Goal: Task Accomplishment & Management: Manage account settings

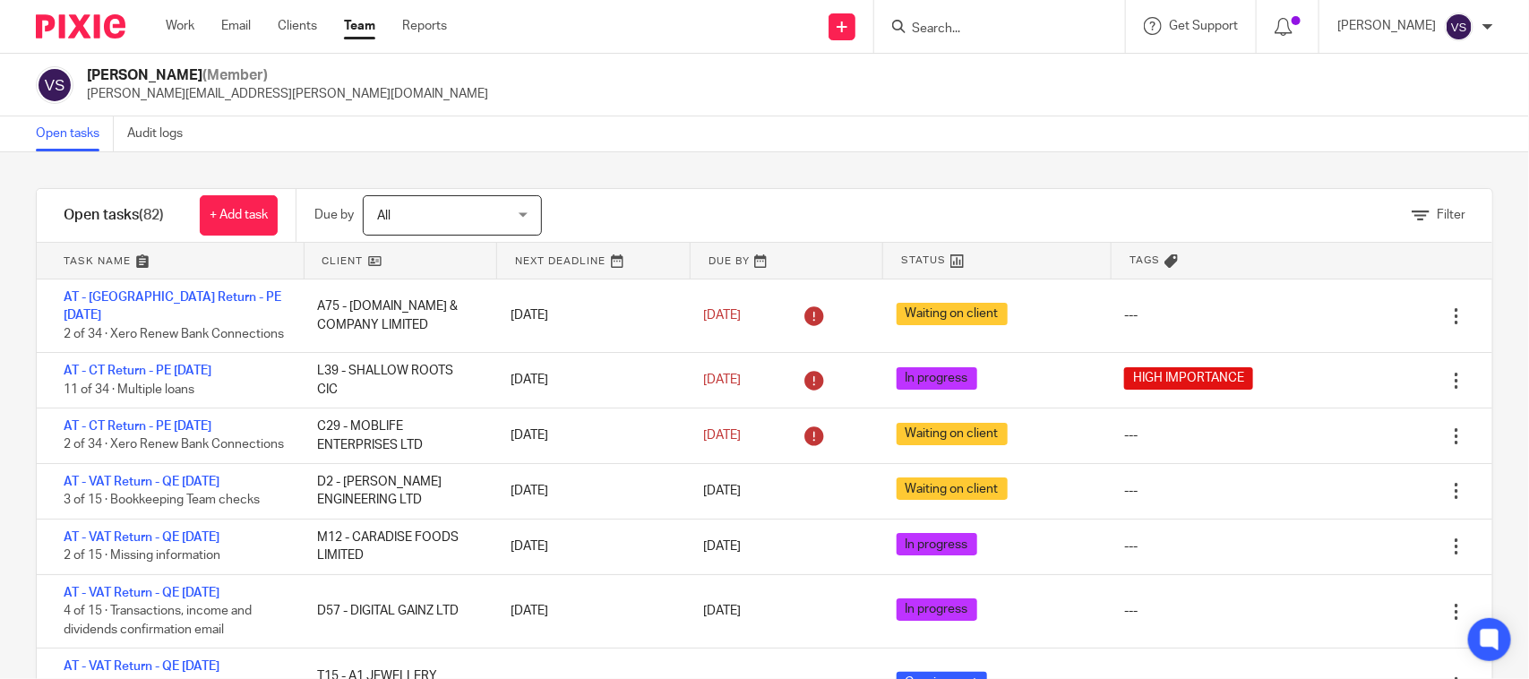
click at [926, 126] on div "Open tasks Audit logs" at bounding box center [764, 134] width 1529 height 36
click at [842, 134] on div "Open tasks Audit logs" at bounding box center [764, 134] width 1529 height 36
click at [789, 136] on div "Open tasks Audit logs" at bounding box center [764, 134] width 1529 height 36
click at [840, 131] on div "Open tasks Audit logs" at bounding box center [764, 134] width 1529 height 36
click at [776, 153] on div "Filter tasks Only show tasks matching all of these conditions 1 Client name Is …" at bounding box center [764, 415] width 1529 height 527
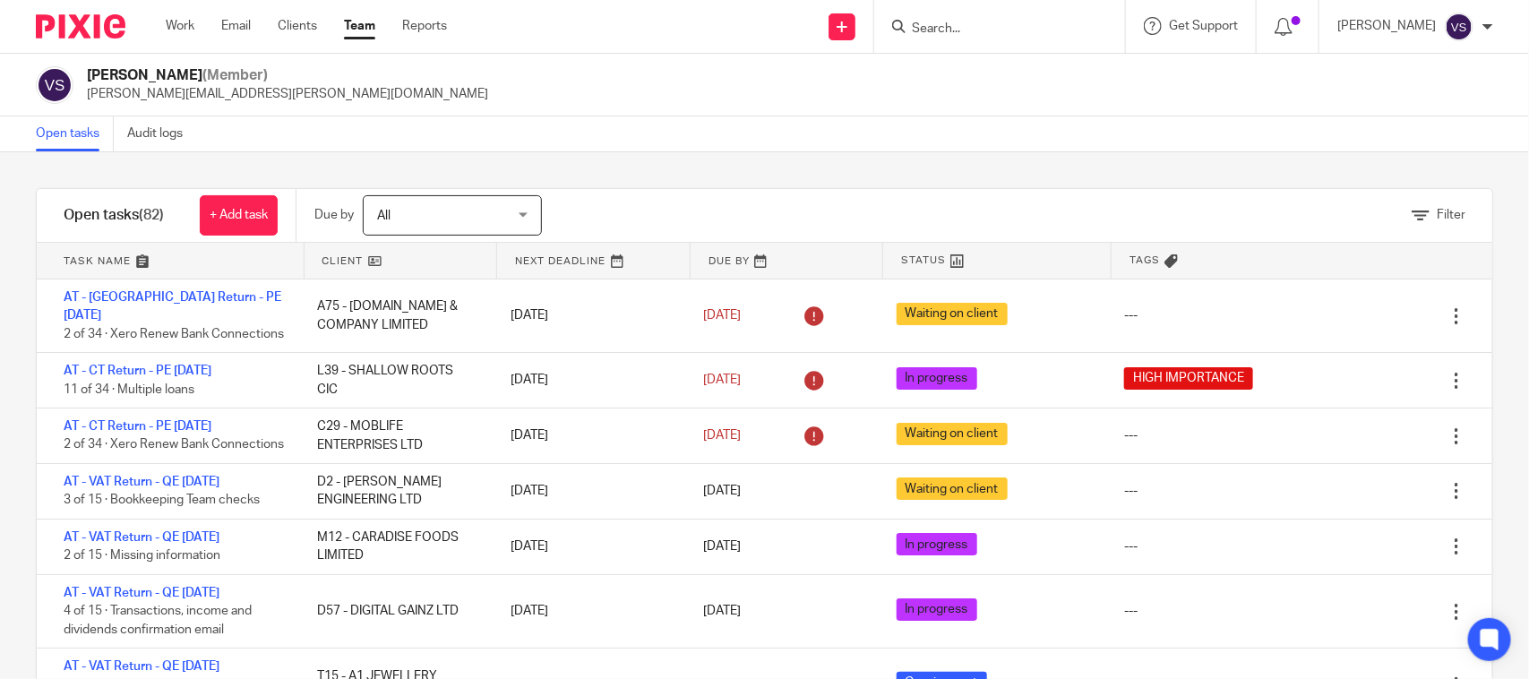
click at [775, 122] on div "Open tasks Audit logs" at bounding box center [764, 134] width 1529 height 36
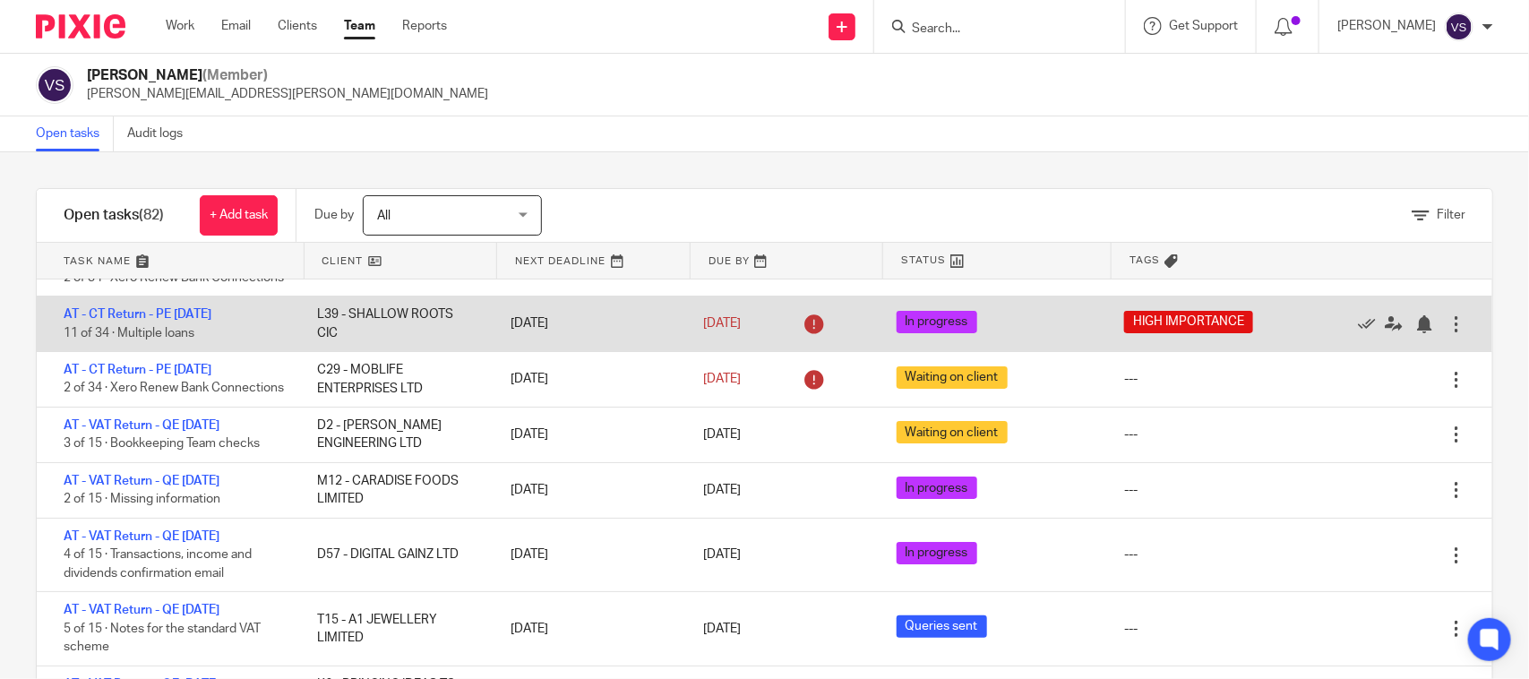
scroll to position [112, 0]
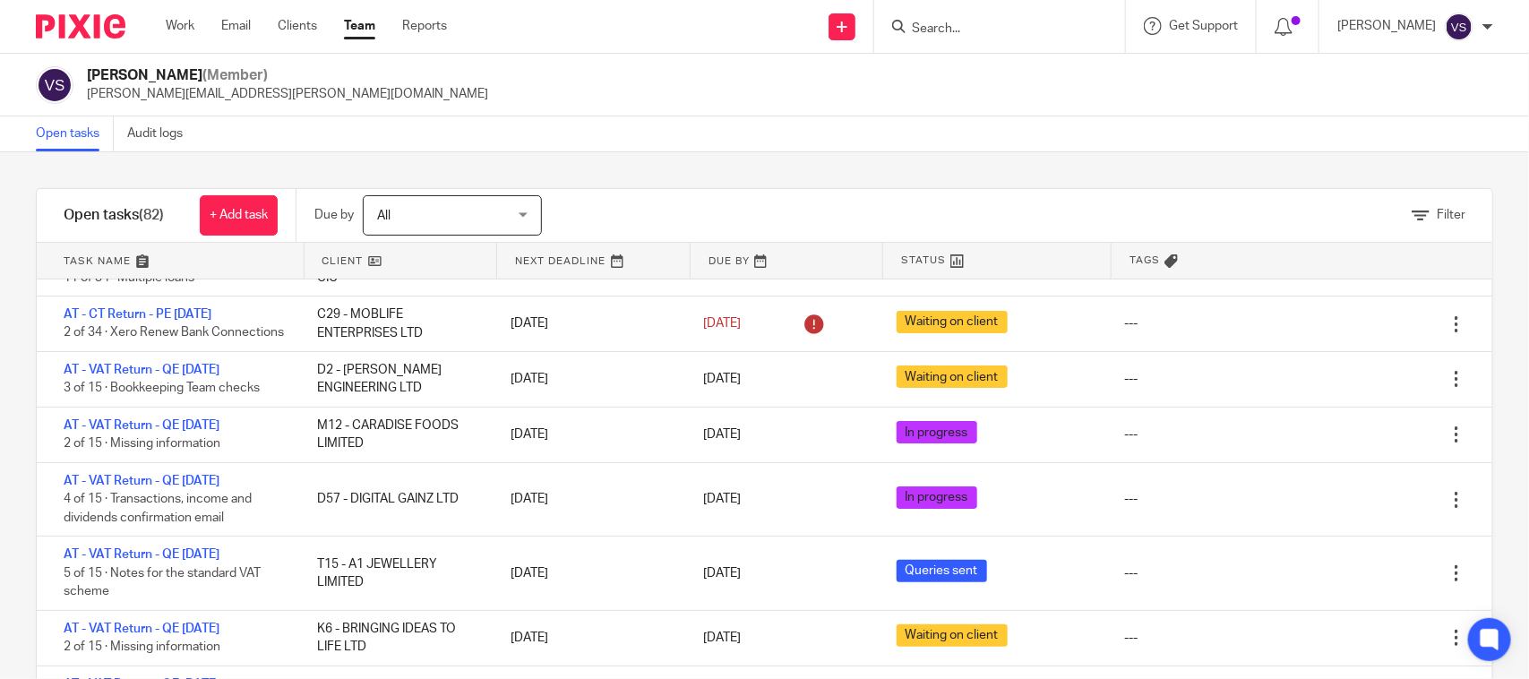
click at [739, 159] on div "Filter tasks Only show tasks matching all of these conditions 1 Client name Is …" at bounding box center [764, 415] width 1529 height 527
click at [754, 125] on div "Open tasks Audit logs" at bounding box center [764, 134] width 1529 height 36
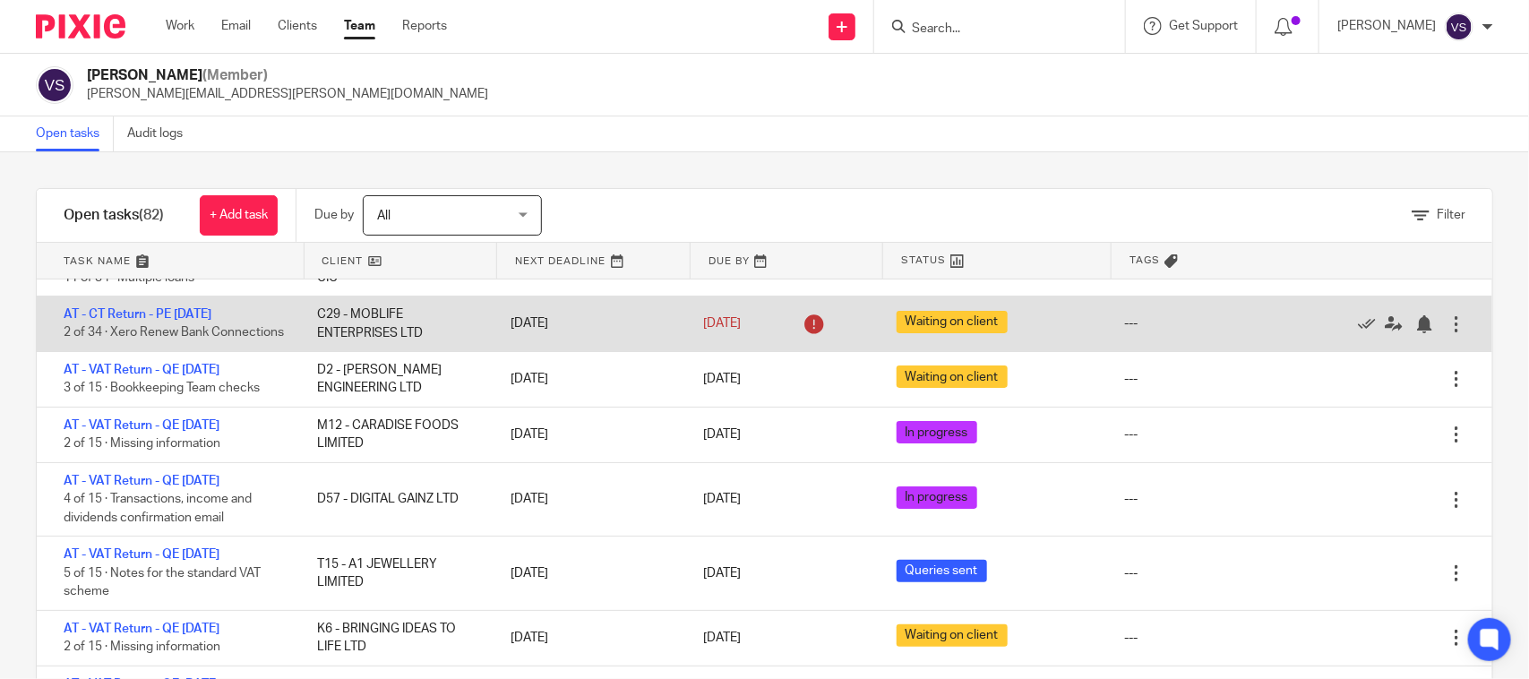
scroll to position [0, 0]
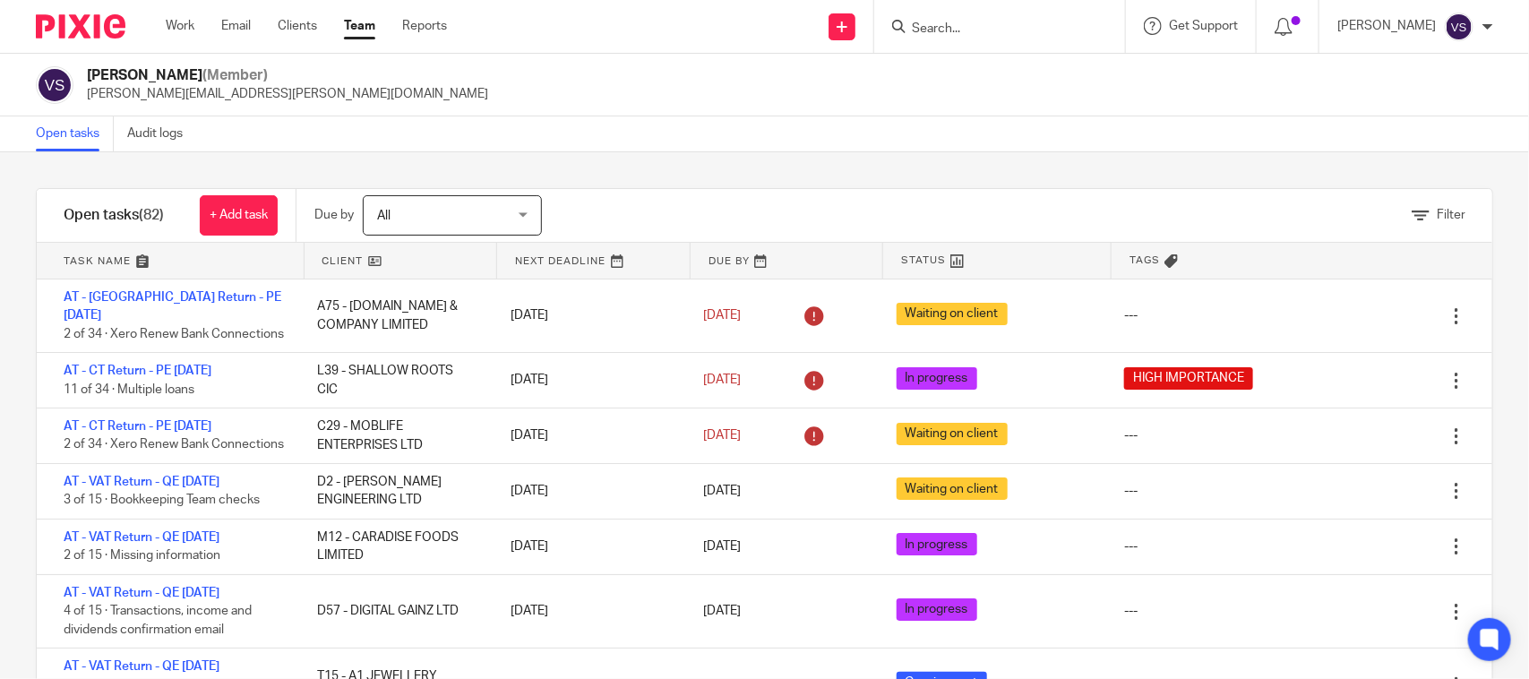
click at [786, 130] on div "Open tasks Audit logs" at bounding box center [764, 134] width 1529 height 36
click at [844, 121] on div "Open tasks Audit logs" at bounding box center [764, 134] width 1529 height 36
click at [781, 128] on div "Open tasks Audit logs" at bounding box center [764, 134] width 1529 height 36
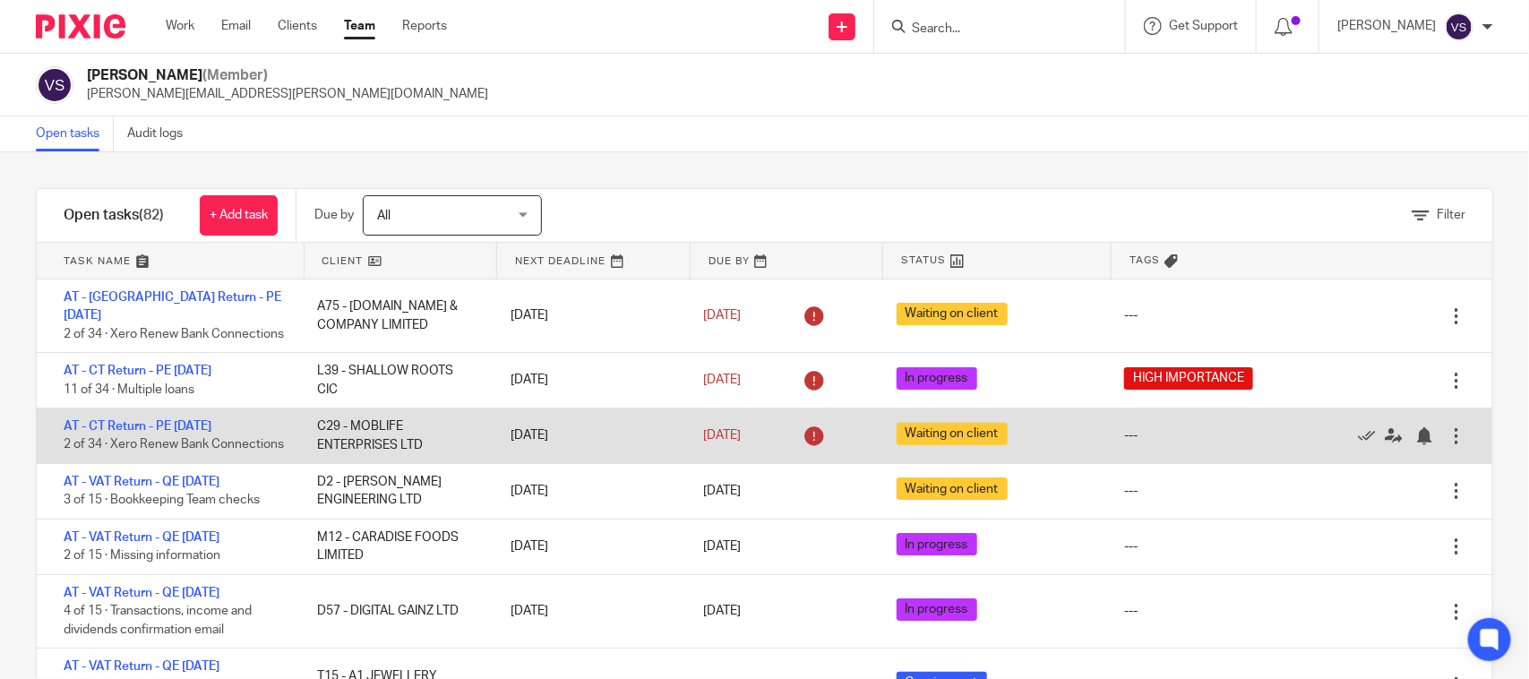
scroll to position [112, 0]
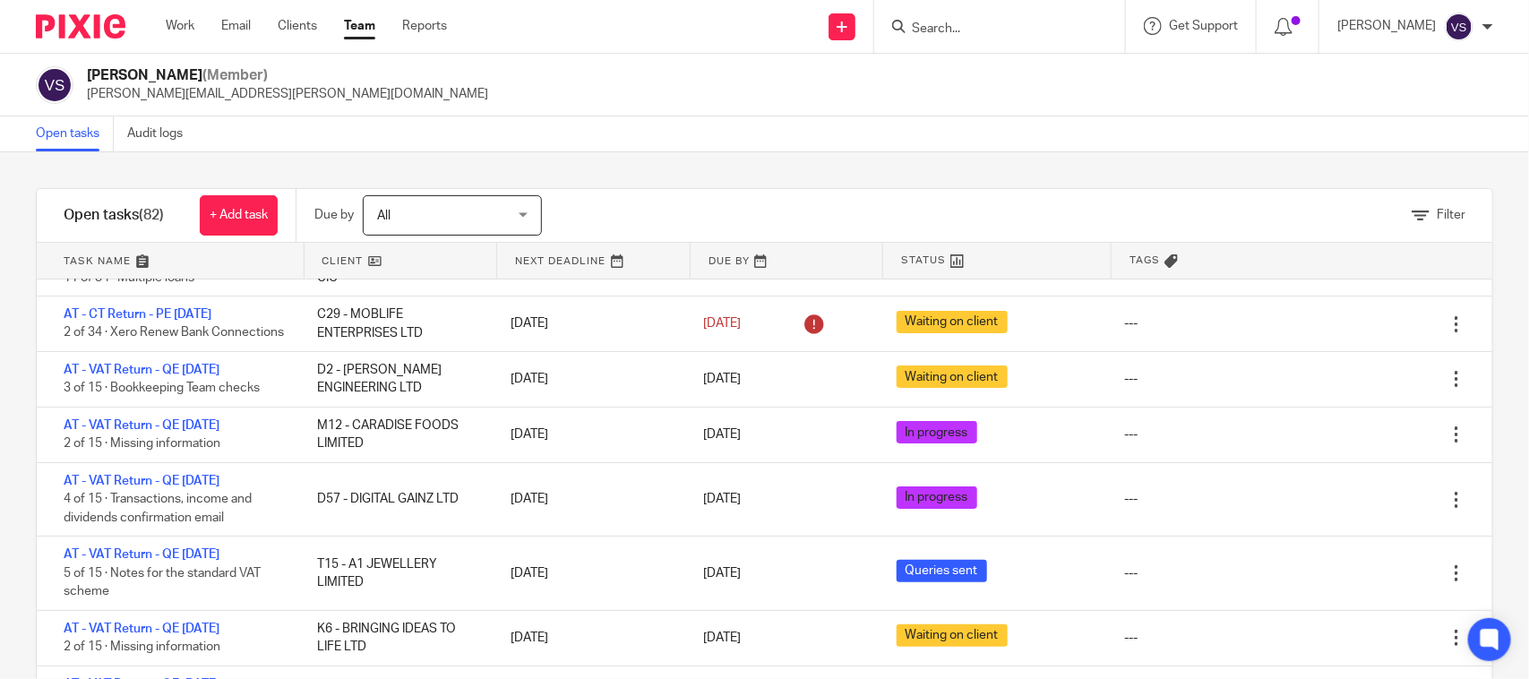
click at [777, 114] on div "Vaibhav Solanki (Member) vaibhav.solanki@confiancebizsol.com" at bounding box center [764, 85] width 1529 height 63
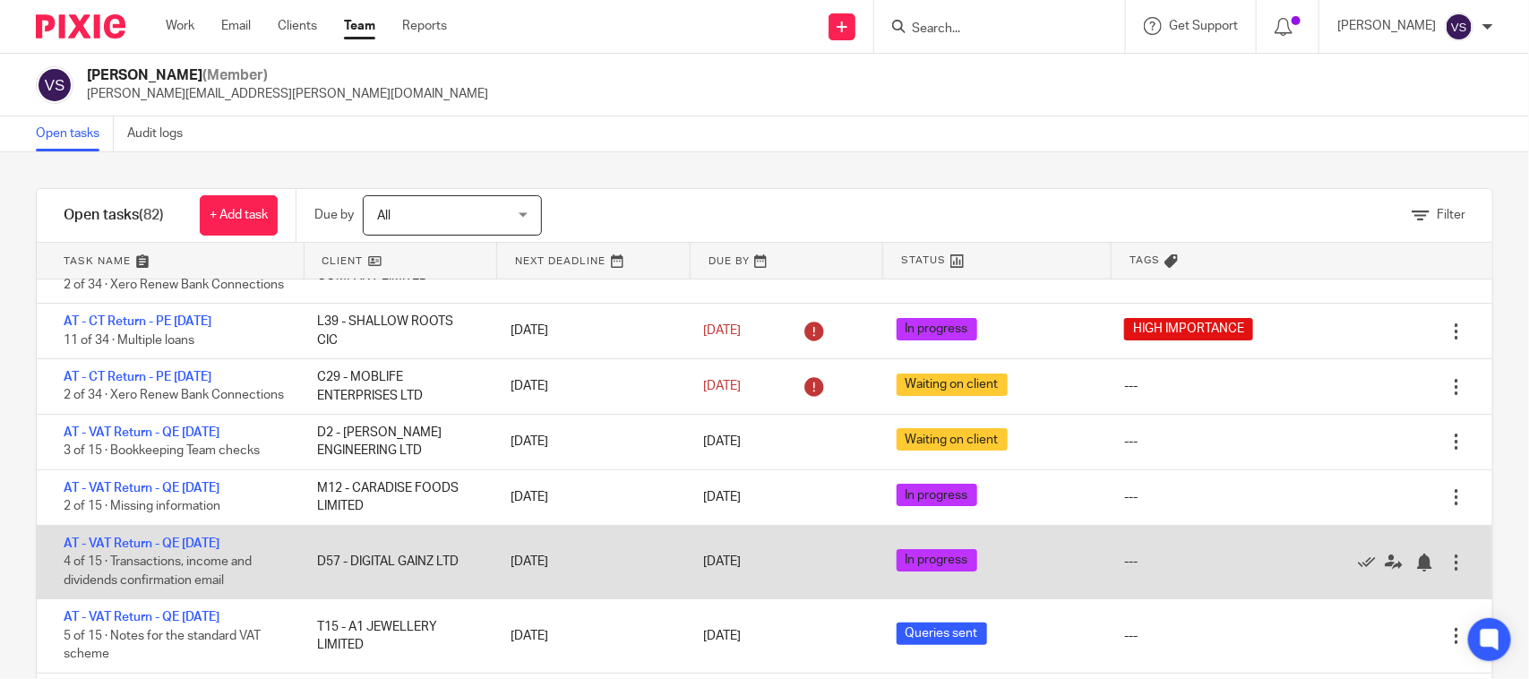
scroll to position [0, 0]
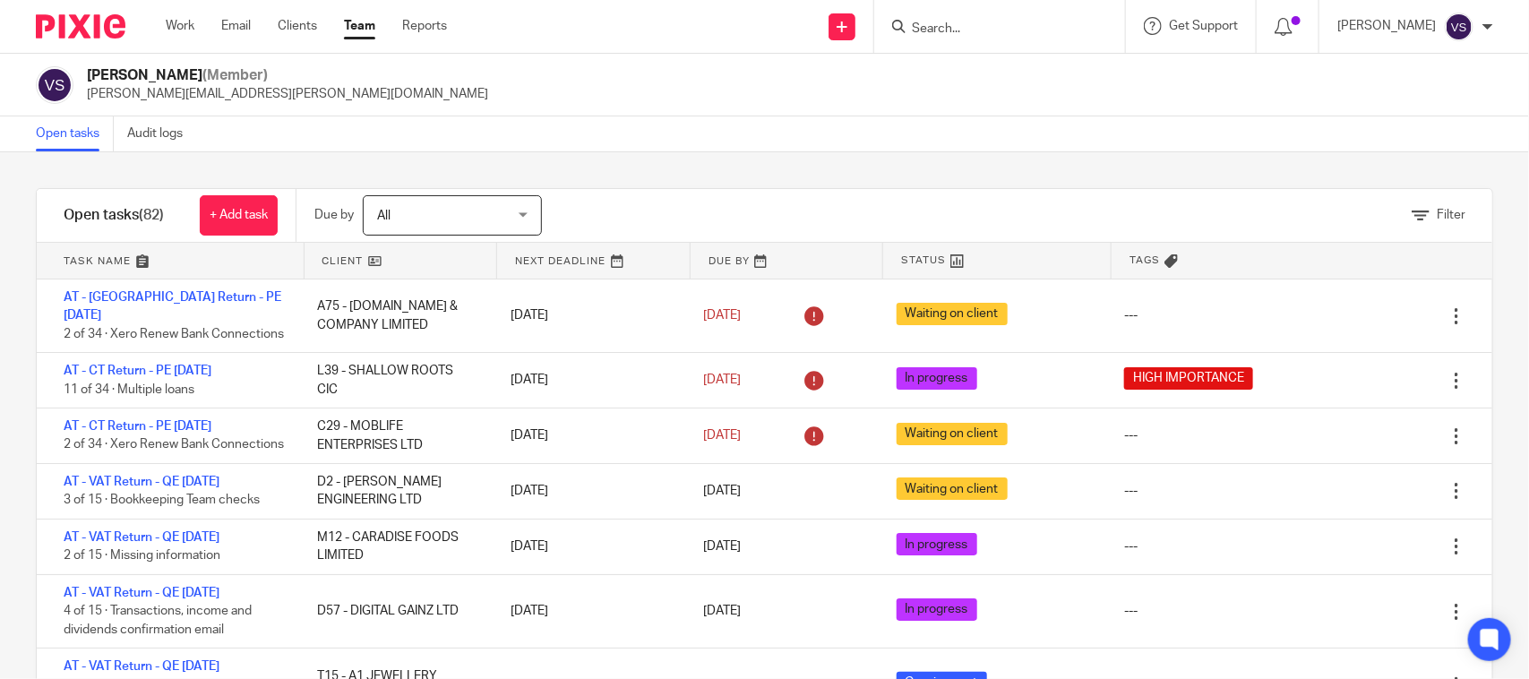
click at [392, 255] on link at bounding box center [401, 261] width 193 height 36
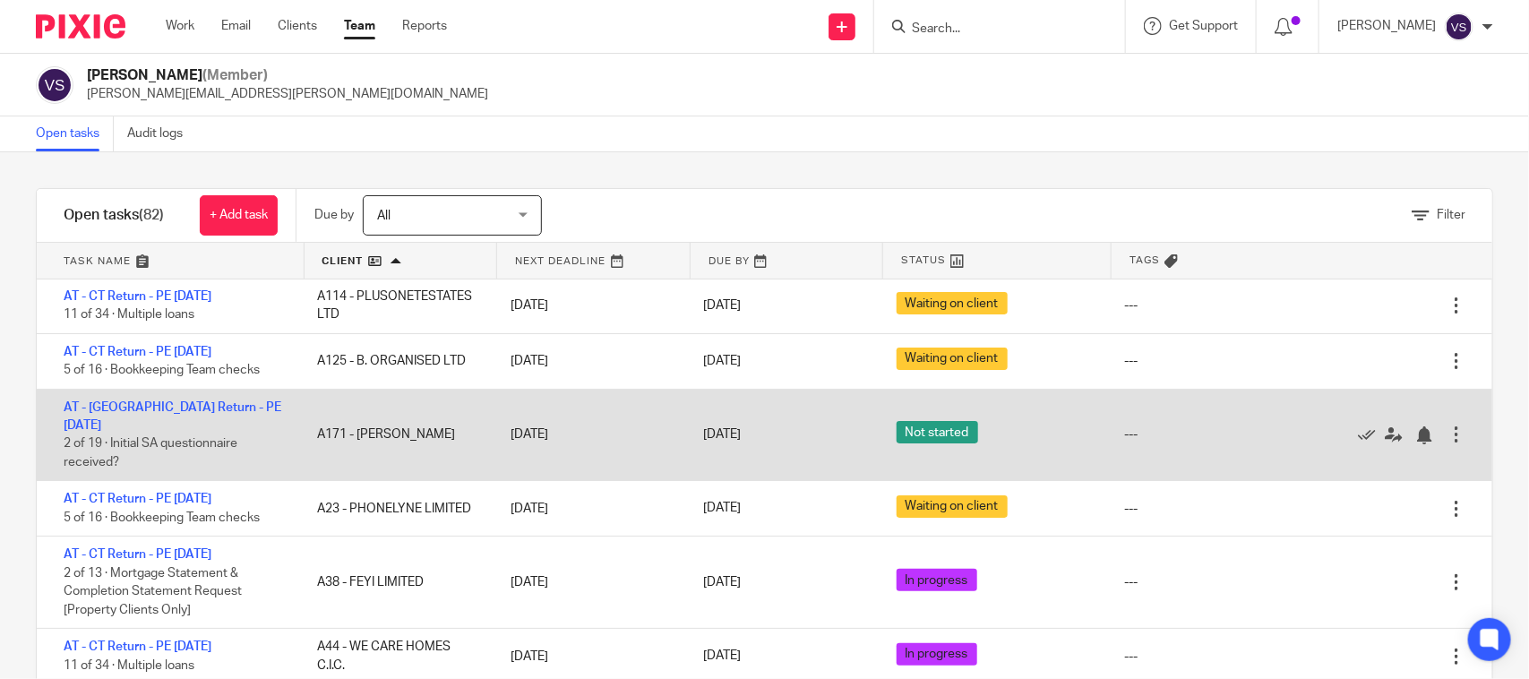
scroll to position [224, 0]
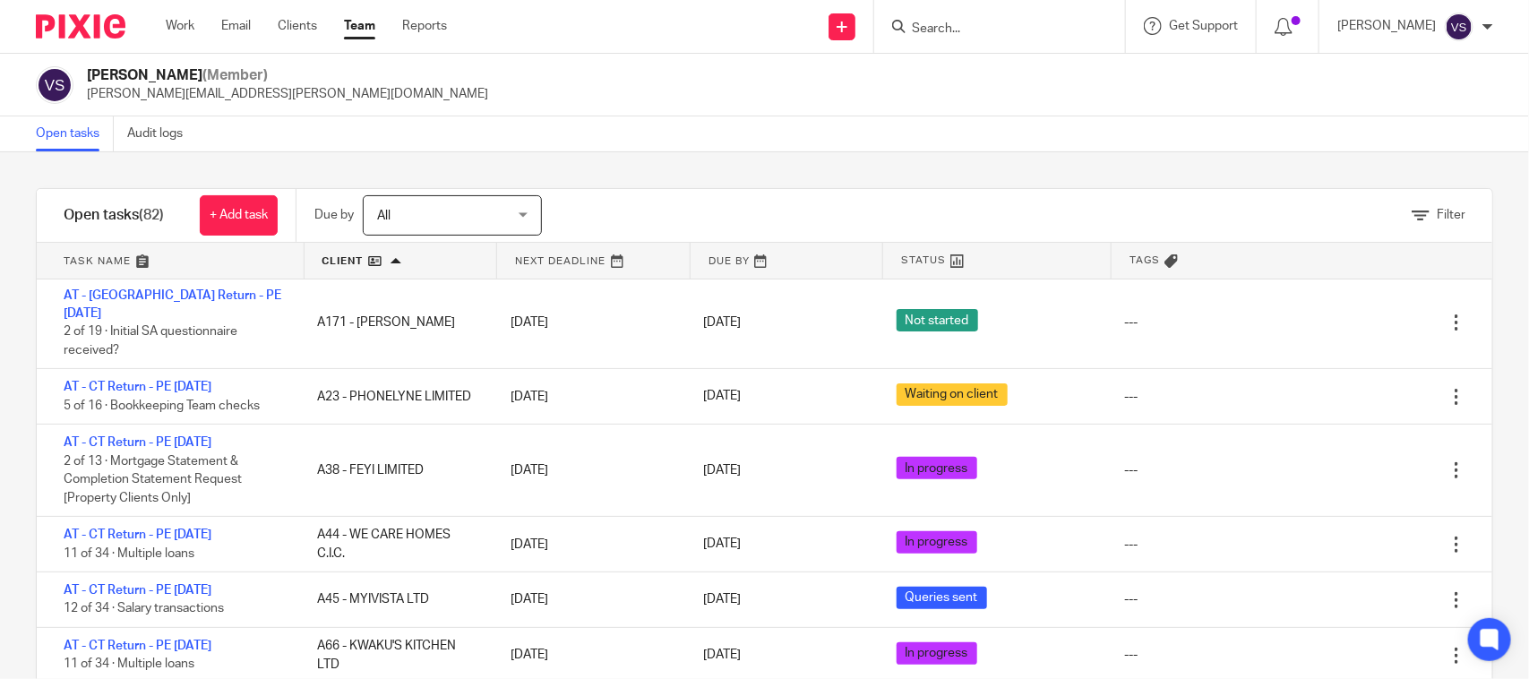
click at [1006, 22] on input "Search" at bounding box center [990, 30] width 161 height 16
paste input "PLUSONETESTATES LTD"
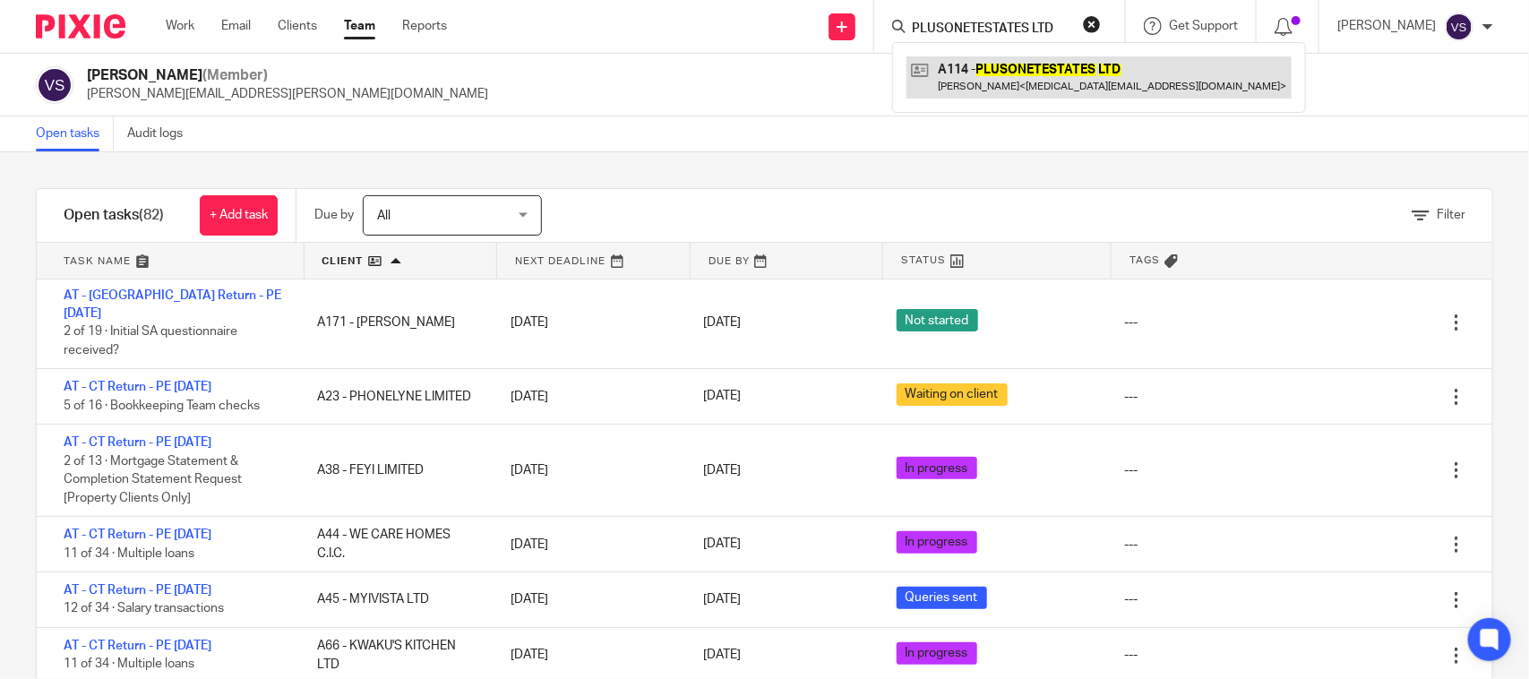
type input "PLUSONETESTATES LTD"
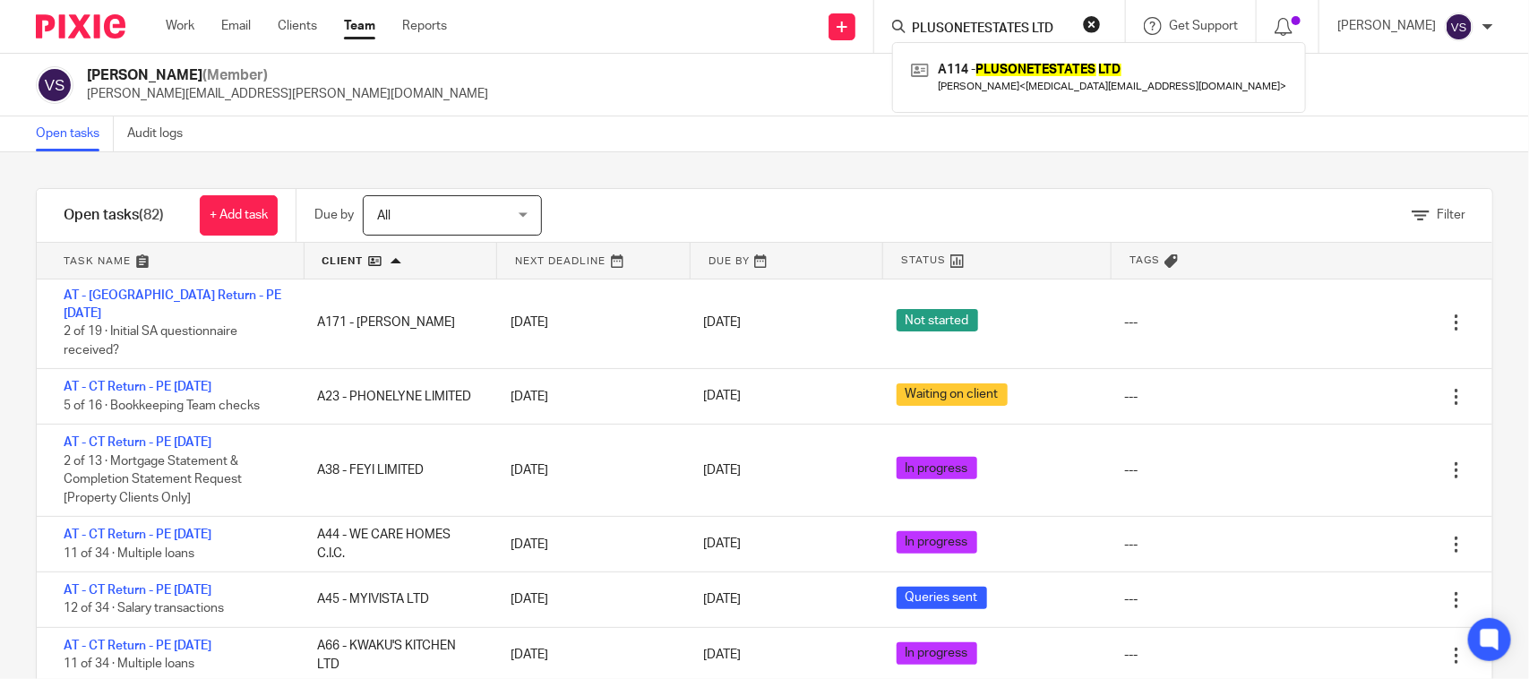
click at [982, 28] on input "PLUSONETESTATES LTD" at bounding box center [990, 30] width 161 height 16
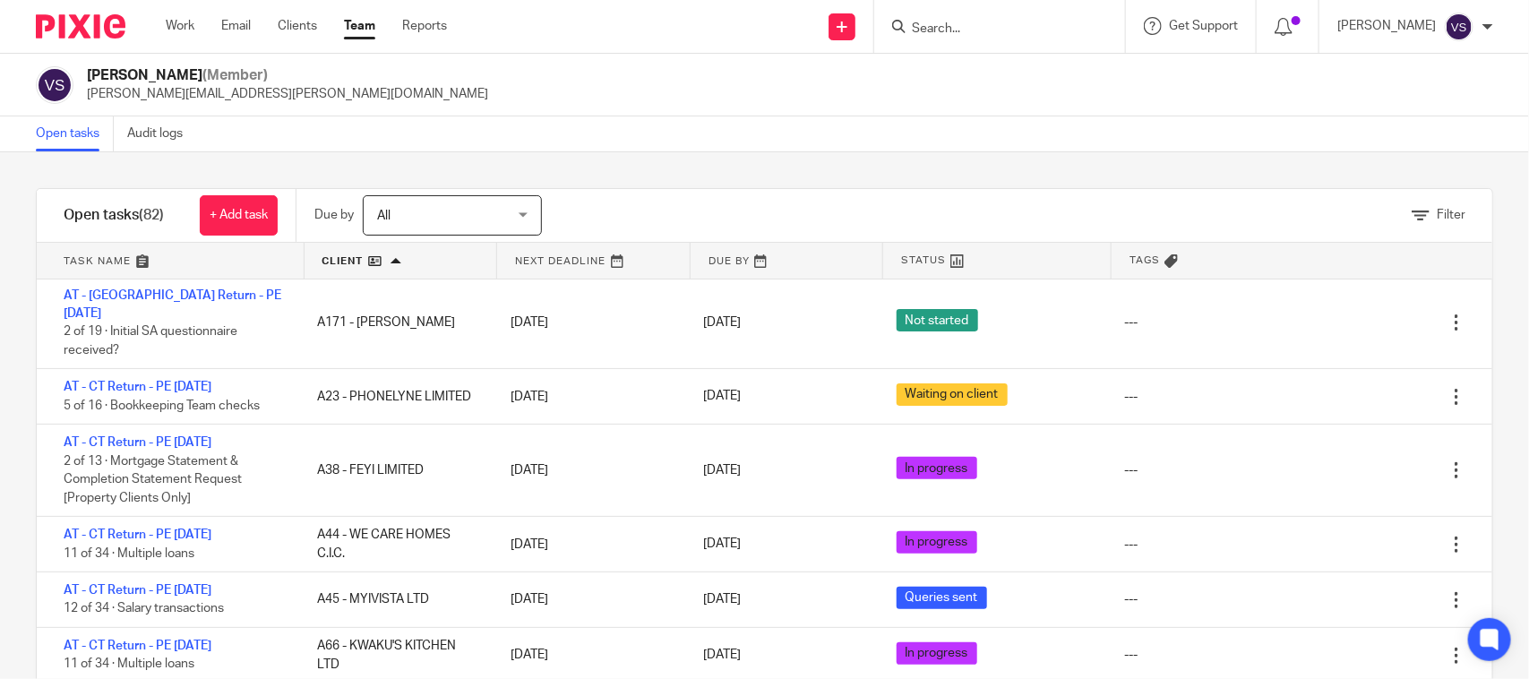
click at [668, 163] on div "Filter tasks Only show tasks matching all of these conditions 1 Client name Is …" at bounding box center [764, 415] width 1529 height 527
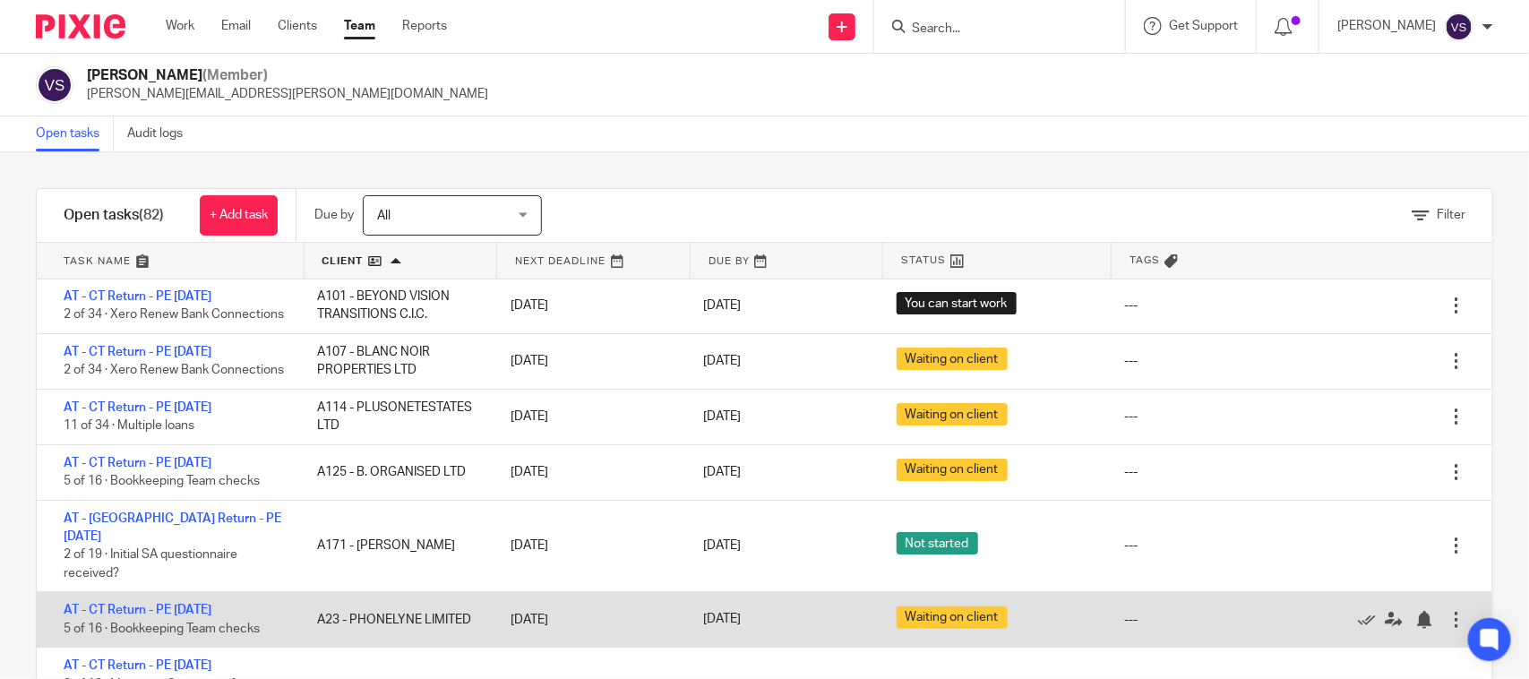
scroll to position [0, 0]
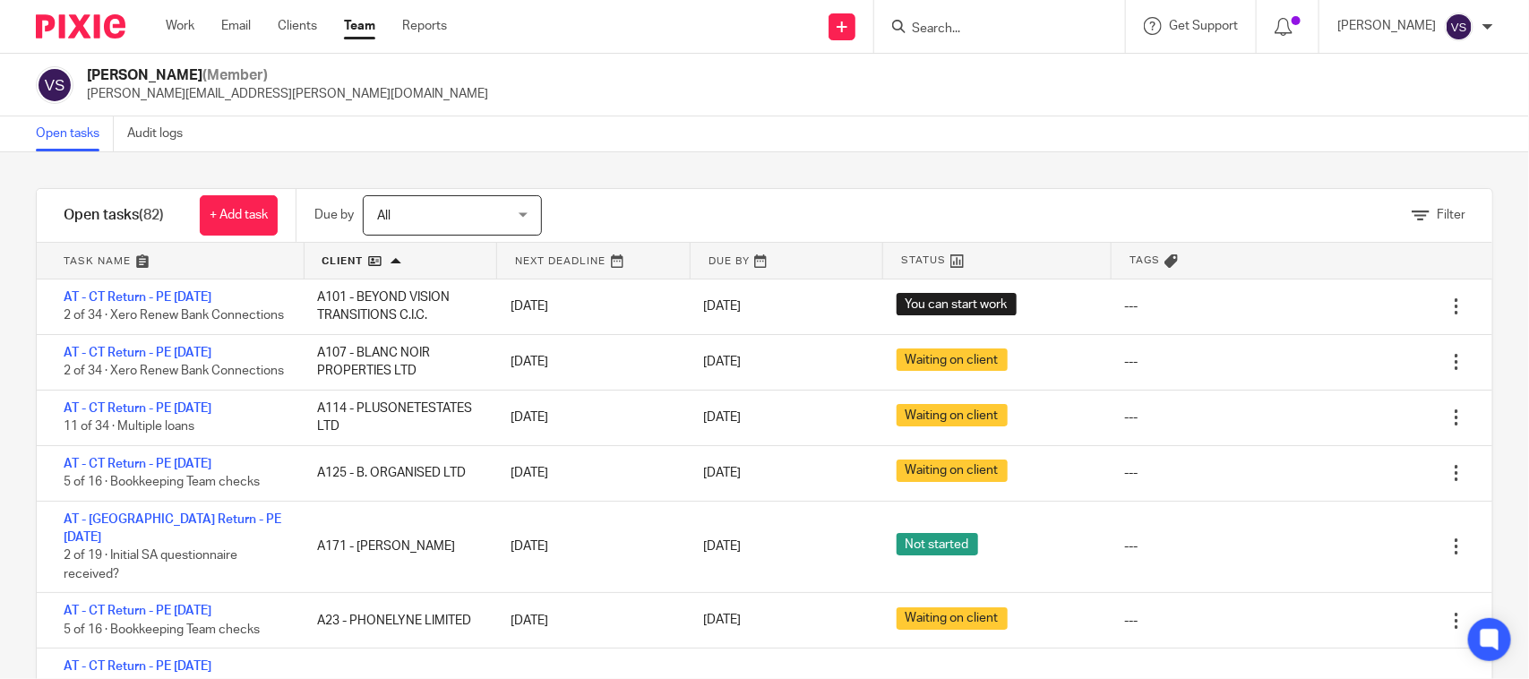
click at [685, 137] on div "Open tasks Audit logs" at bounding box center [764, 134] width 1529 height 36
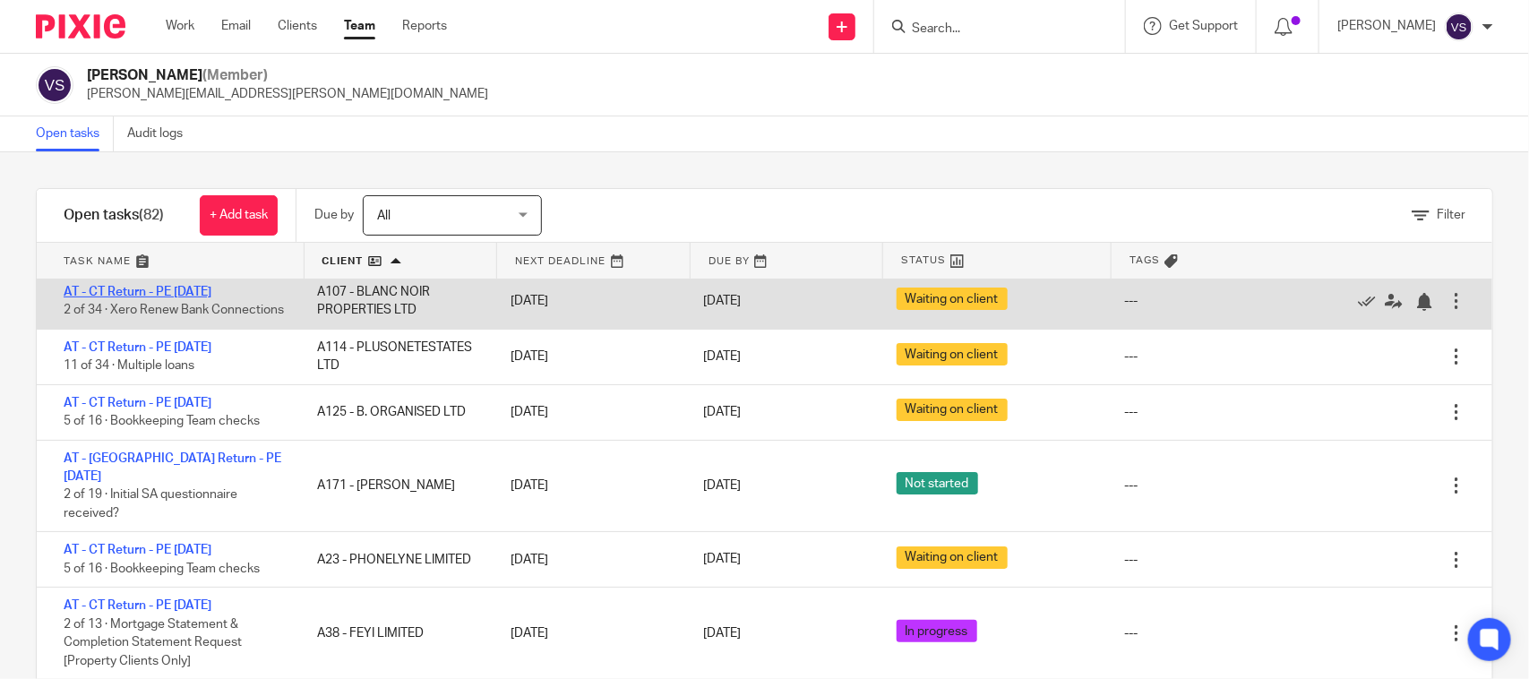
scroll to position [112, 0]
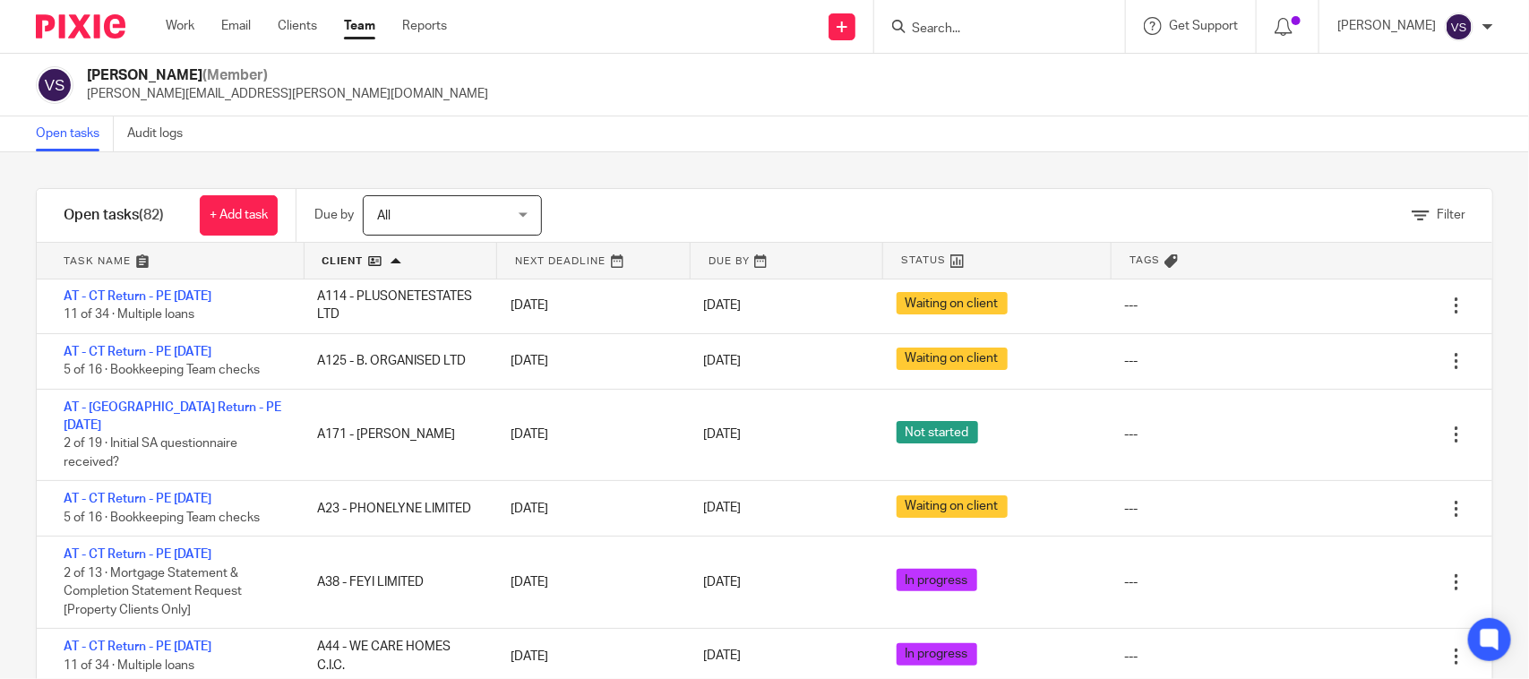
click at [972, 23] on input "Search" at bounding box center [990, 30] width 161 height 16
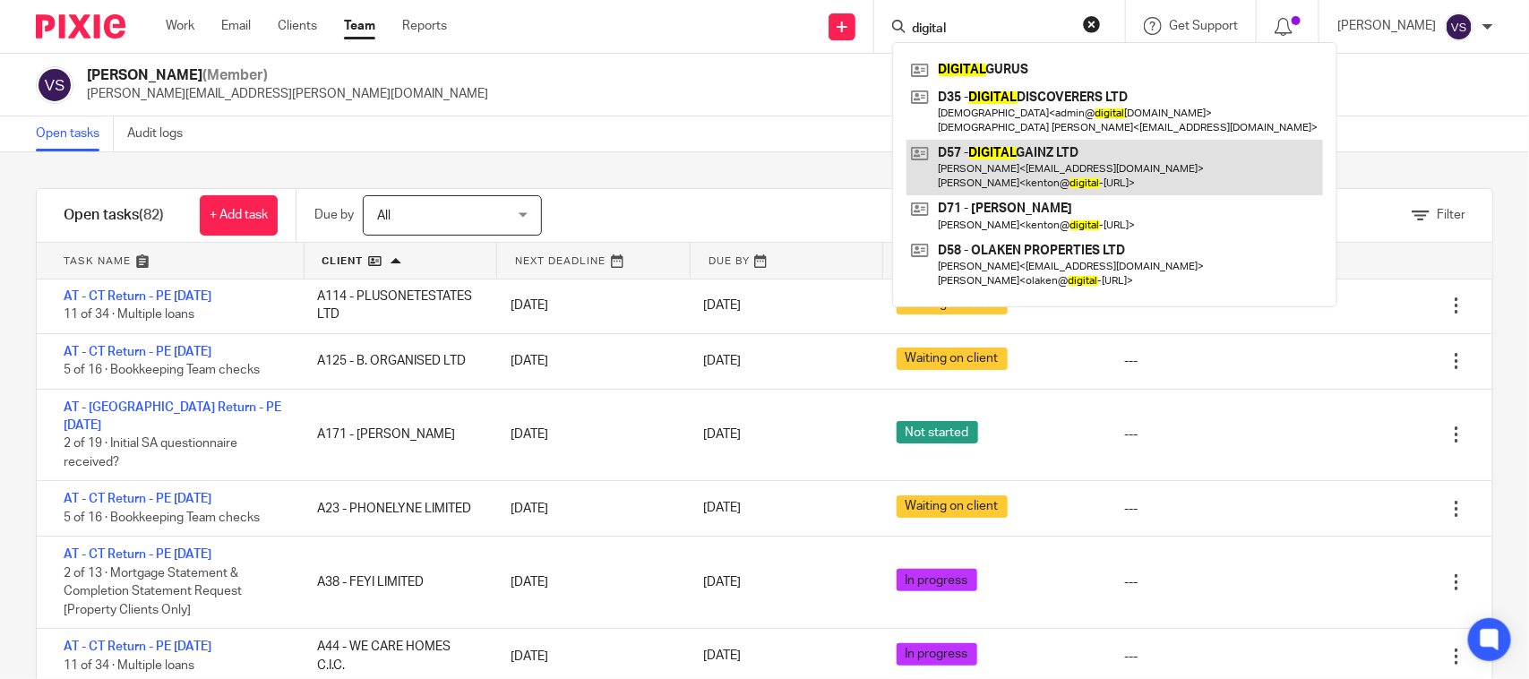
type input "digital"
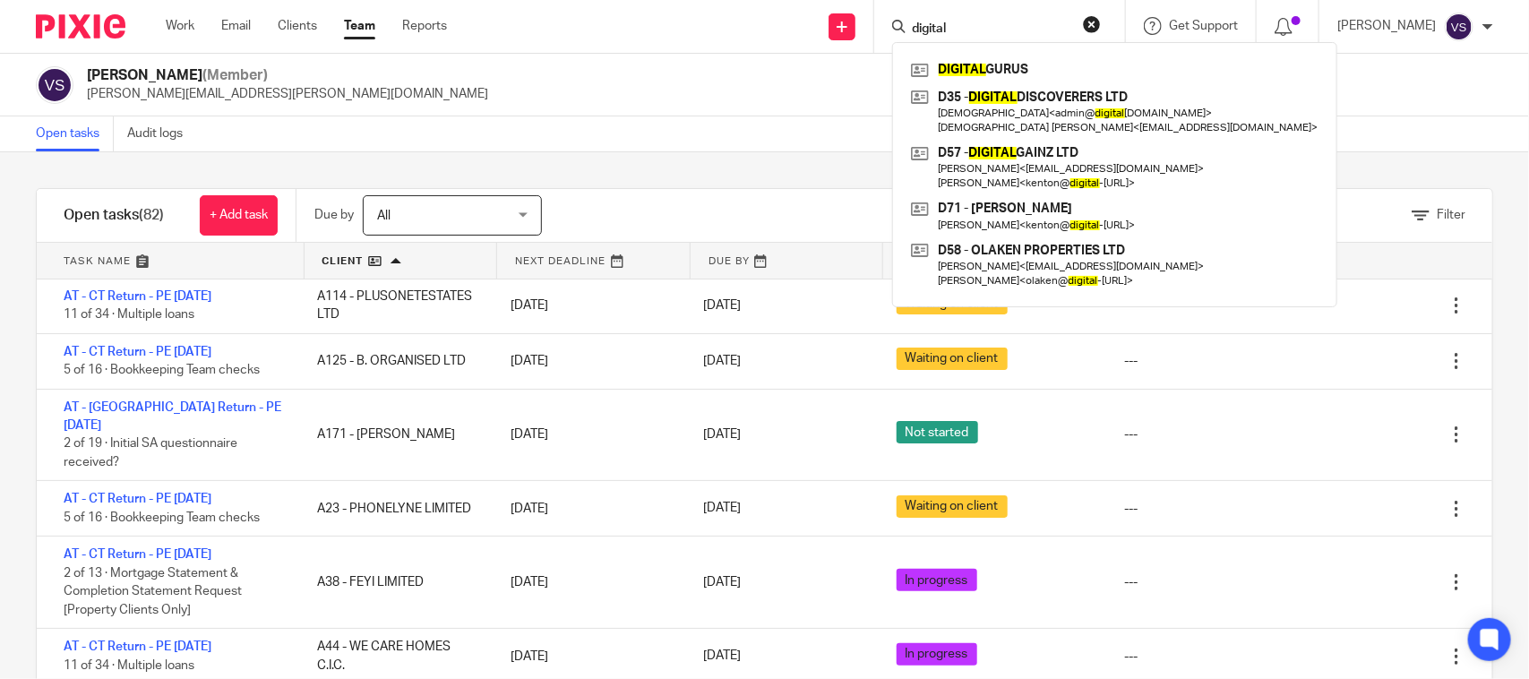
click at [679, 90] on div "Vaibhav Solanki (Member) vaibhav.solanki@confiancebizsol.com" at bounding box center [765, 85] width 1458 height 38
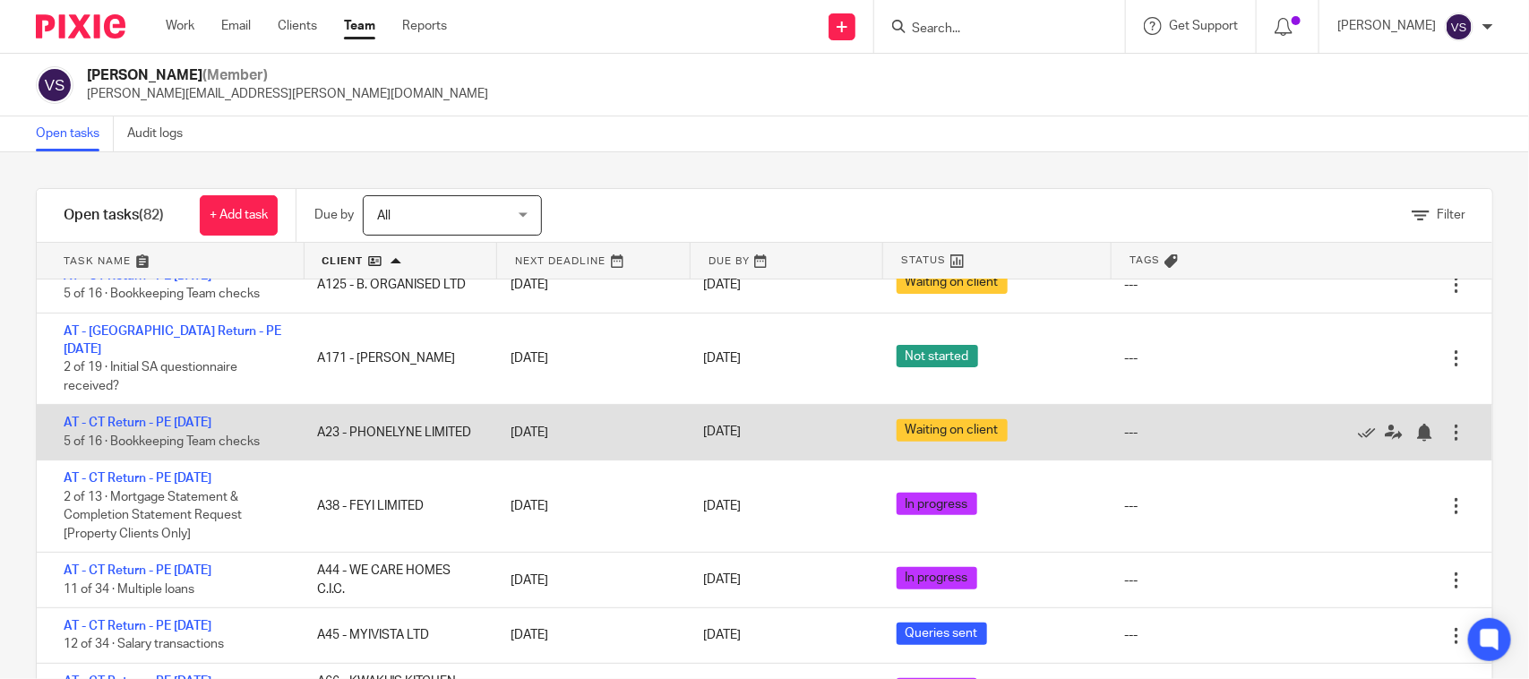
scroll to position [224, 0]
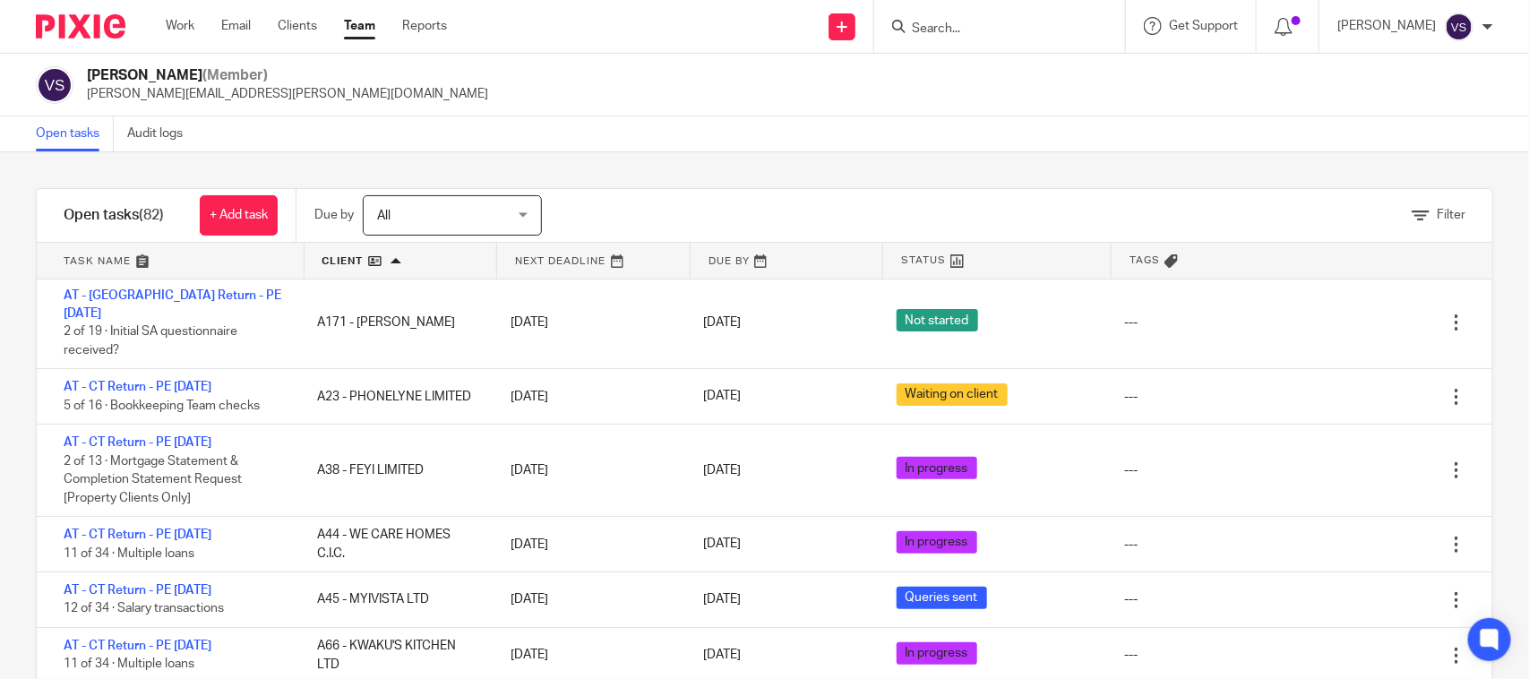
click at [995, 28] on input "Search" at bounding box center [990, 30] width 161 height 16
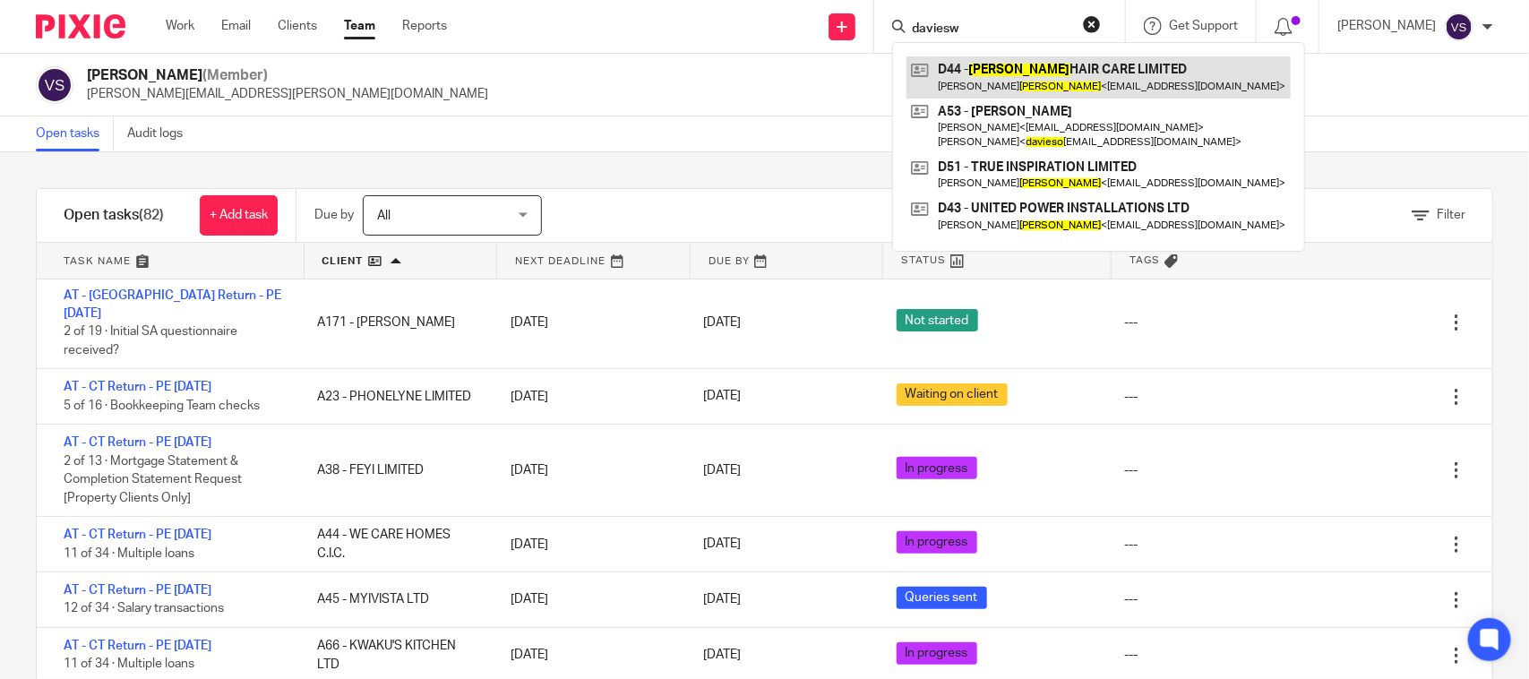
type input "daviesw"
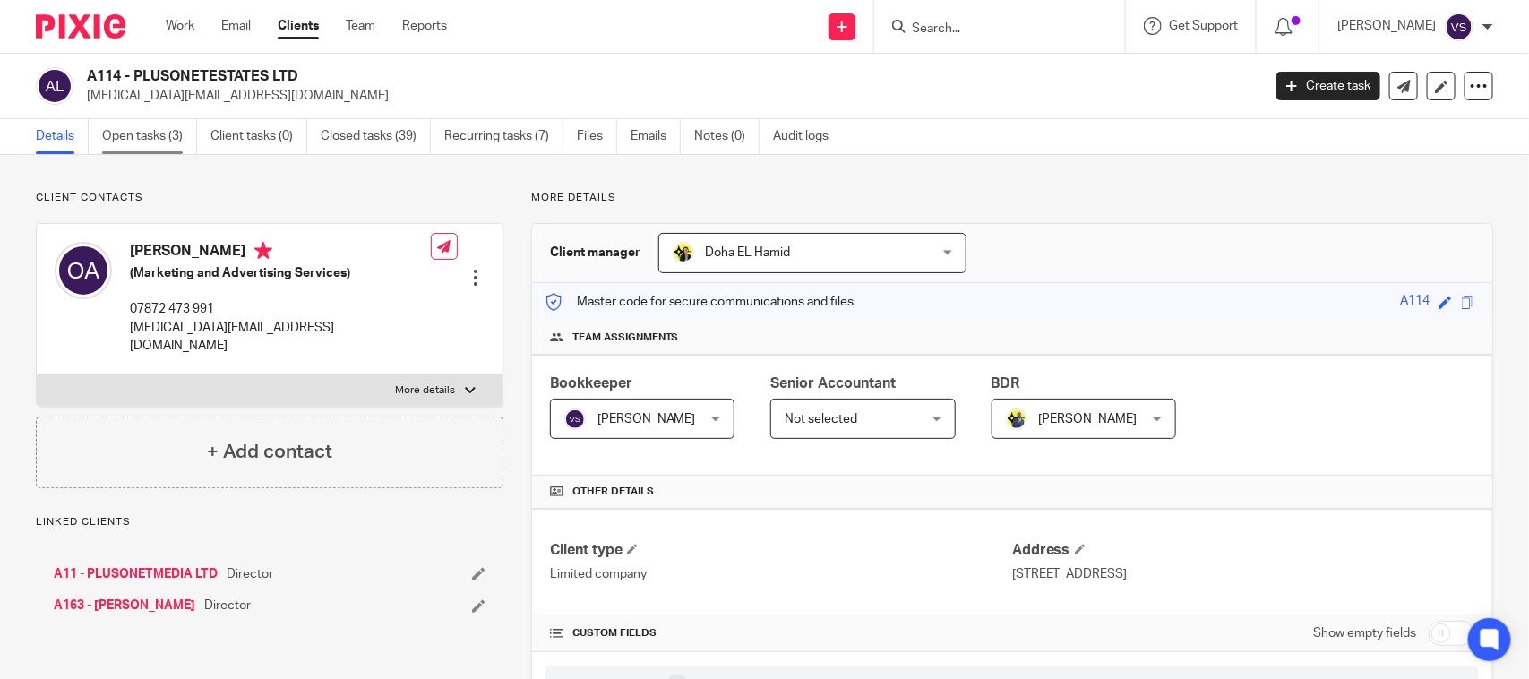
click at [136, 141] on link "Open tasks (3)" at bounding box center [149, 136] width 95 height 35
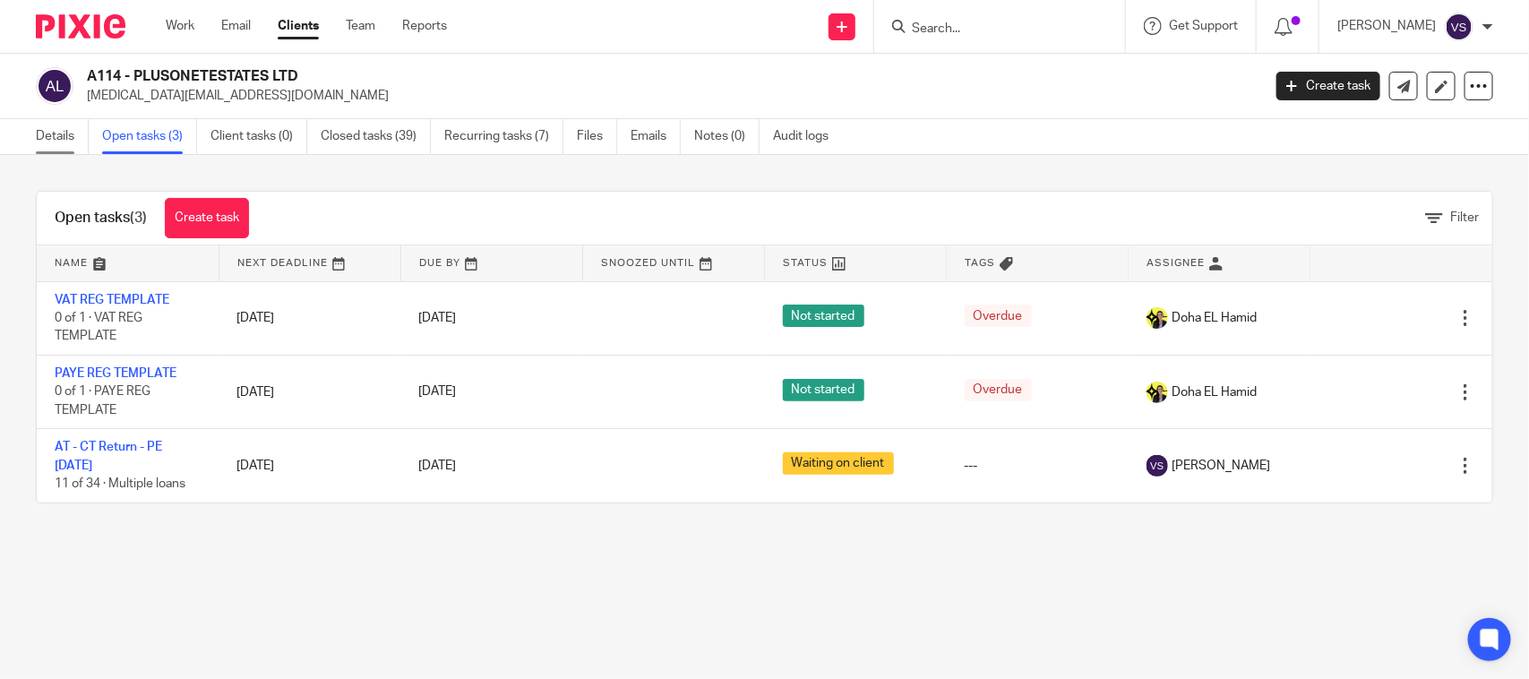
click at [58, 135] on link "Details" at bounding box center [62, 136] width 53 height 35
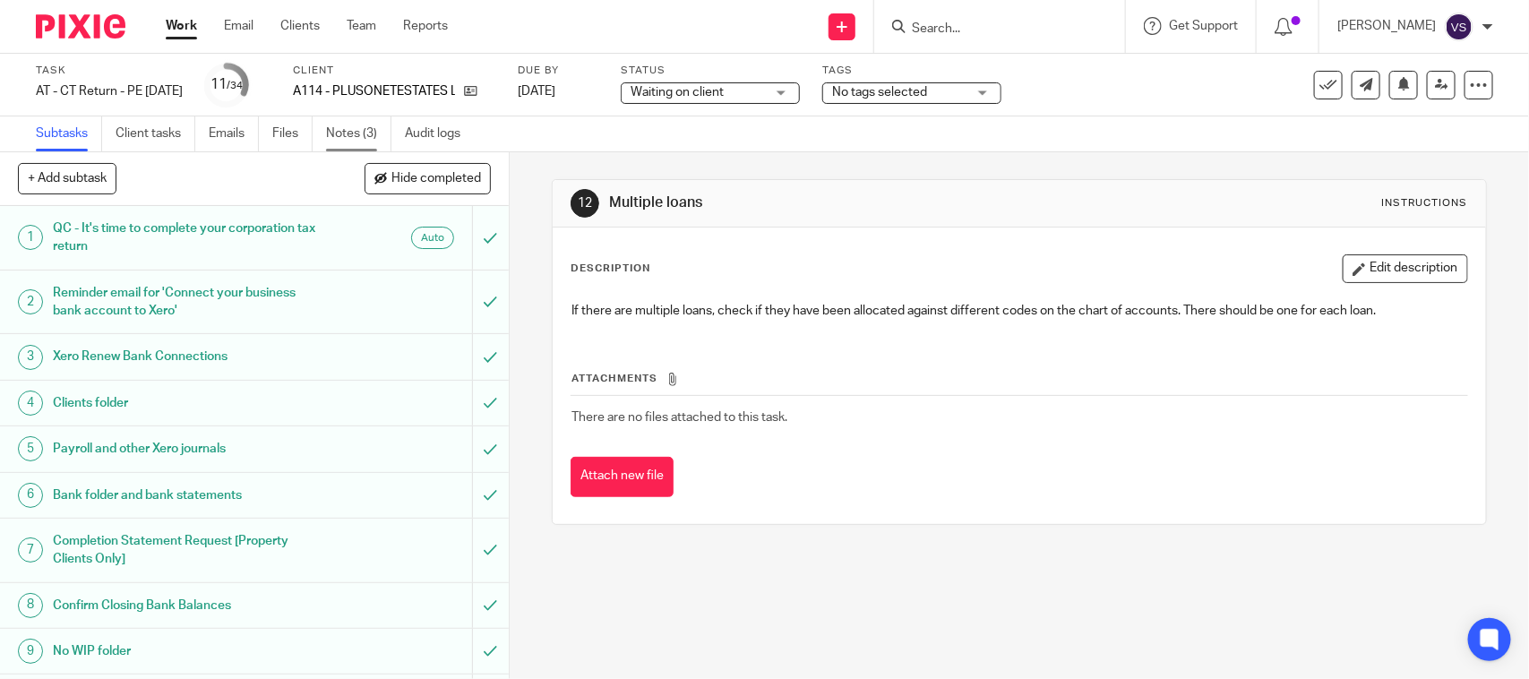
click at [355, 131] on link "Notes (3)" at bounding box center [358, 133] width 65 height 35
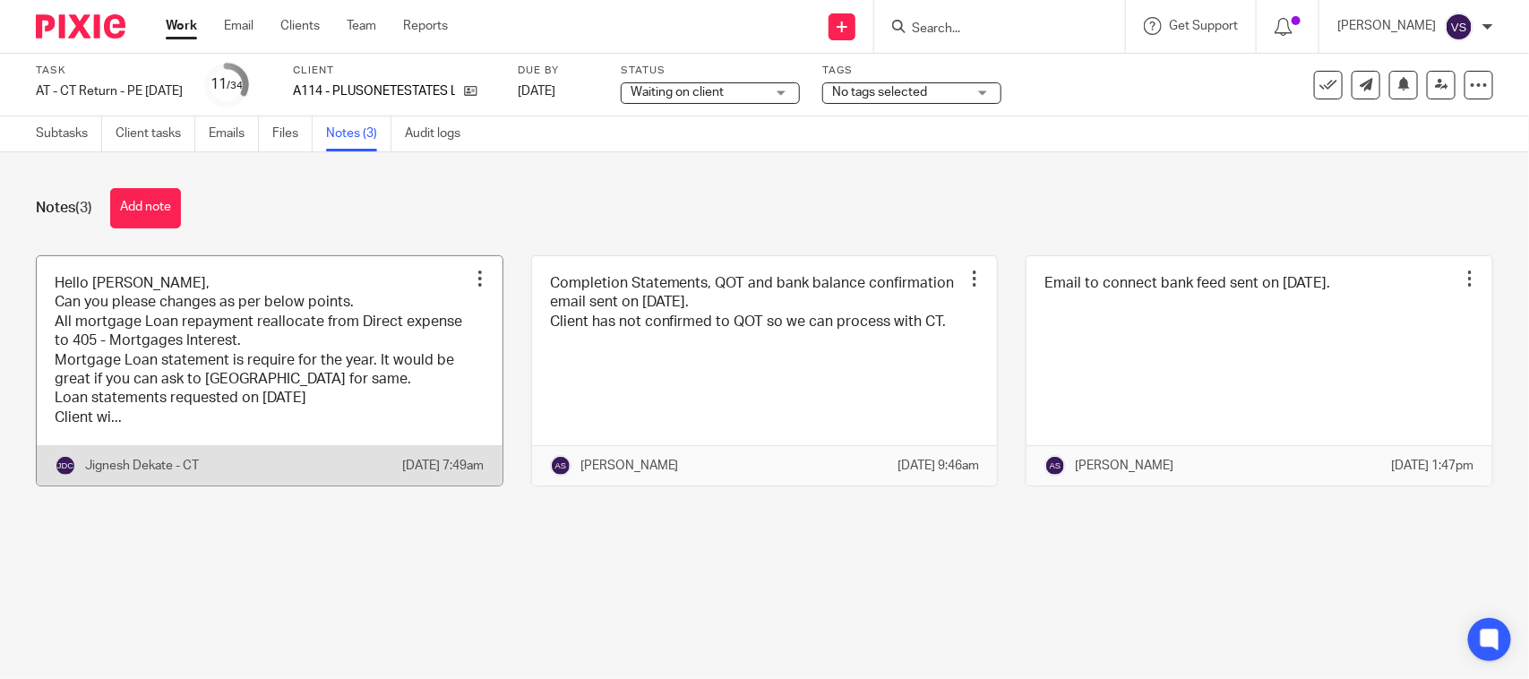
click at [113, 399] on link at bounding box center [270, 371] width 466 height 230
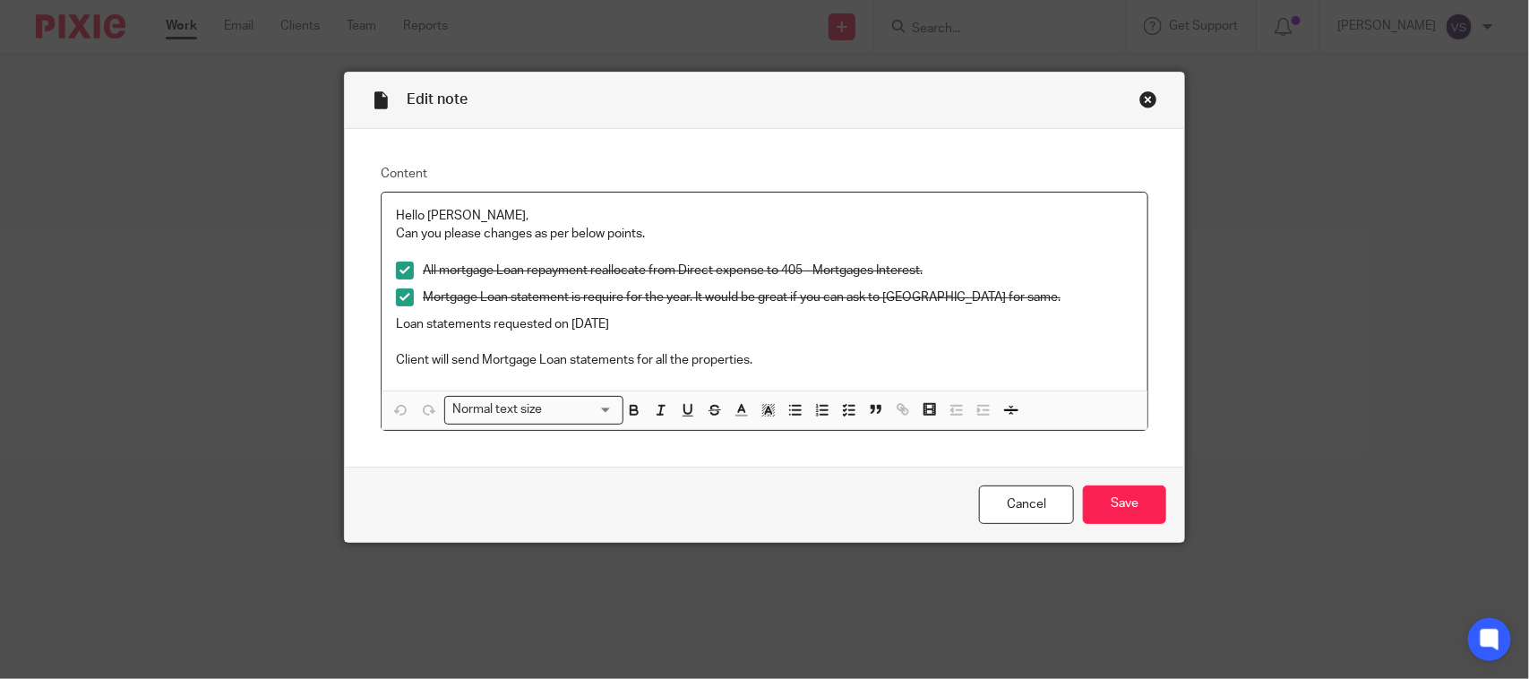
click at [1140, 99] on div "Close this dialog window" at bounding box center [1149, 99] width 18 height 18
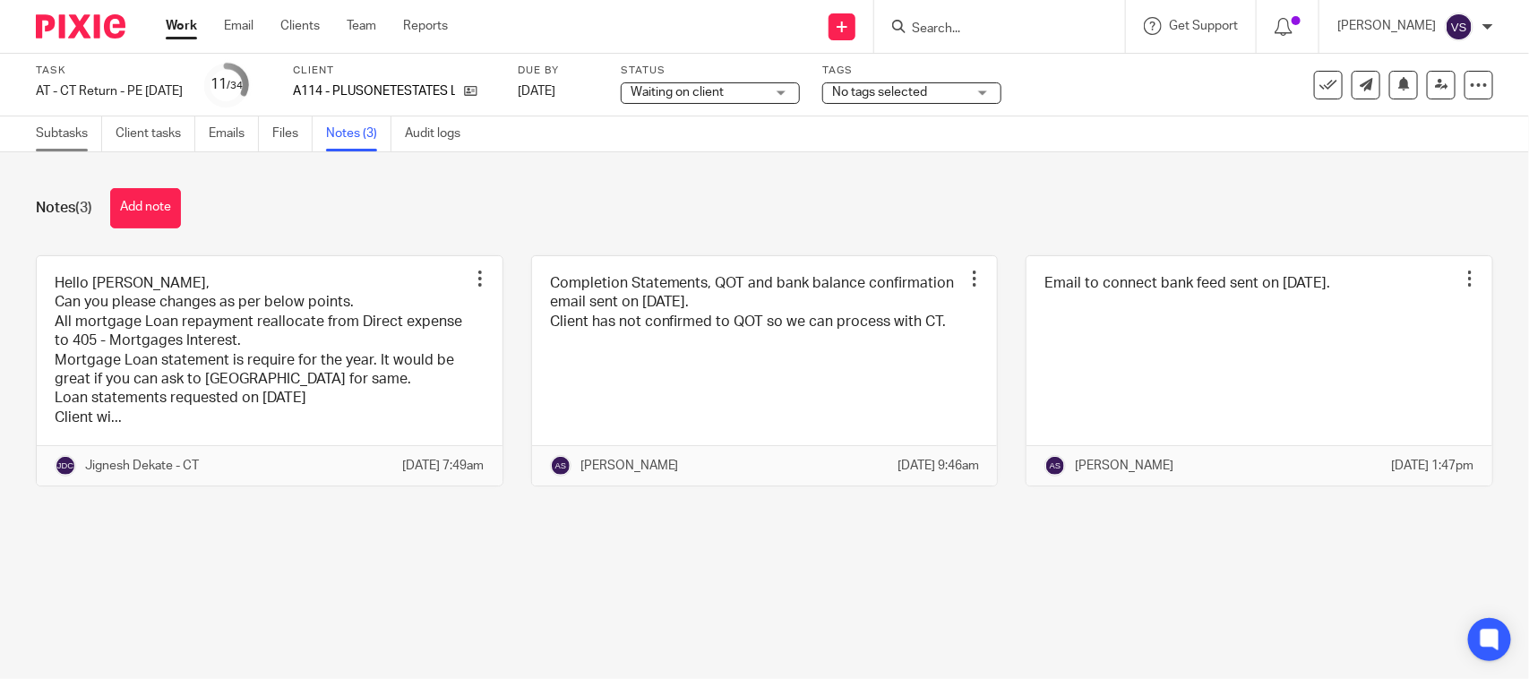
click at [60, 125] on link "Subtasks" at bounding box center [69, 133] width 66 height 35
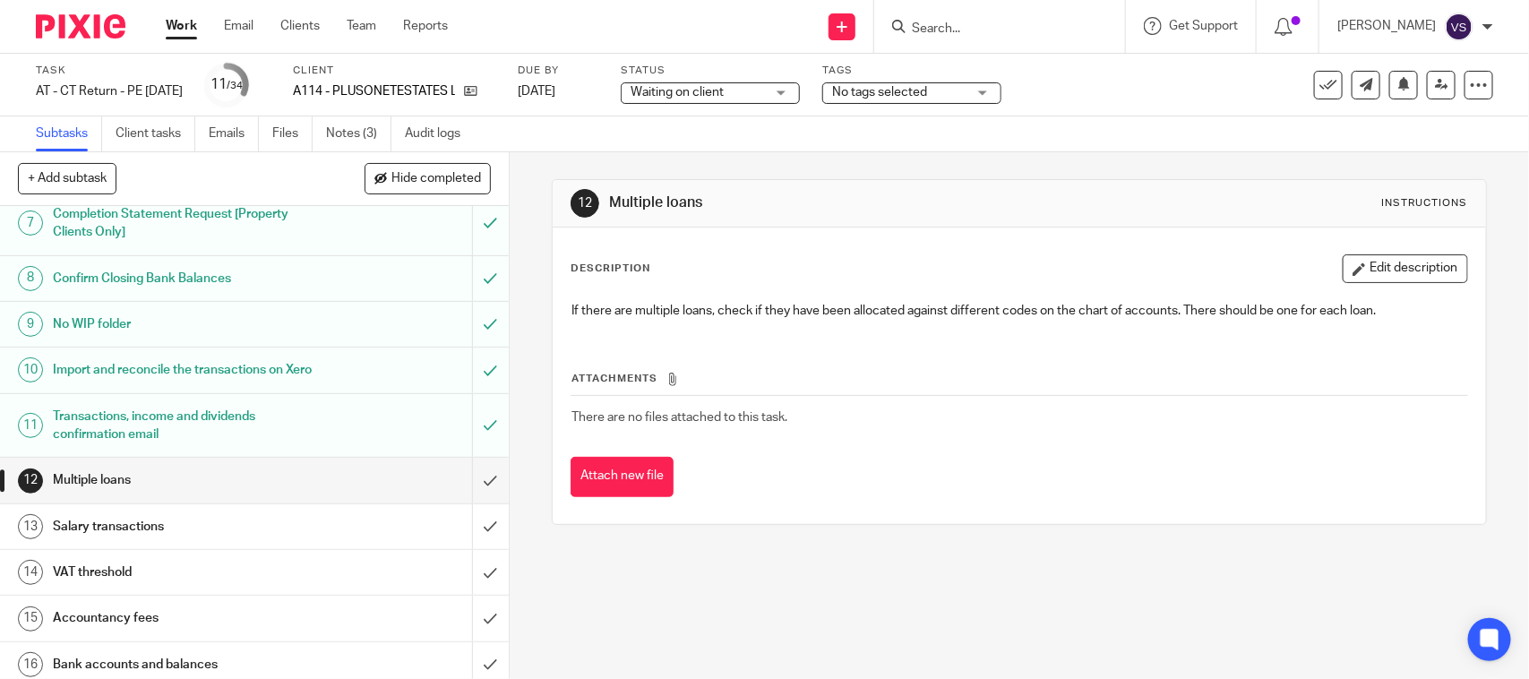
scroll to position [448, 0]
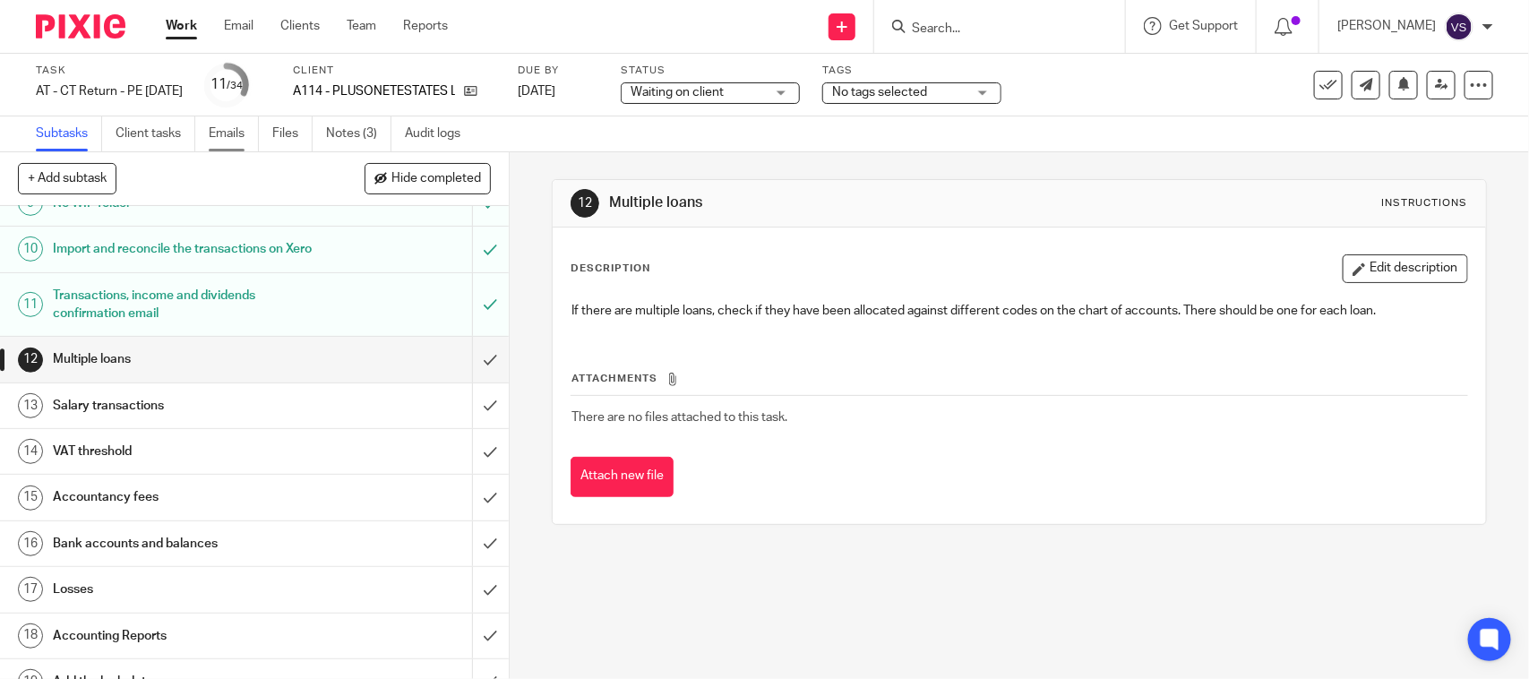
click at [224, 133] on link "Emails" at bounding box center [234, 133] width 50 height 35
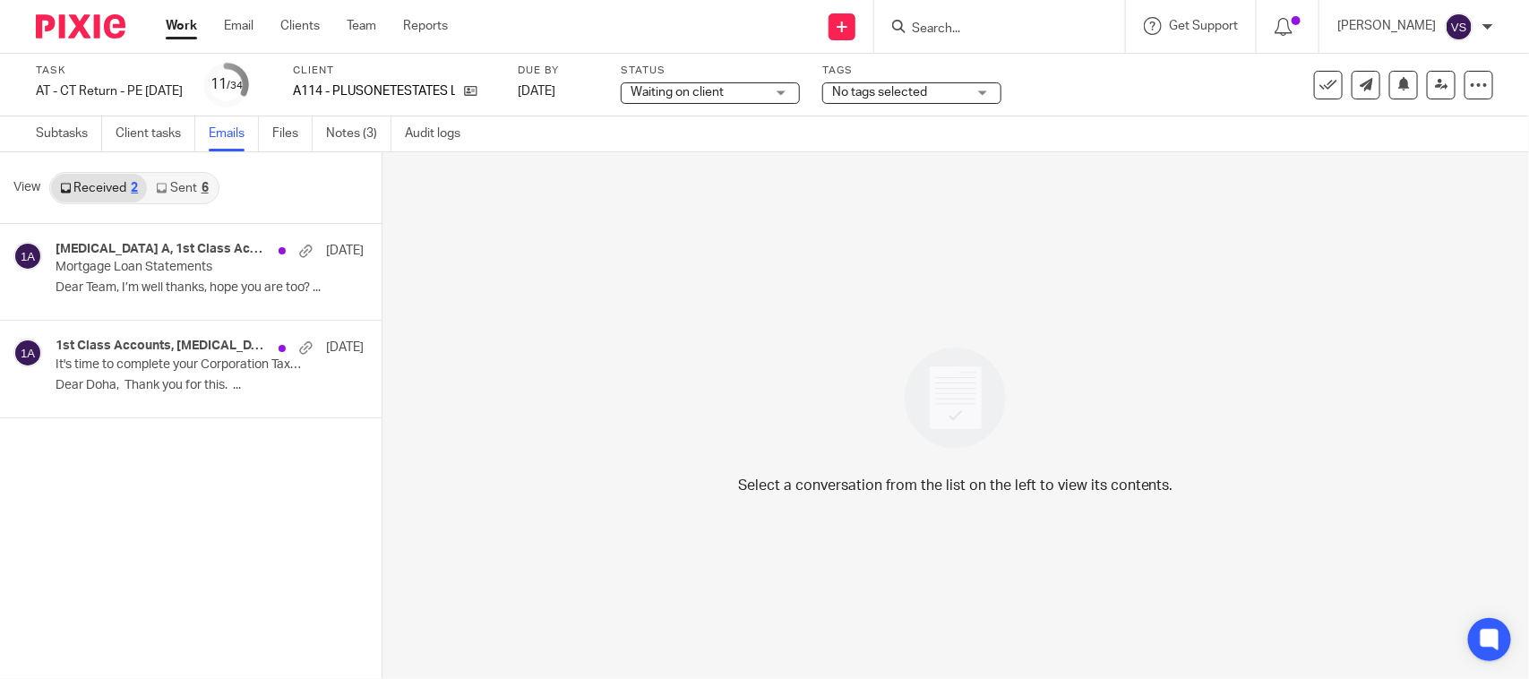
click at [189, 189] on link "Sent 6" at bounding box center [182, 188] width 70 height 29
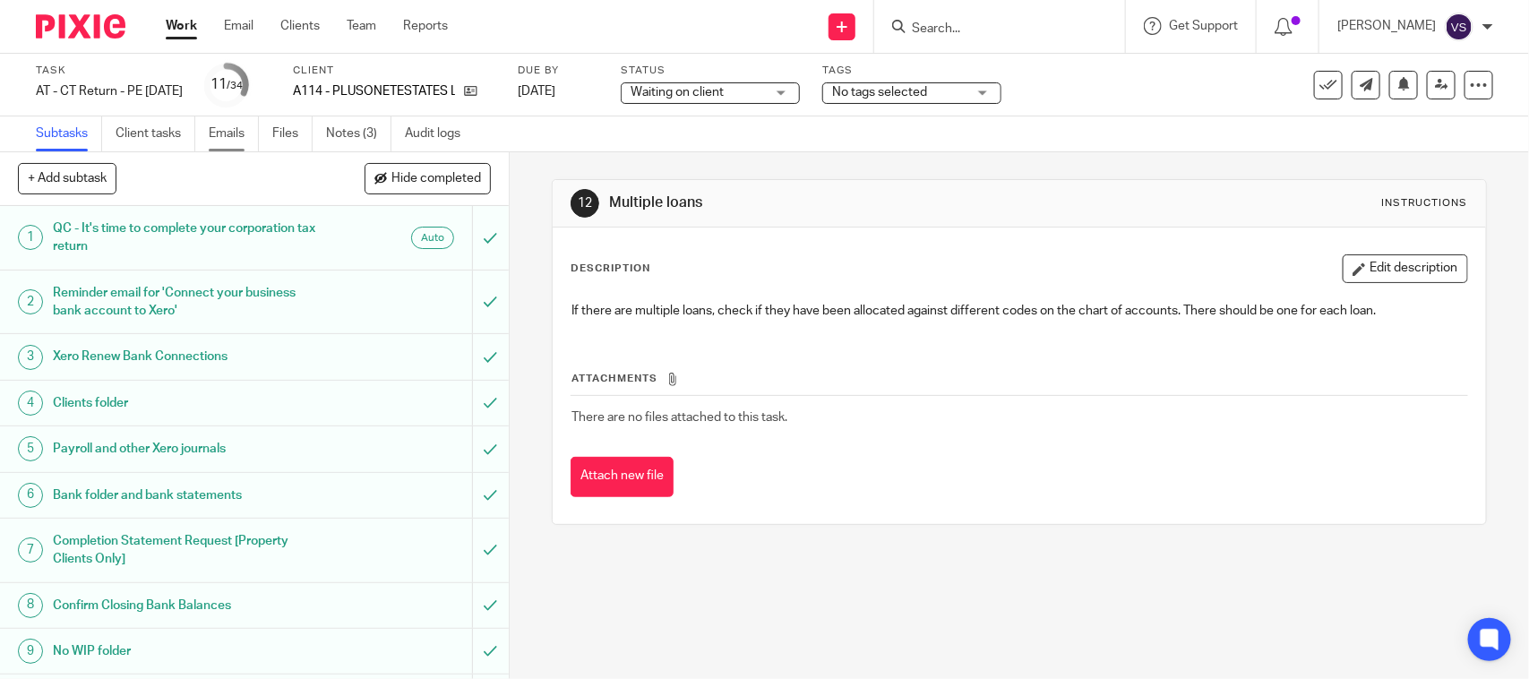
click at [226, 132] on link "Emails" at bounding box center [234, 133] width 50 height 35
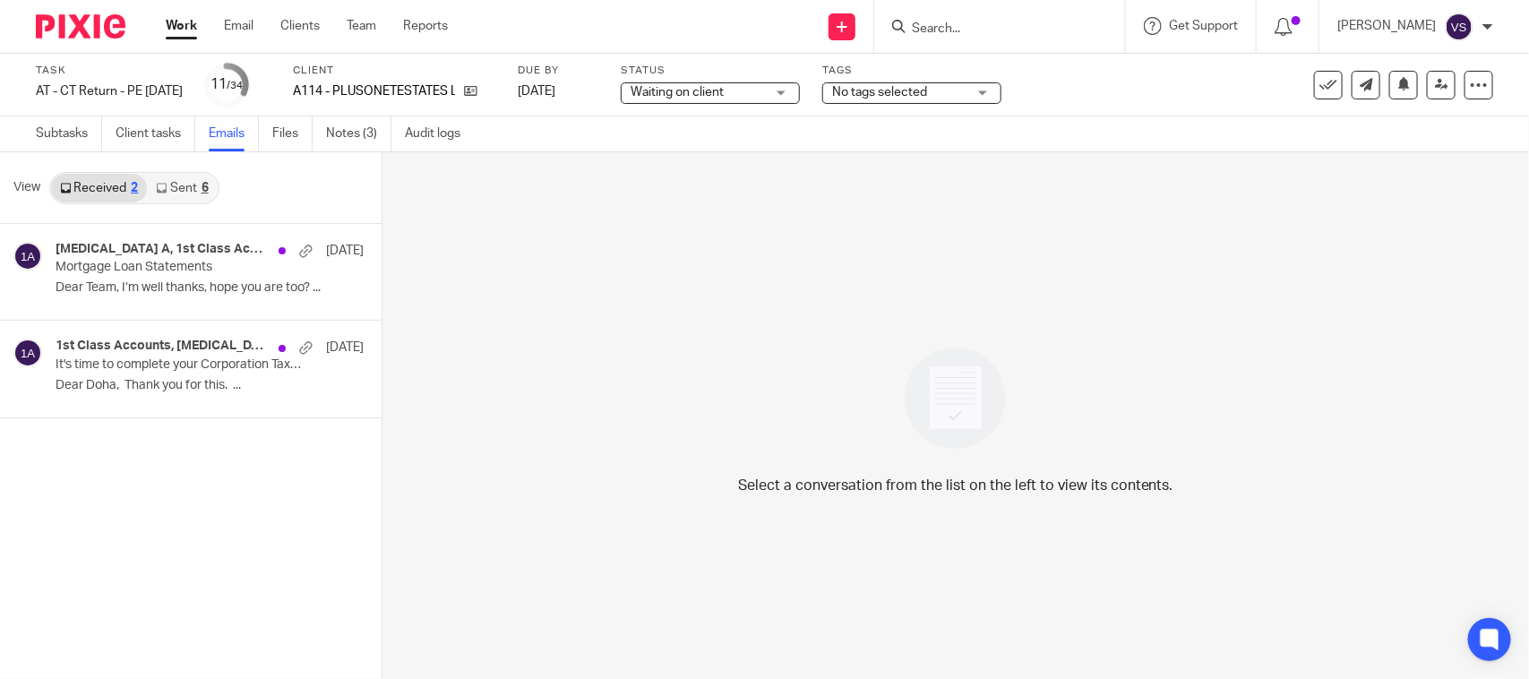
click at [194, 191] on link "Sent 6" at bounding box center [182, 188] width 70 height 29
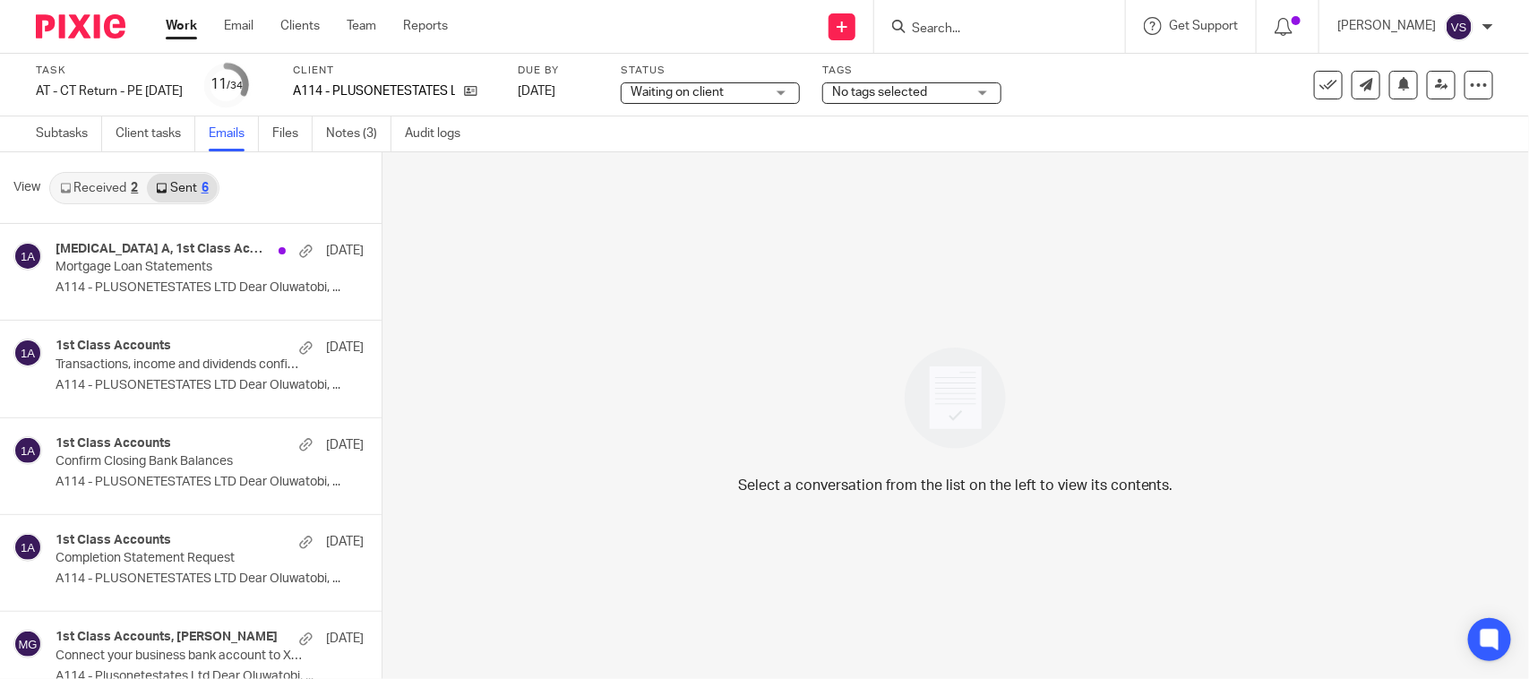
click at [110, 186] on link "Received 2" at bounding box center [99, 188] width 96 height 29
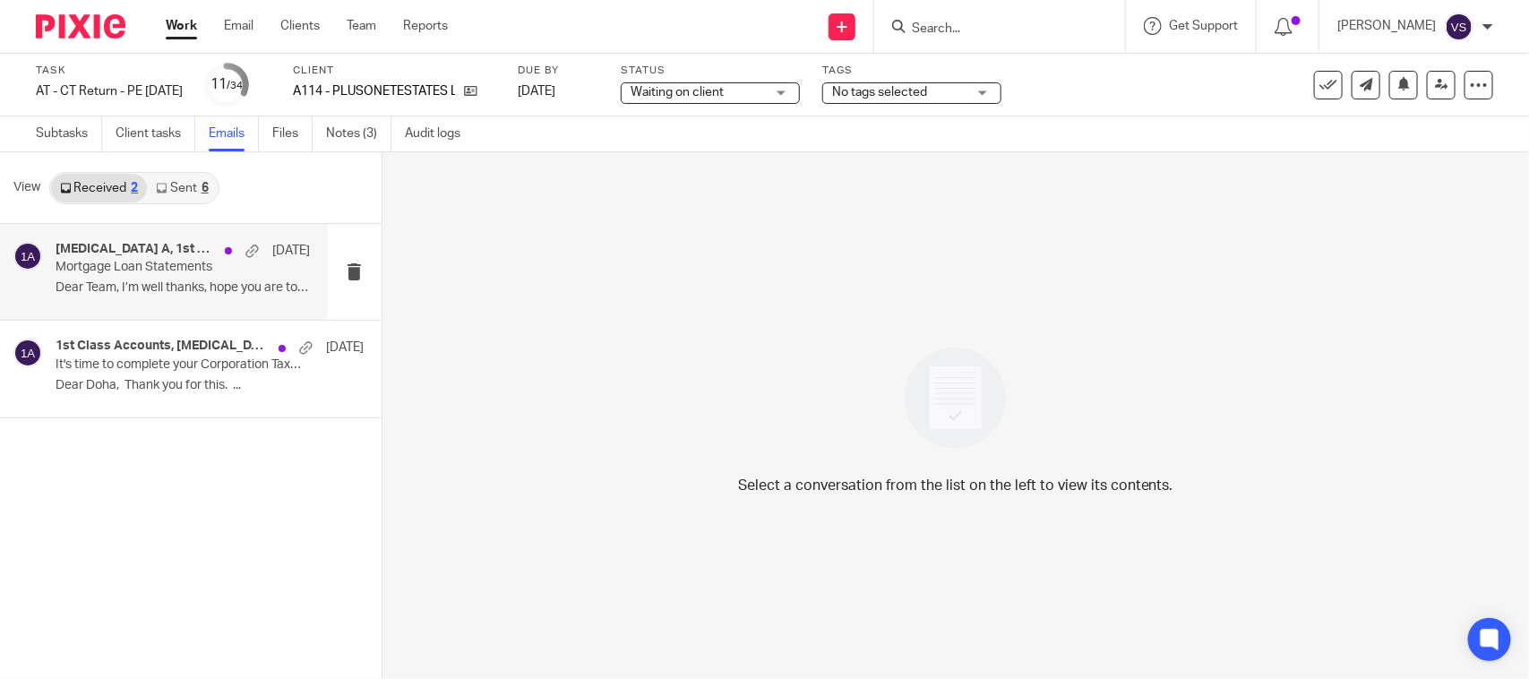
click at [86, 280] on p "Dear Team, I’m well thanks, hope you are too? ..." at bounding box center [183, 287] width 254 height 15
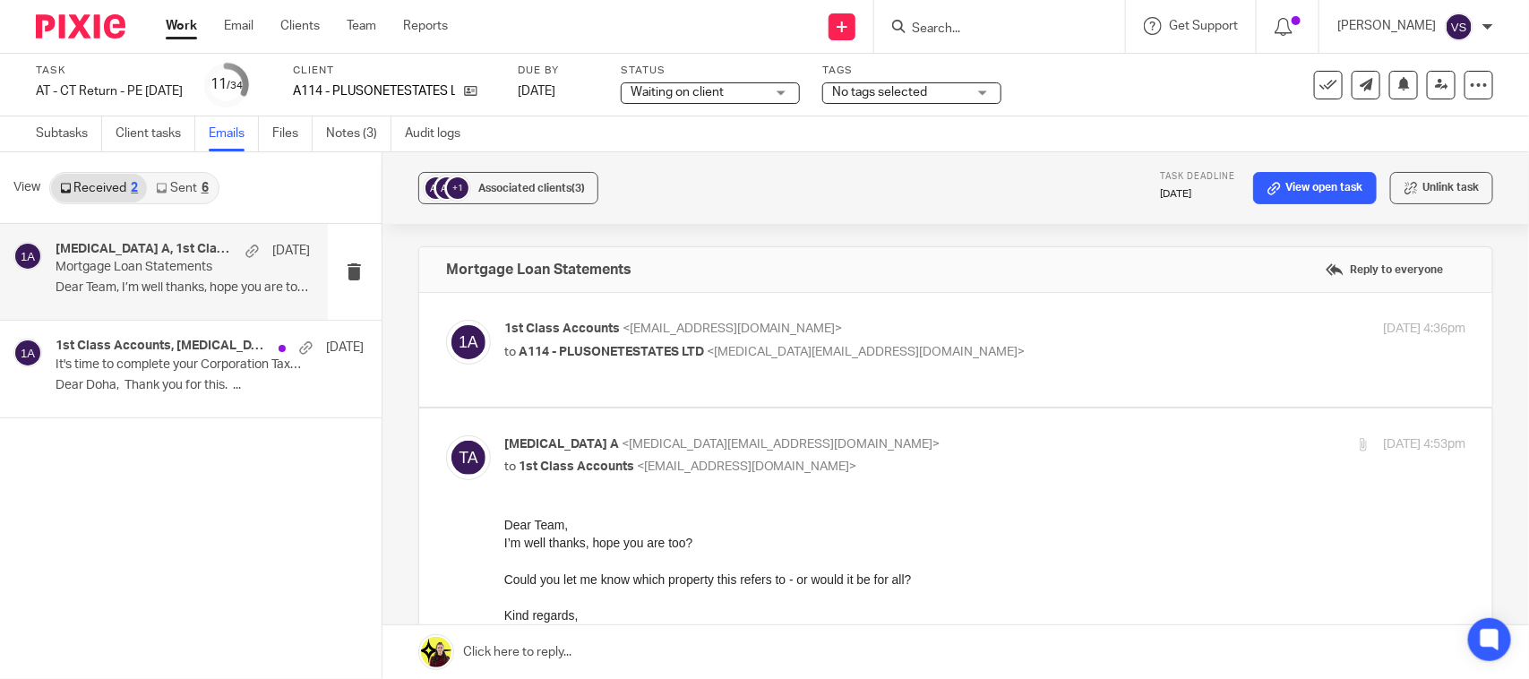
click at [652, 360] on p "to A114 - PLUSONETESTATES LTD <tobi.akinkugbe@live.co.uk>" at bounding box center [825, 352] width 642 height 19
checkbox input "true"
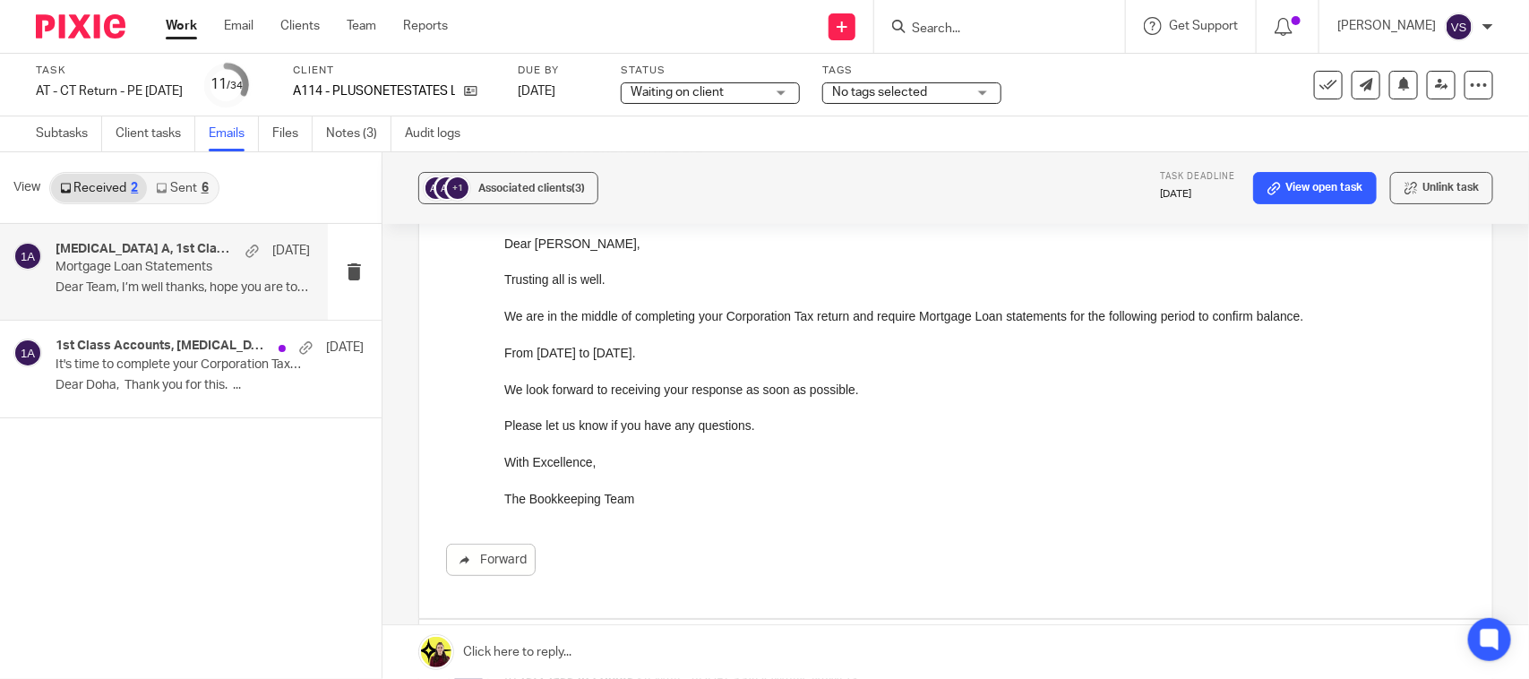
scroll to position [239, 0]
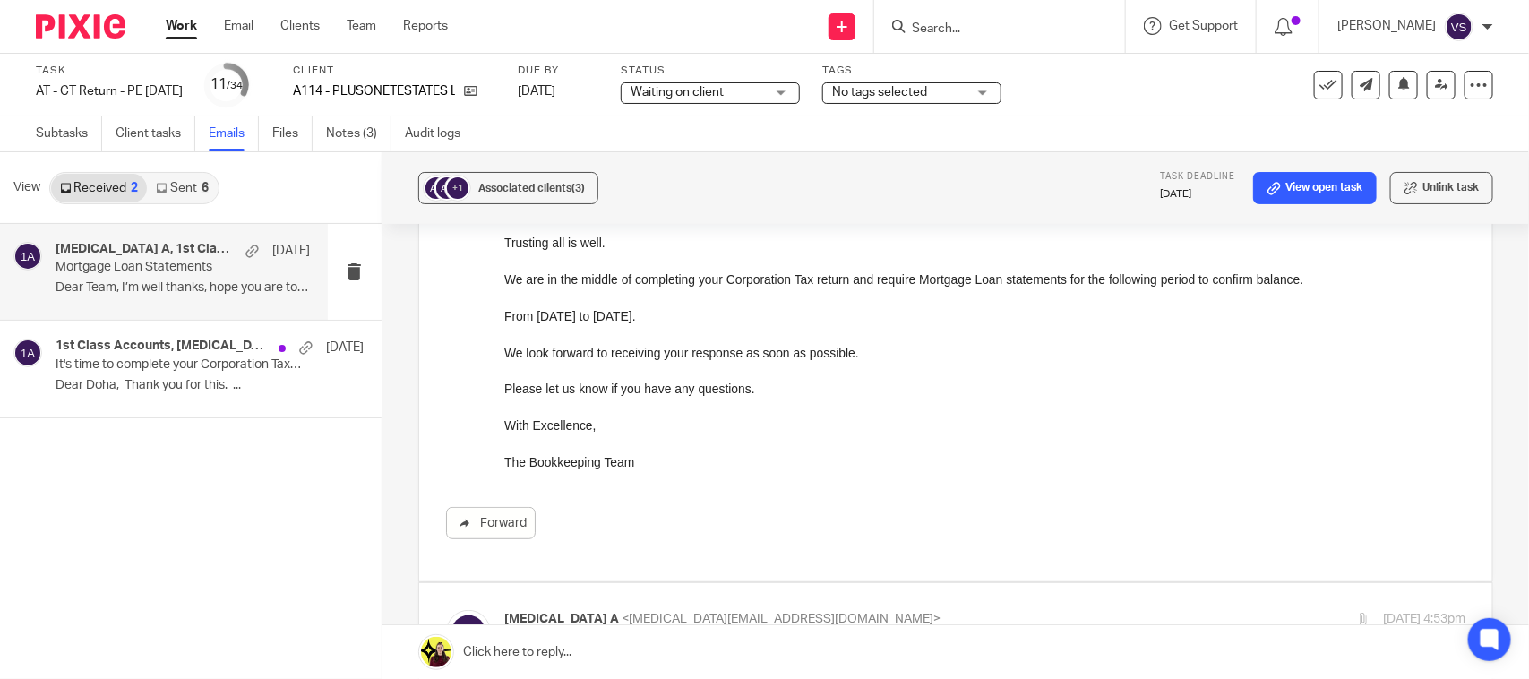
click at [195, 191] on link "Sent 6" at bounding box center [182, 188] width 70 height 29
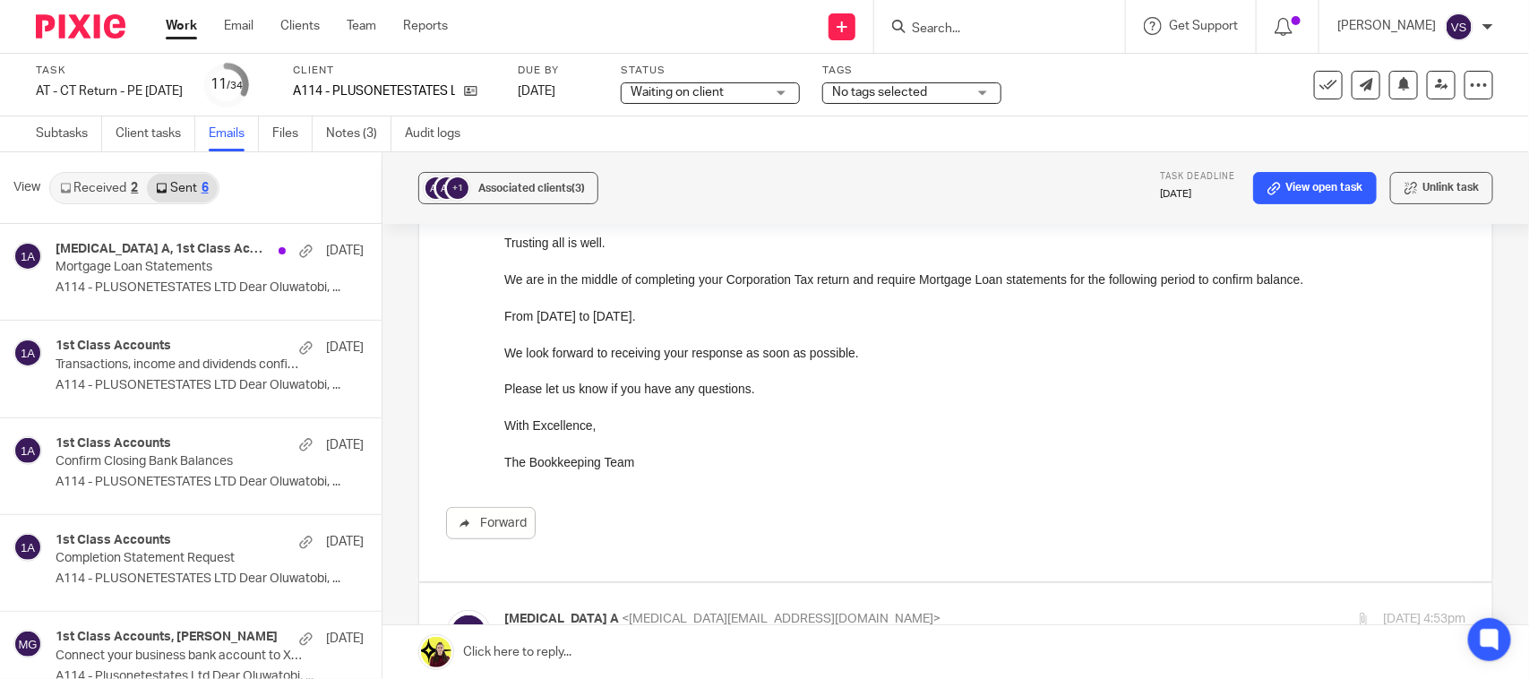
click at [128, 188] on link "Received 2" at bounding box center [99, 188] width 96 height 29
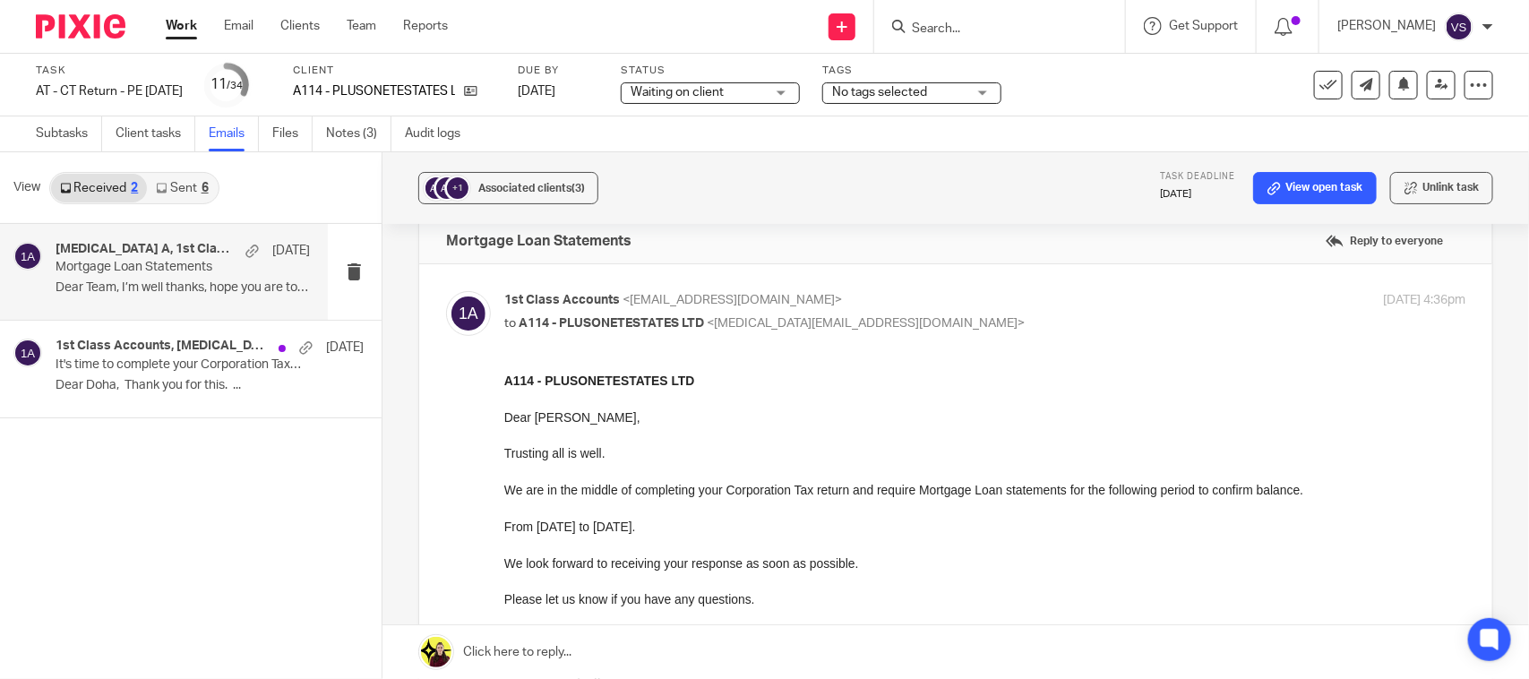
scroll to position [0, 0]
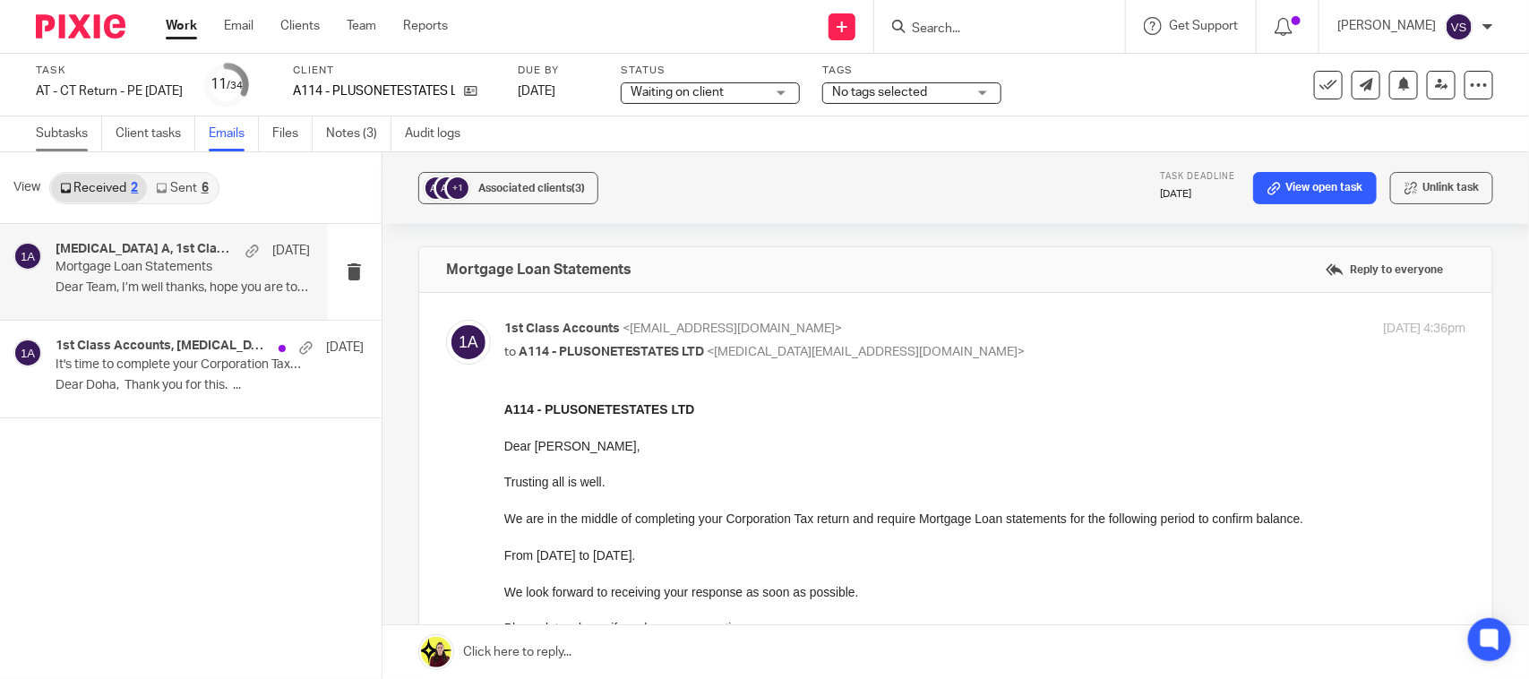
click at [47, 141] on link "Subtasks" at bounding box center [69, 133] width 66 height 35
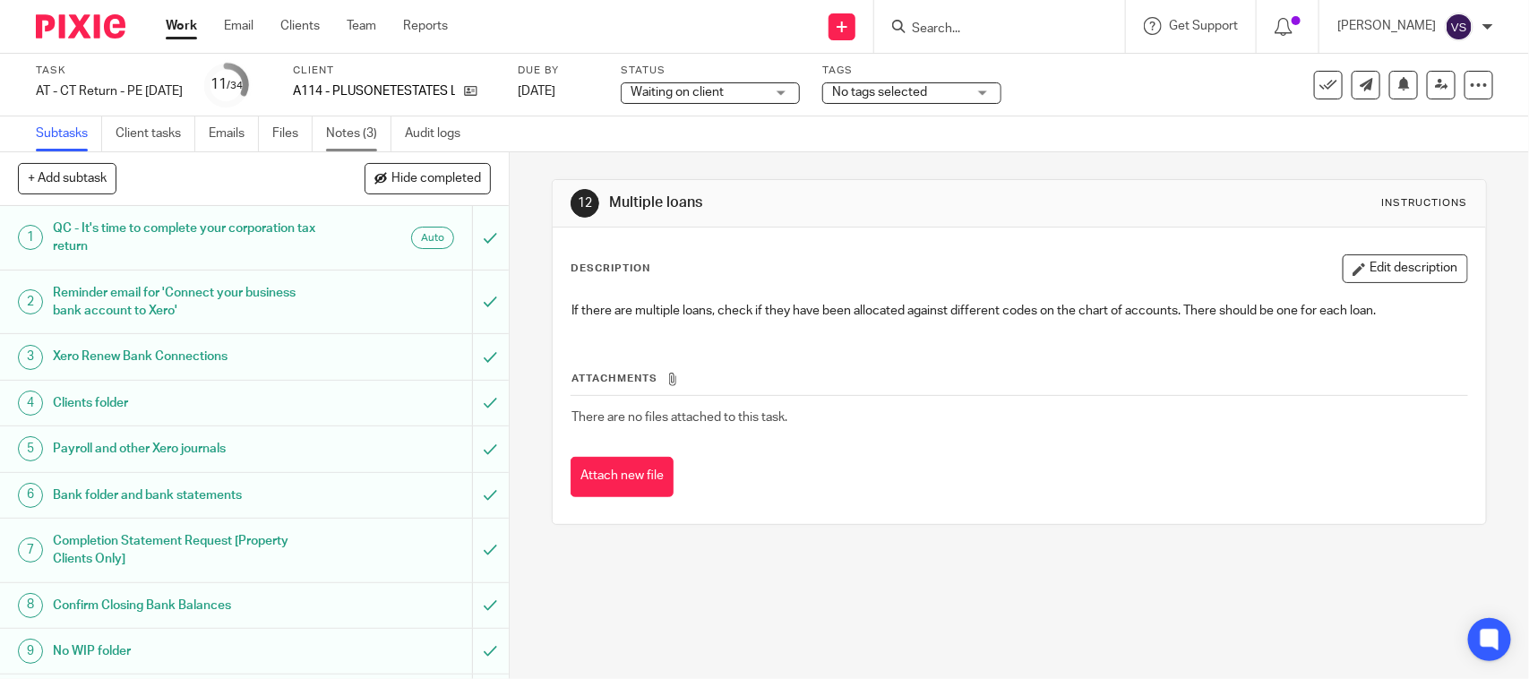
click at [349, 145] on link "Notes (3)" at bounding box center [358, 133] width 65 height 35
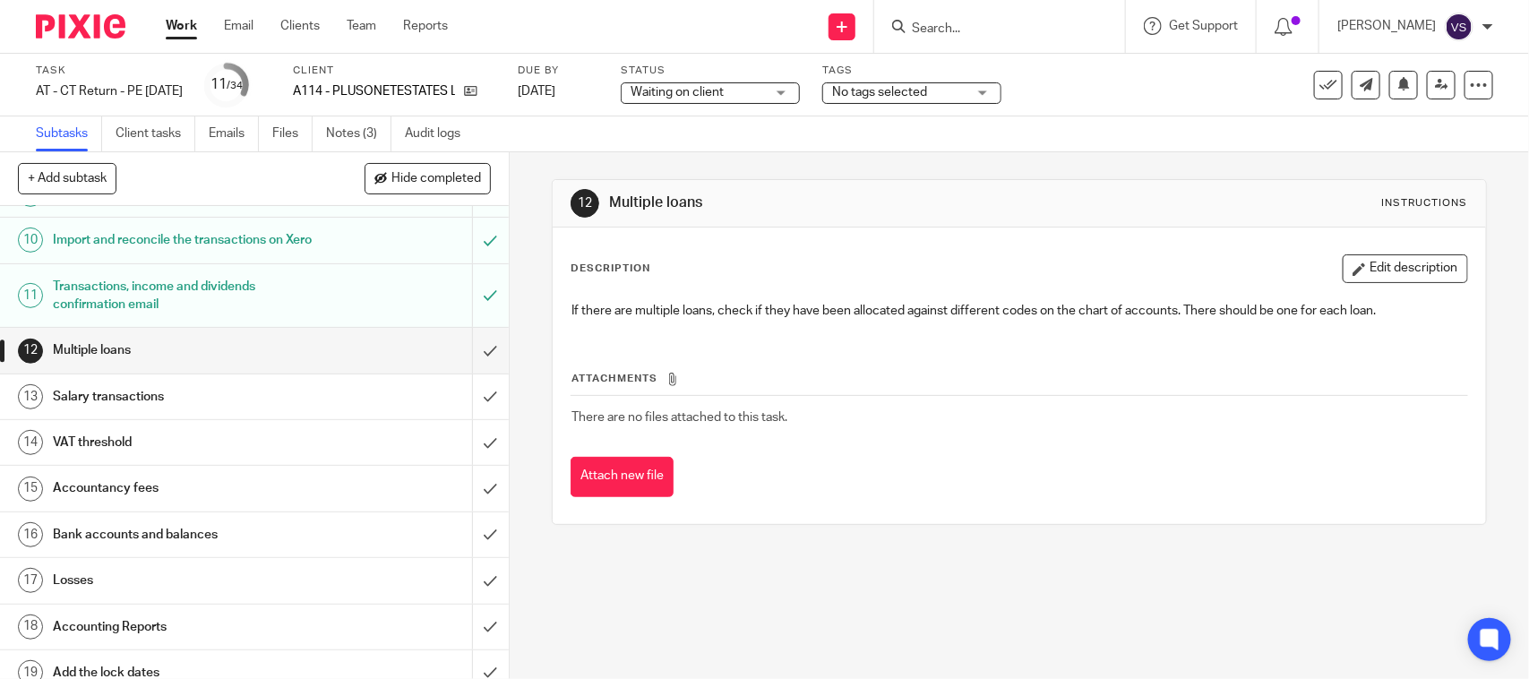
scroll to position [448, 0]
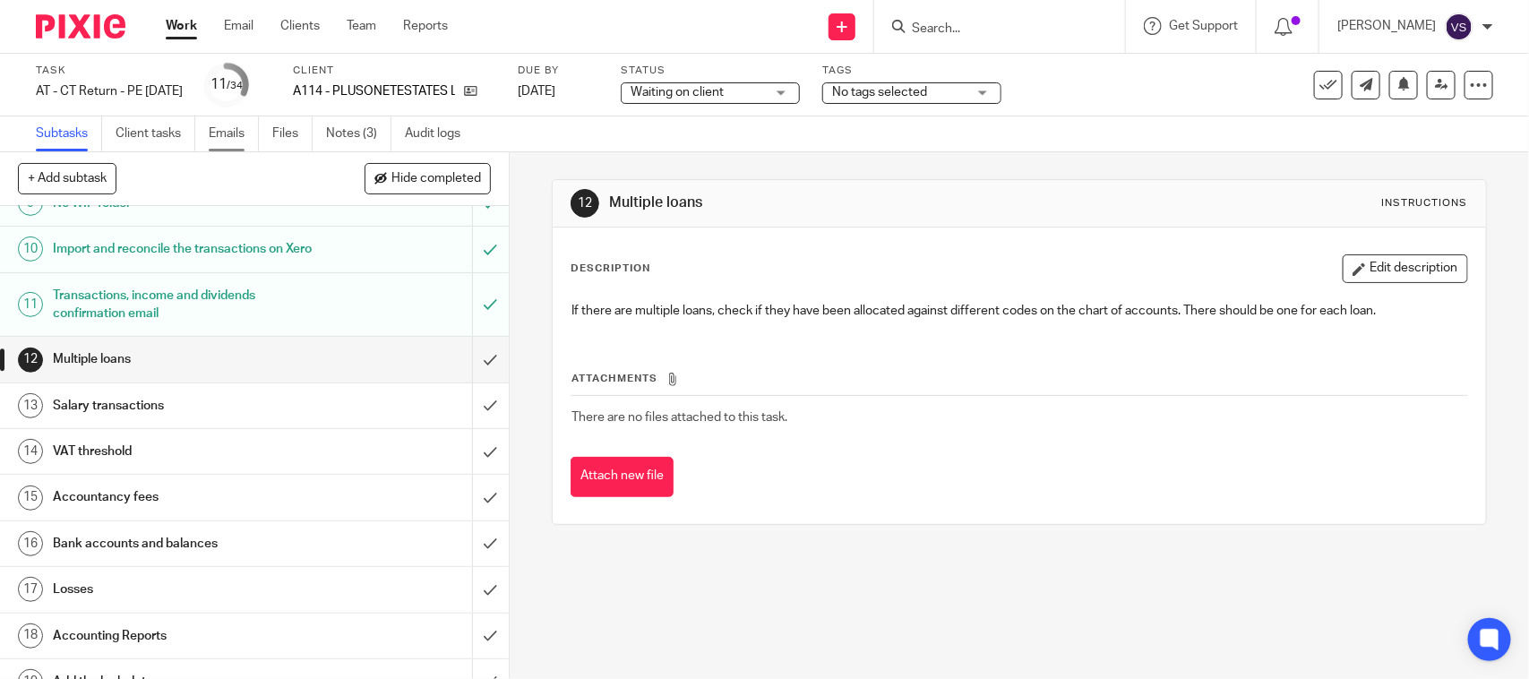
click at [234, 139] on link "Emails" at bounding box center [234, 133] width 50 height 35
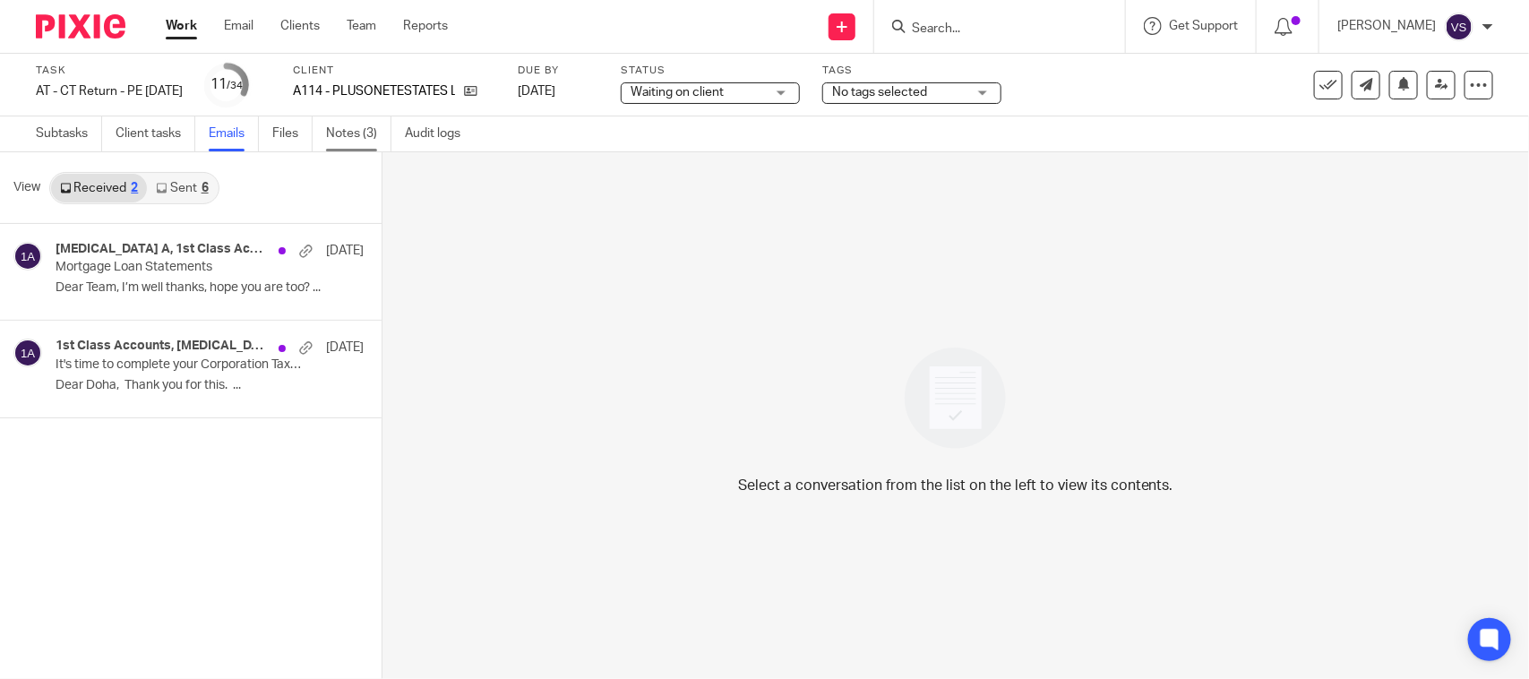
click at [356, 139] on link "Notes (3)" at bounding box center [358, 133] width 65 height 35
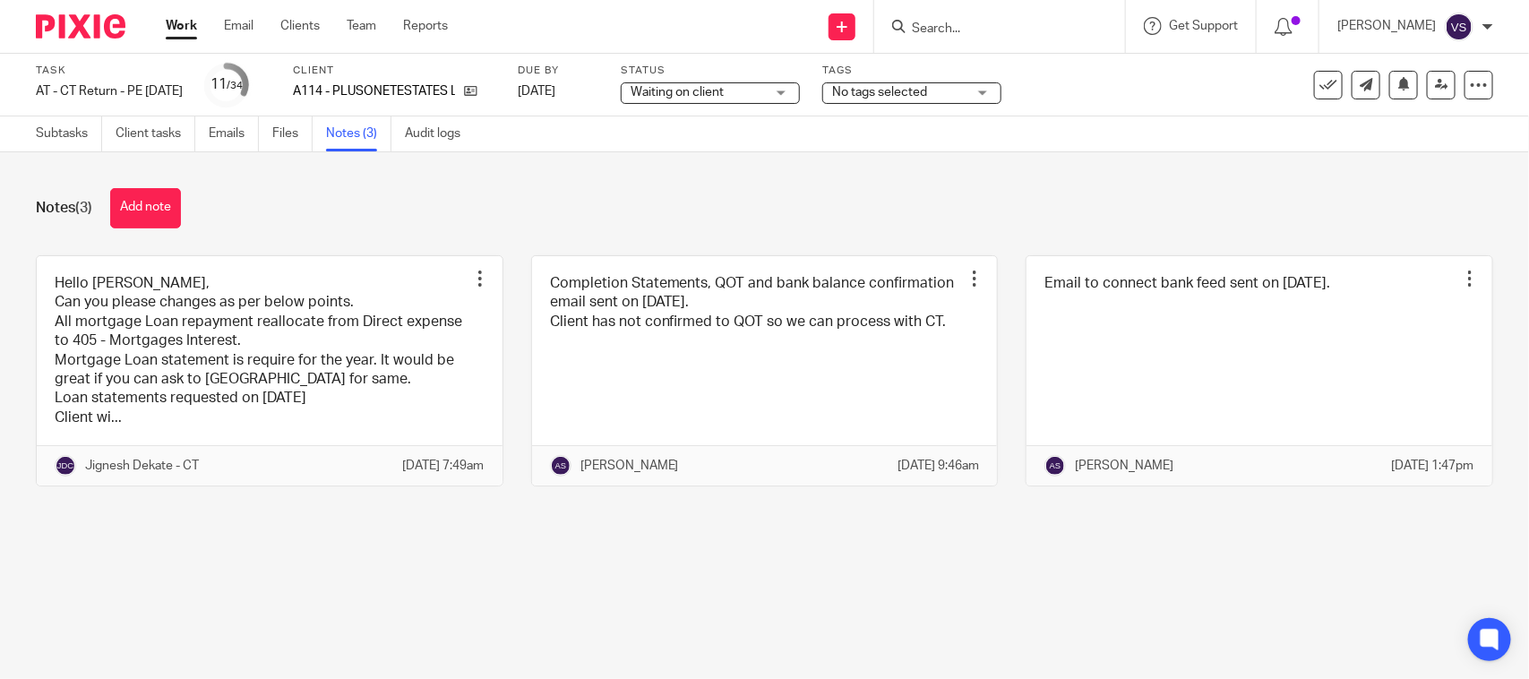
click at [145, 300] on link at bounding box center [270, 371] width 466 height 230
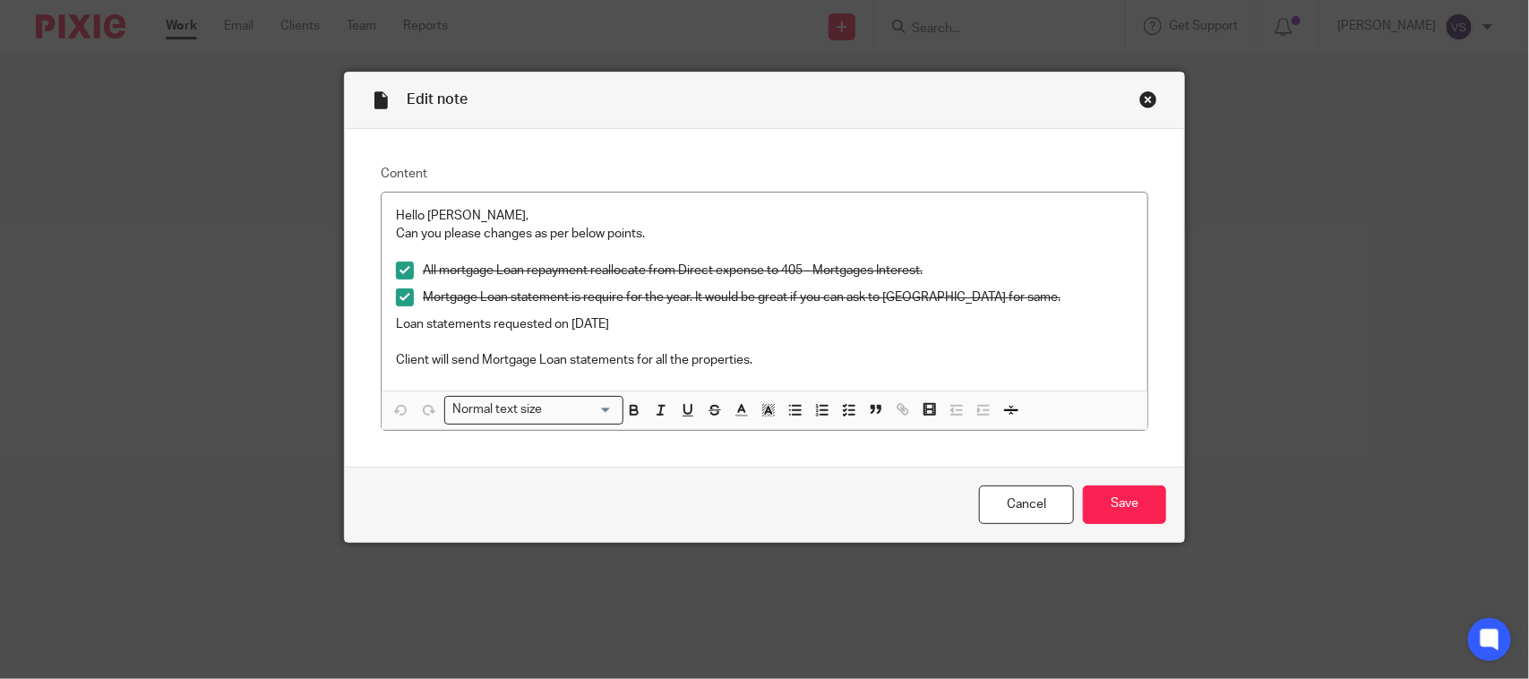
click at [1140, 103] on div "Close this dialog window" at bounding box center [1149, 99] width 18 height 18
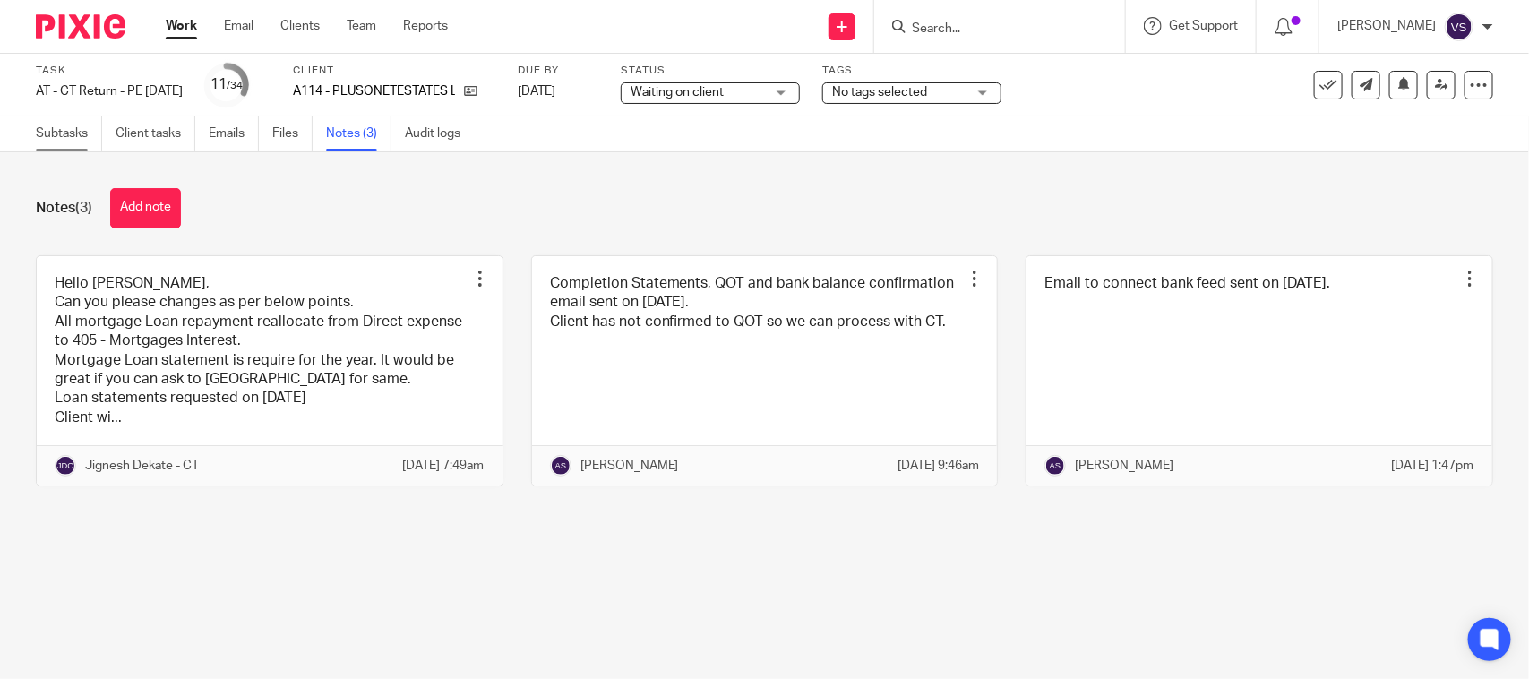
click at [64, 131] on link "Subtasks" at bounding box center [69, 133] width 66 height 35
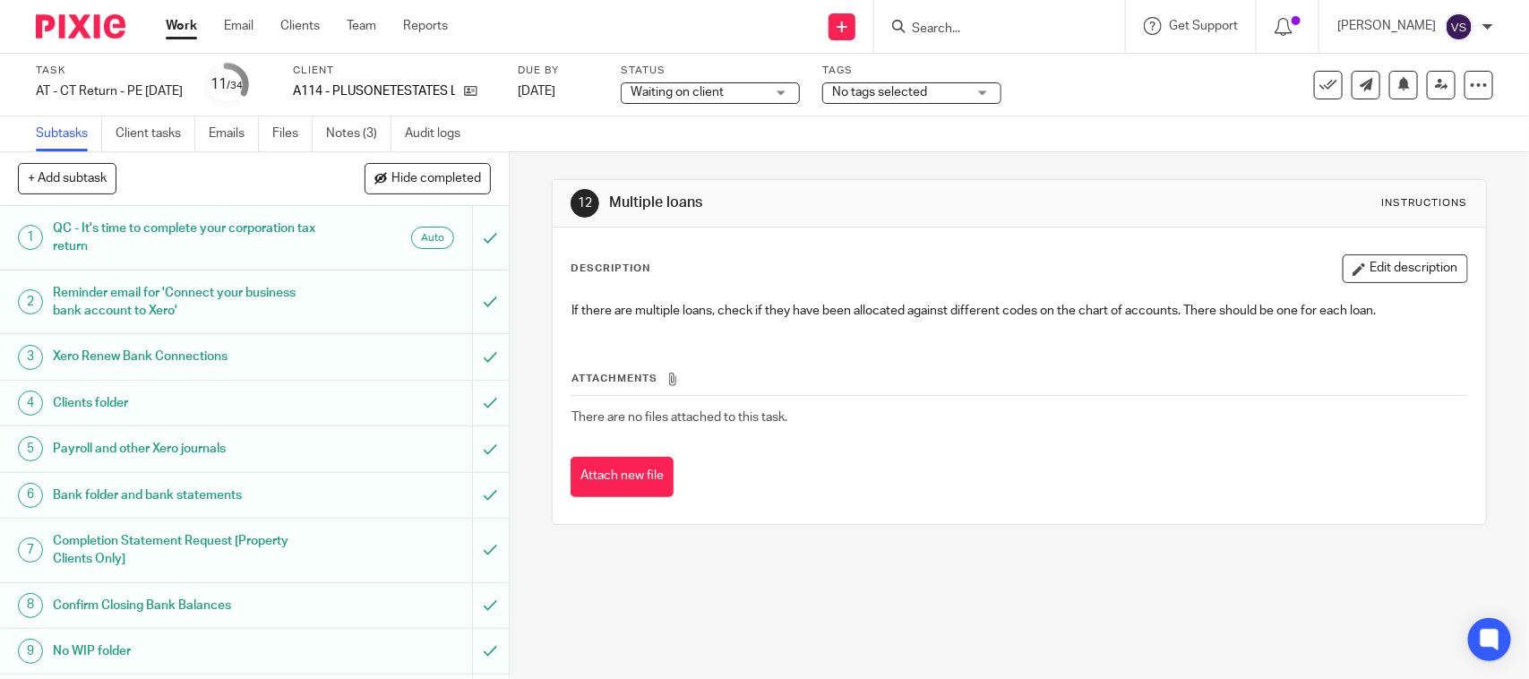
scroll to position [336, 0]
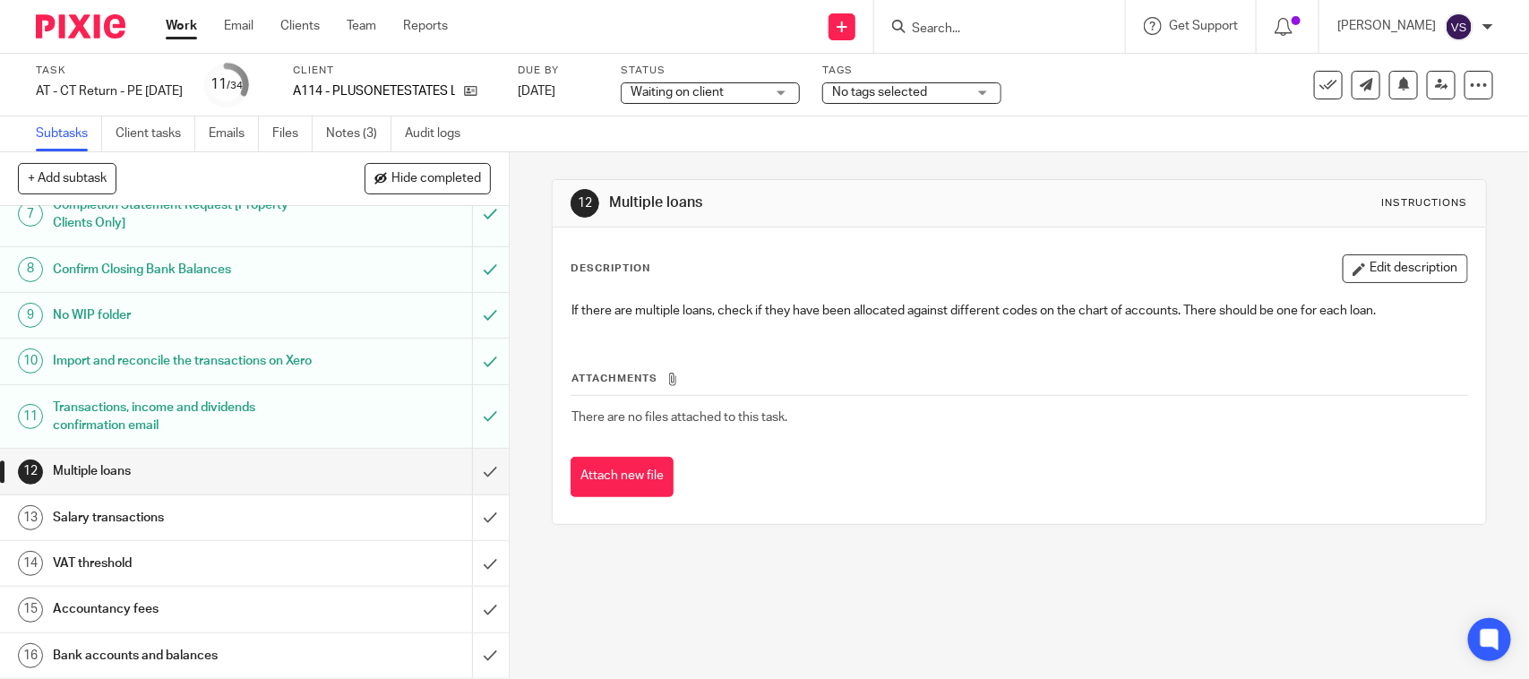
click at [217, 431] on h1 "Transactions, income and dividends confirmation email" at bounding box center [187, 417] width 268 height 46
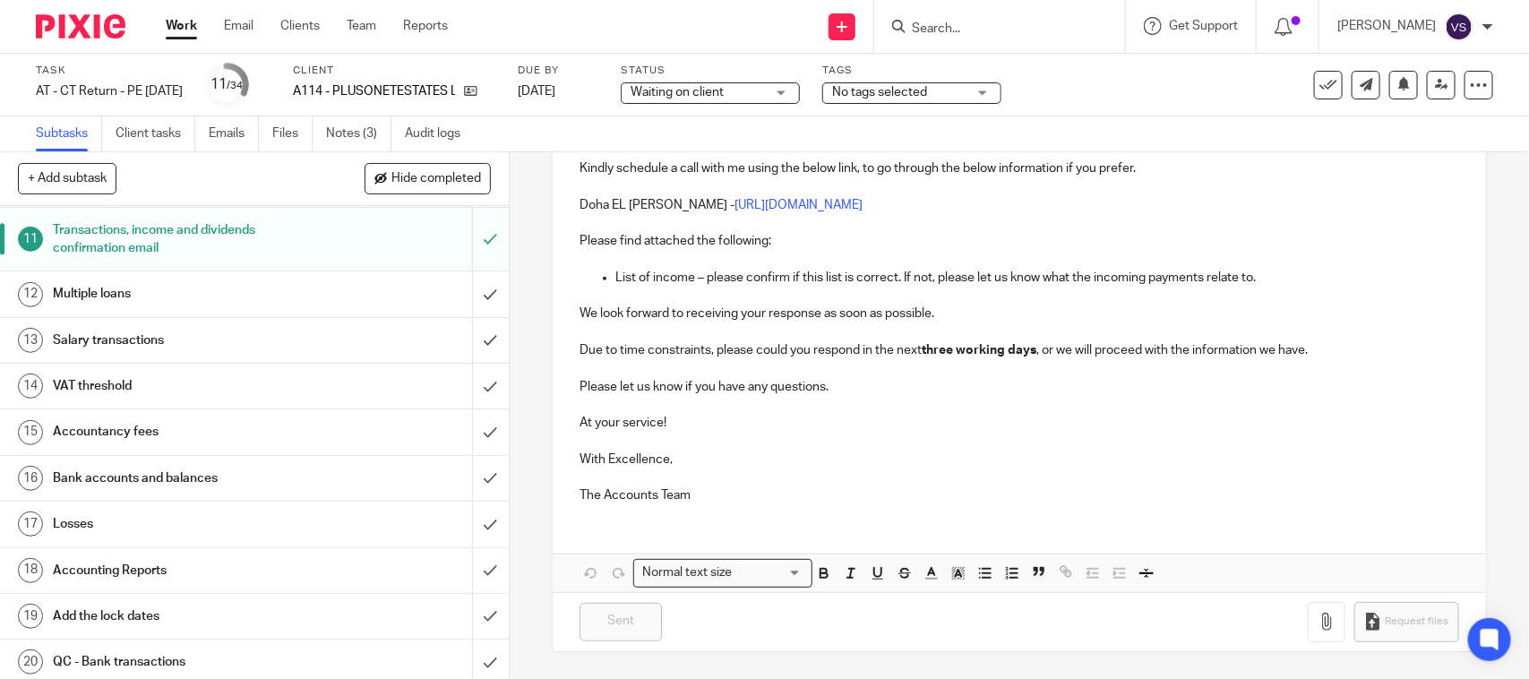
scroll to position [560, 0]
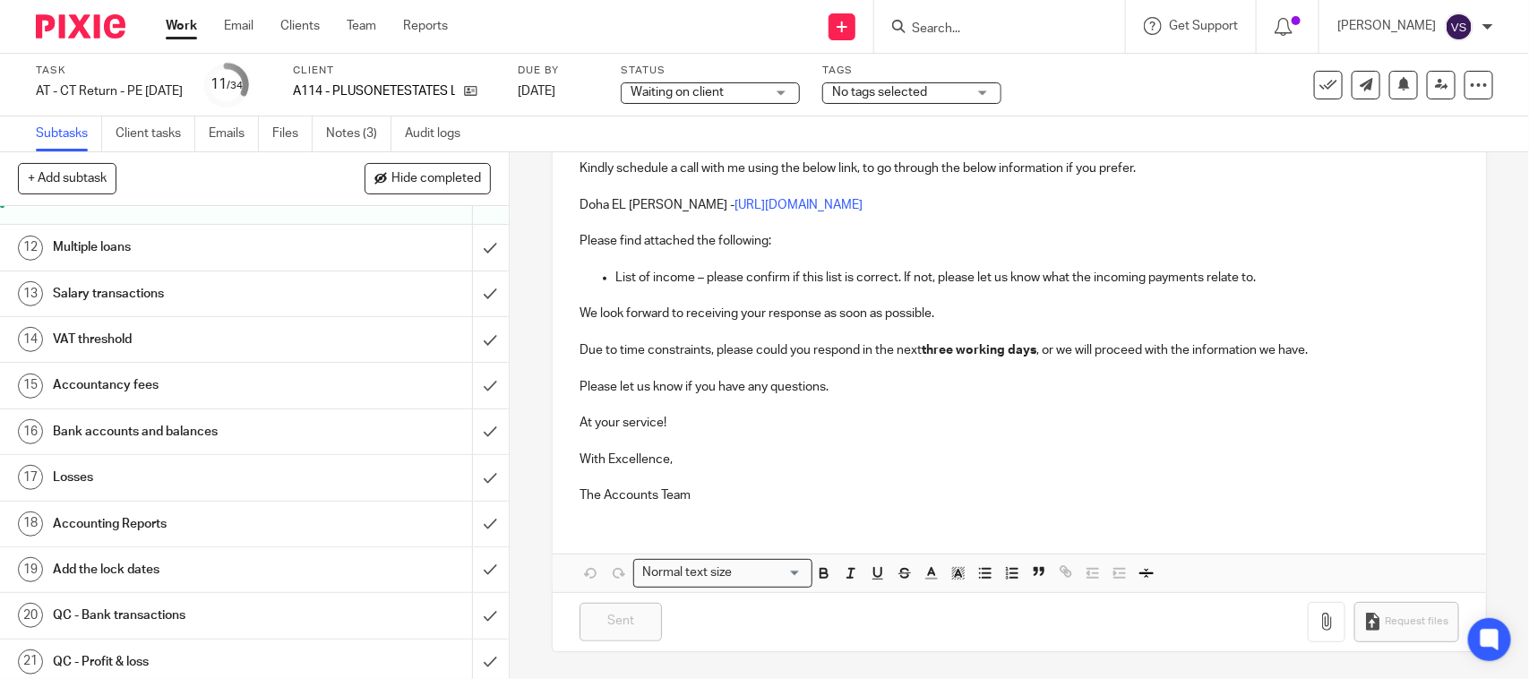
click at [103, 261] on h1 "Multiple loans" at bounding box center [187, 247] width 268 height 27
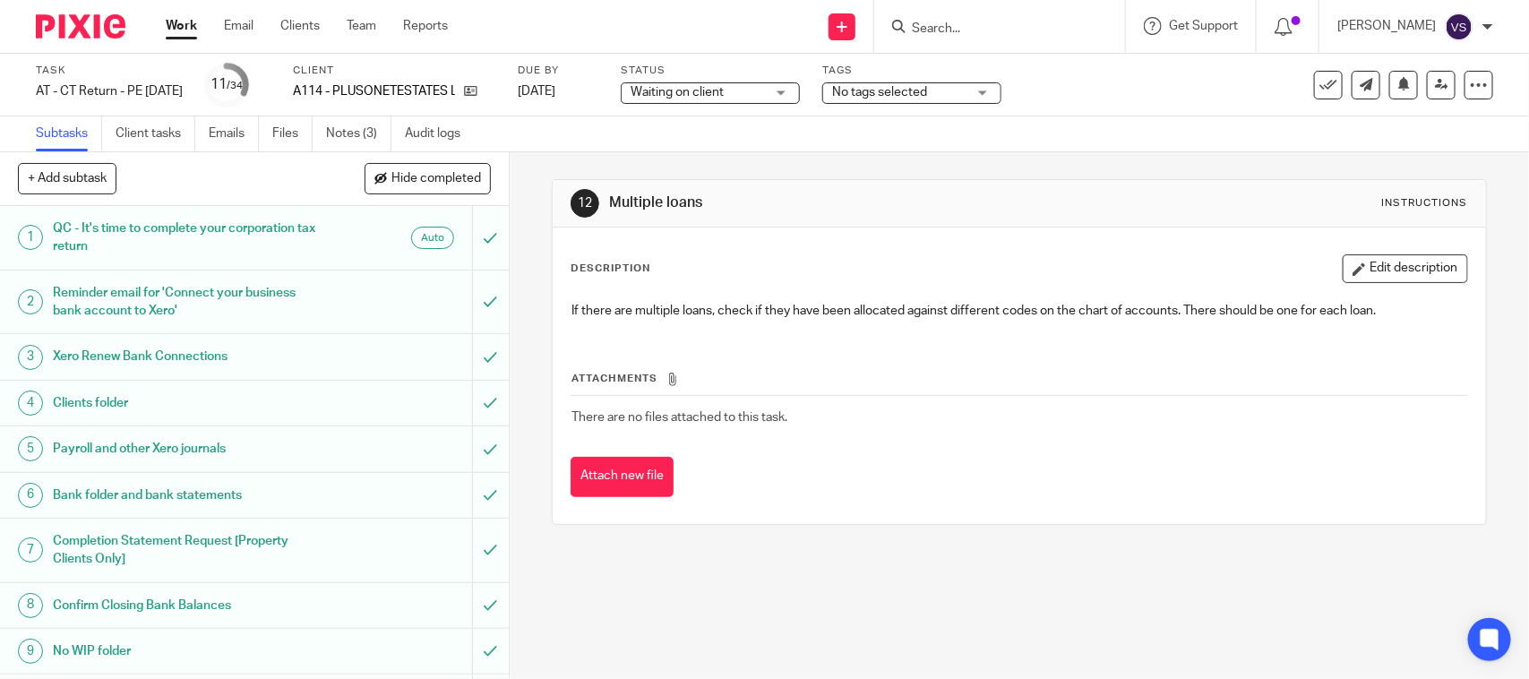
scroll to position [672, 0]
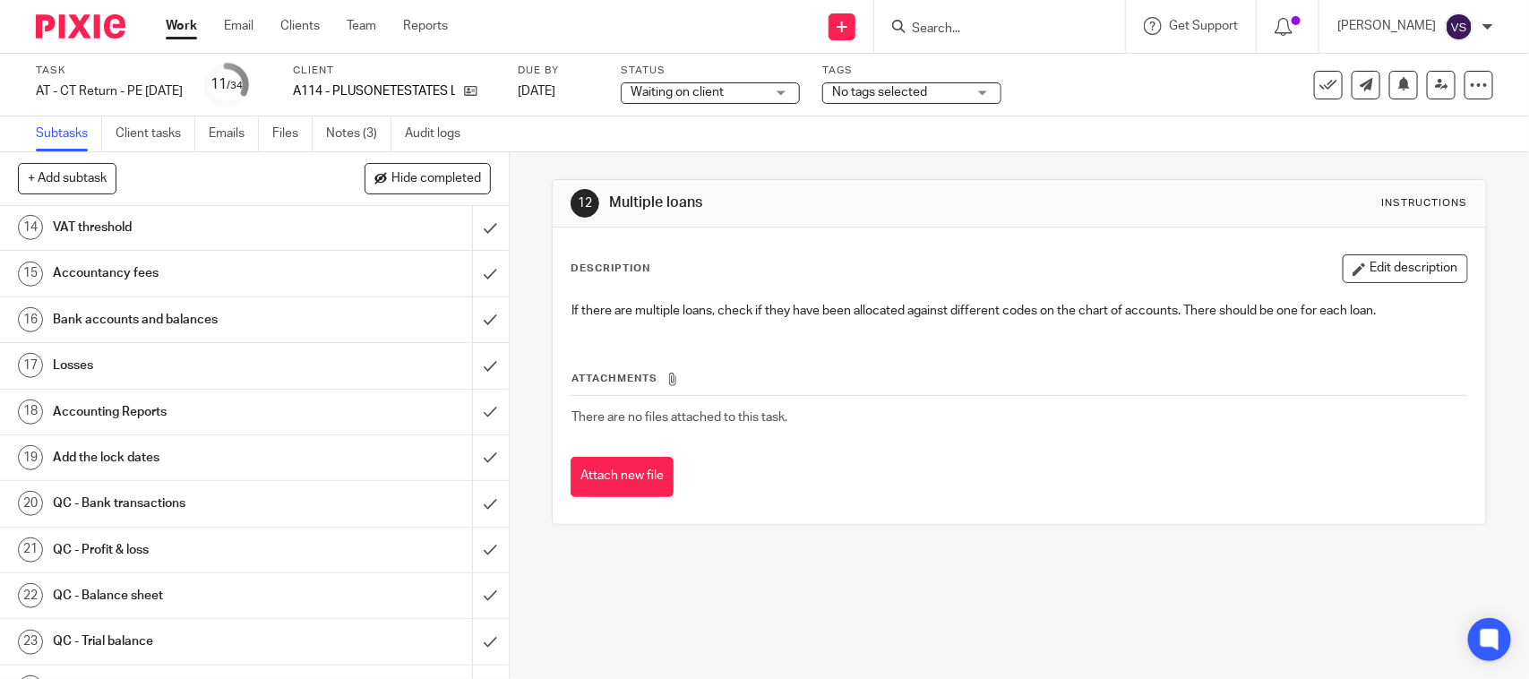
drag, startPoint x: 324, startPoint y: 90, endPoint x: 515, endPoint y: 76, distance: 191.3
click at [495, 76] on div "Client A114 - PLUSONETESTATES LTD" at bounding box center [394, 85] width 202 height 43
click at [558, 166] on div "12 Multiple loans Instructions Description Edit description If there are multip…" at bounding box center [1019, 352] width 935 height 400
drag, startPoint x: 365, startPoint y: 90, endPoint x: 488, endPoint y: 92, distance: 123.7
click at [488, 92] on div "A114 - PLUSONETESTATES LTD" at bounding box center [394, 91] width 202 height 18
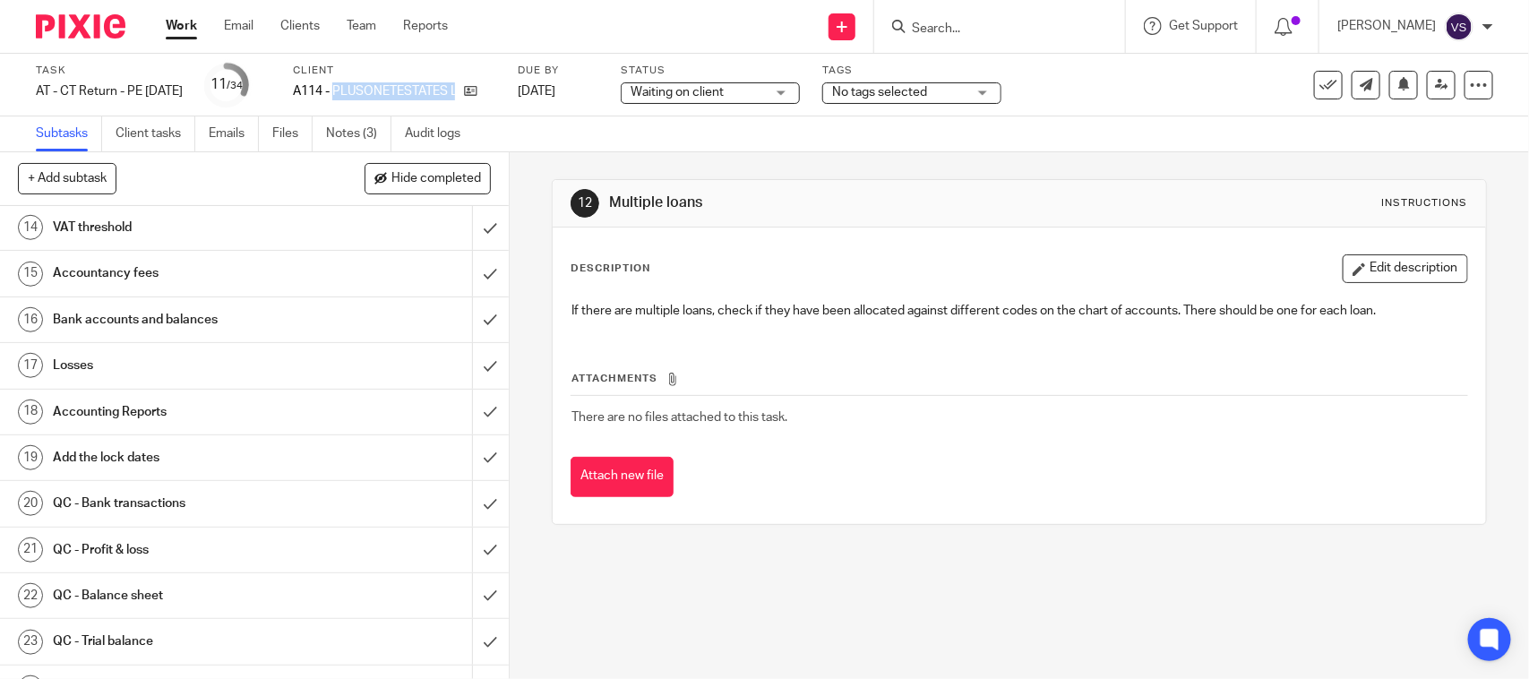
copy div "PLUSONETESTATES LTD"
click at [341, 127] on link "Notes (3)" at bounding box center [358, 133] width 65 height 35
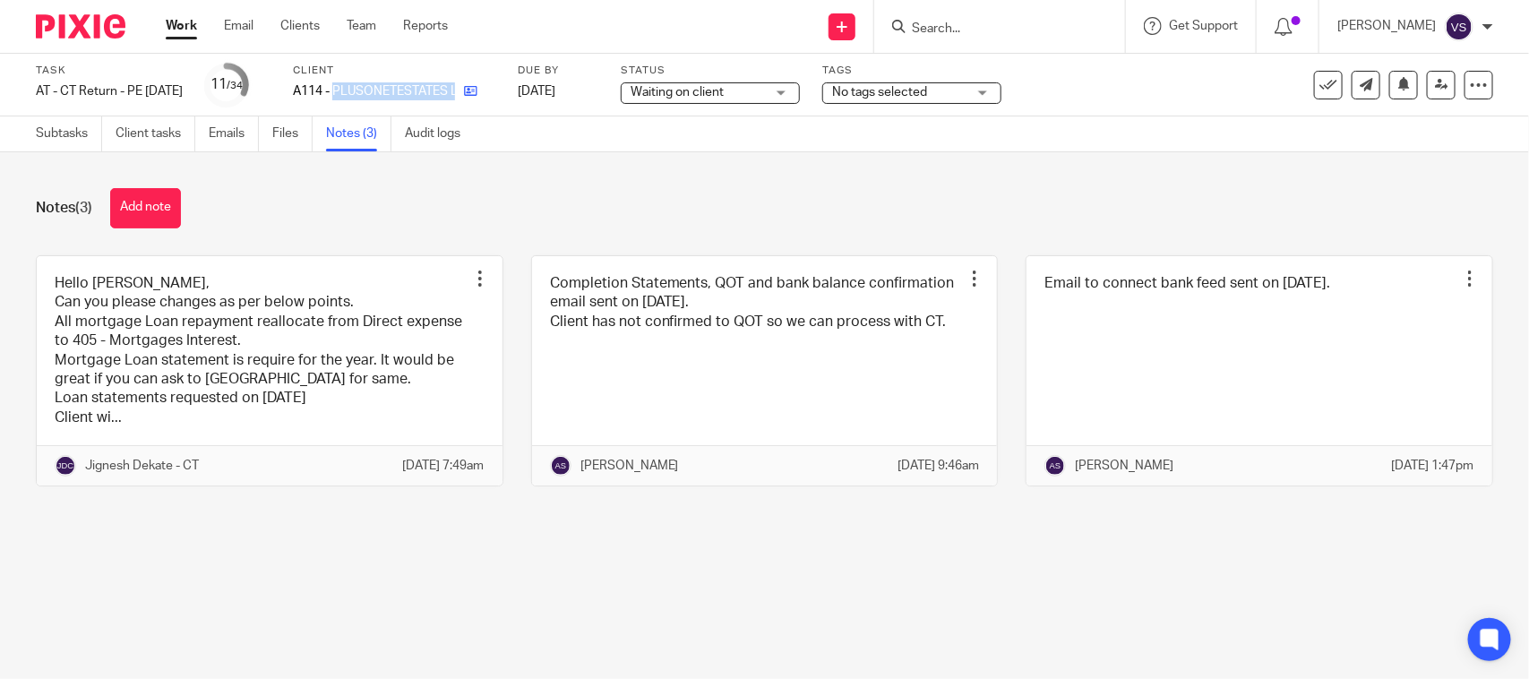
drag, startPoint x: 379, startPoint y: 96, endPoint x: 495, endPoint y: 99, distance: 115.6
click at [495, 99] on div "A114 - PLUSONETESTATES LTD" at bounding box center [394, 91] width 202 height 18
copy div "PLUSONETESTATES LTD"
click at [58, 134] on link "Subtasks" at bounding box center [69, 133] width 66 height 35
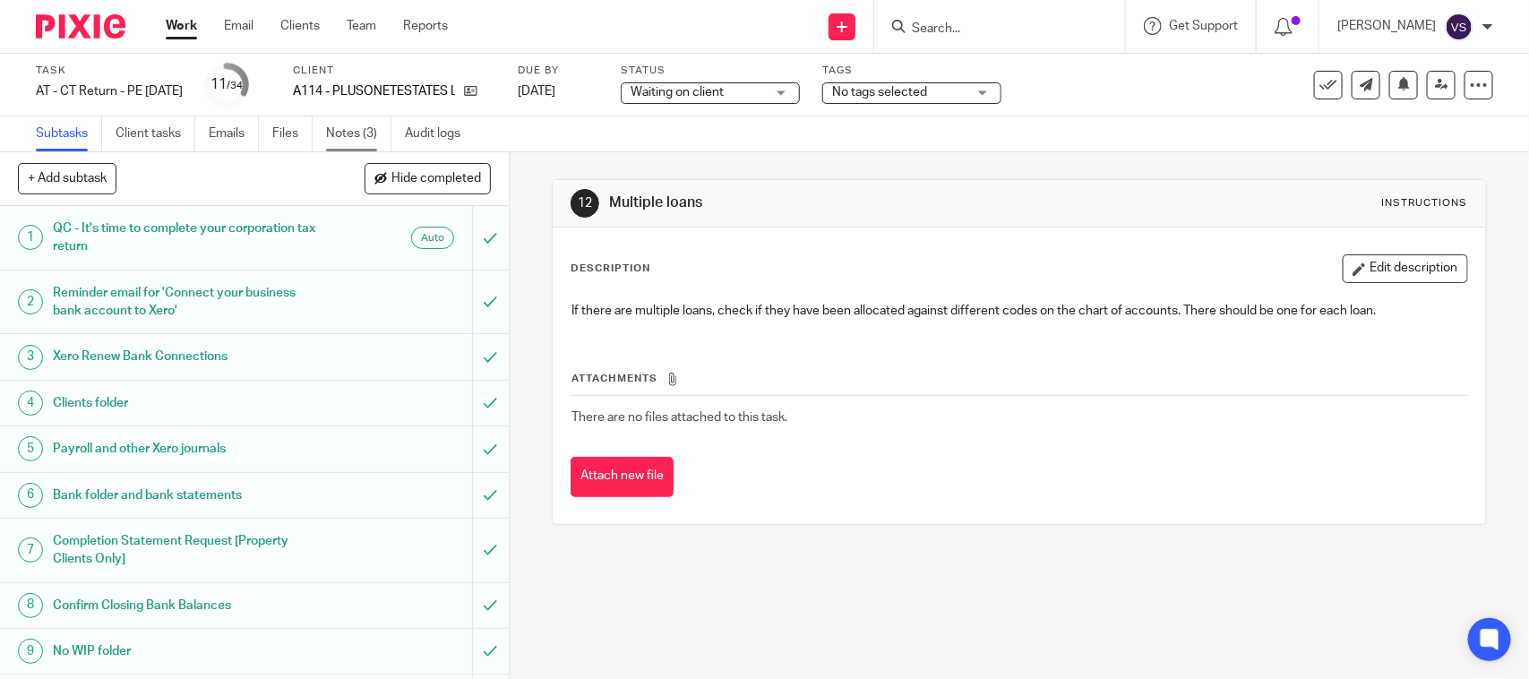
click at [354, 136] on link "Notes (3)" at bounding box center [358, 133] width 65 height 35
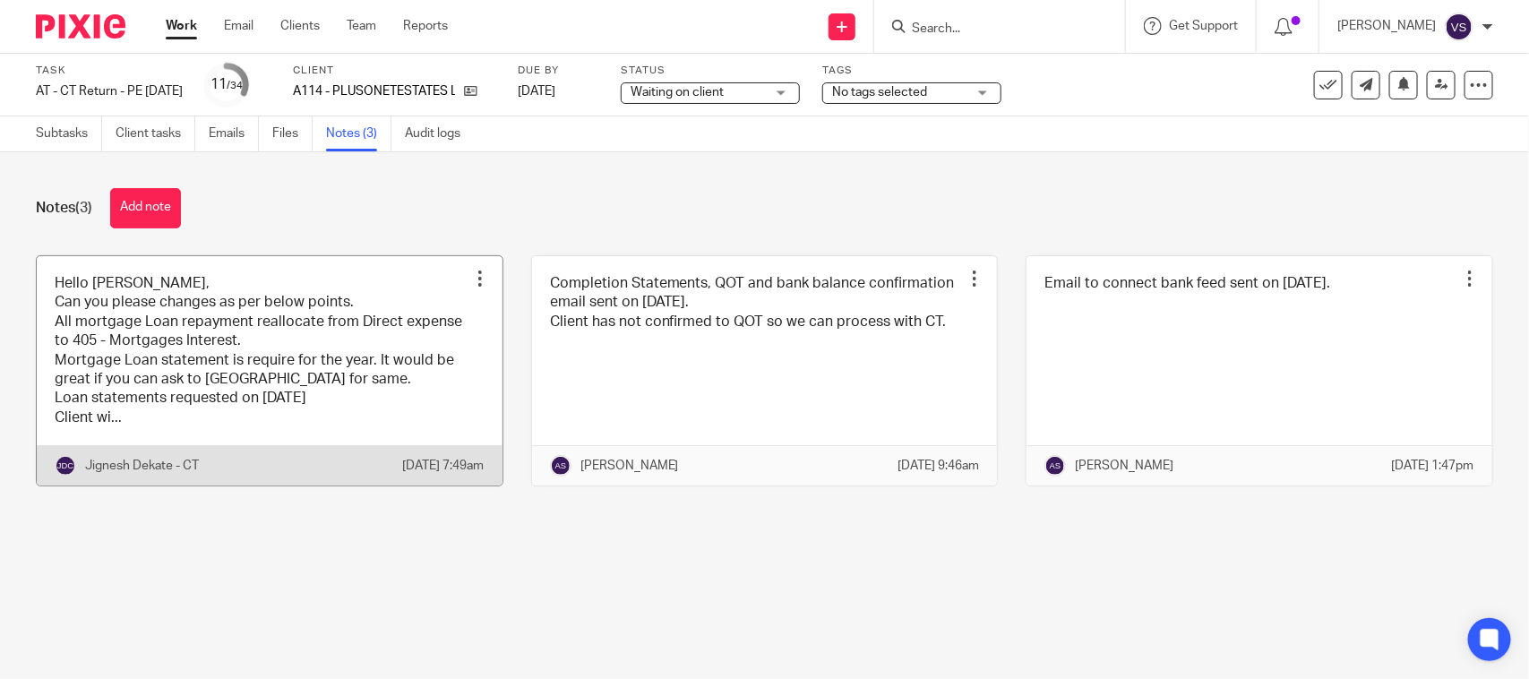
click at [310, 378] on link at bounding box center [270, 371] width 466 height 230
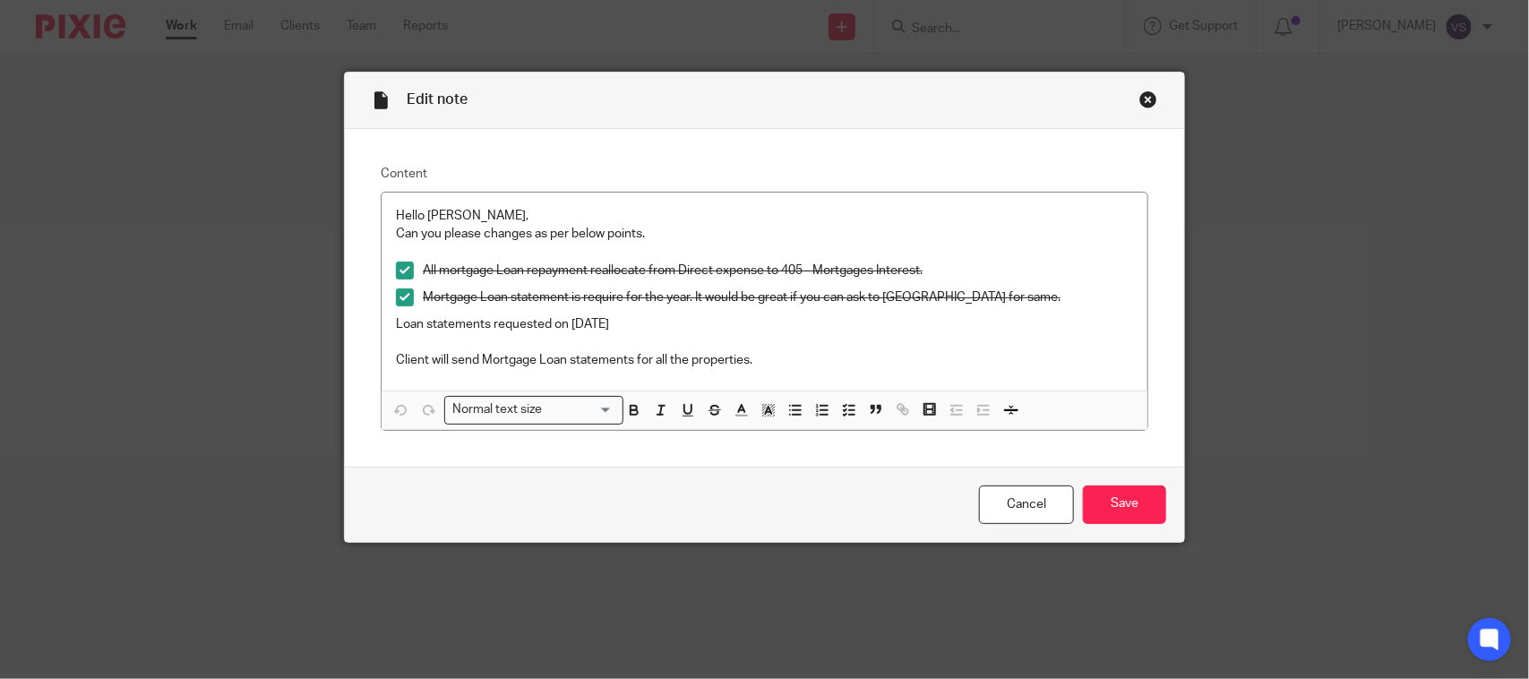
click at [1144, 96] on div "Close this dialog window" at bounding box center [1149, 99] width 18 height 18
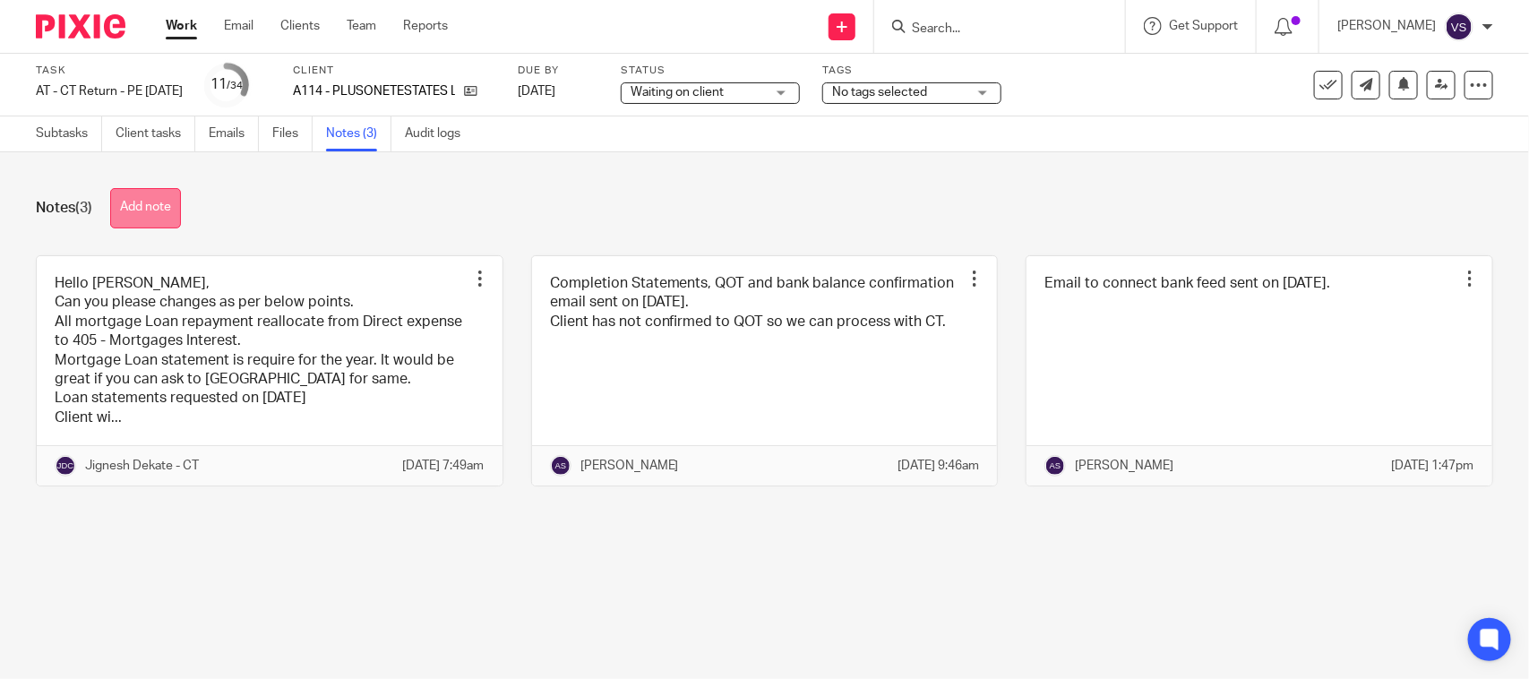
click at [164, 198] on button "Add note" at bounding box center [145, 208] width 71 height 40
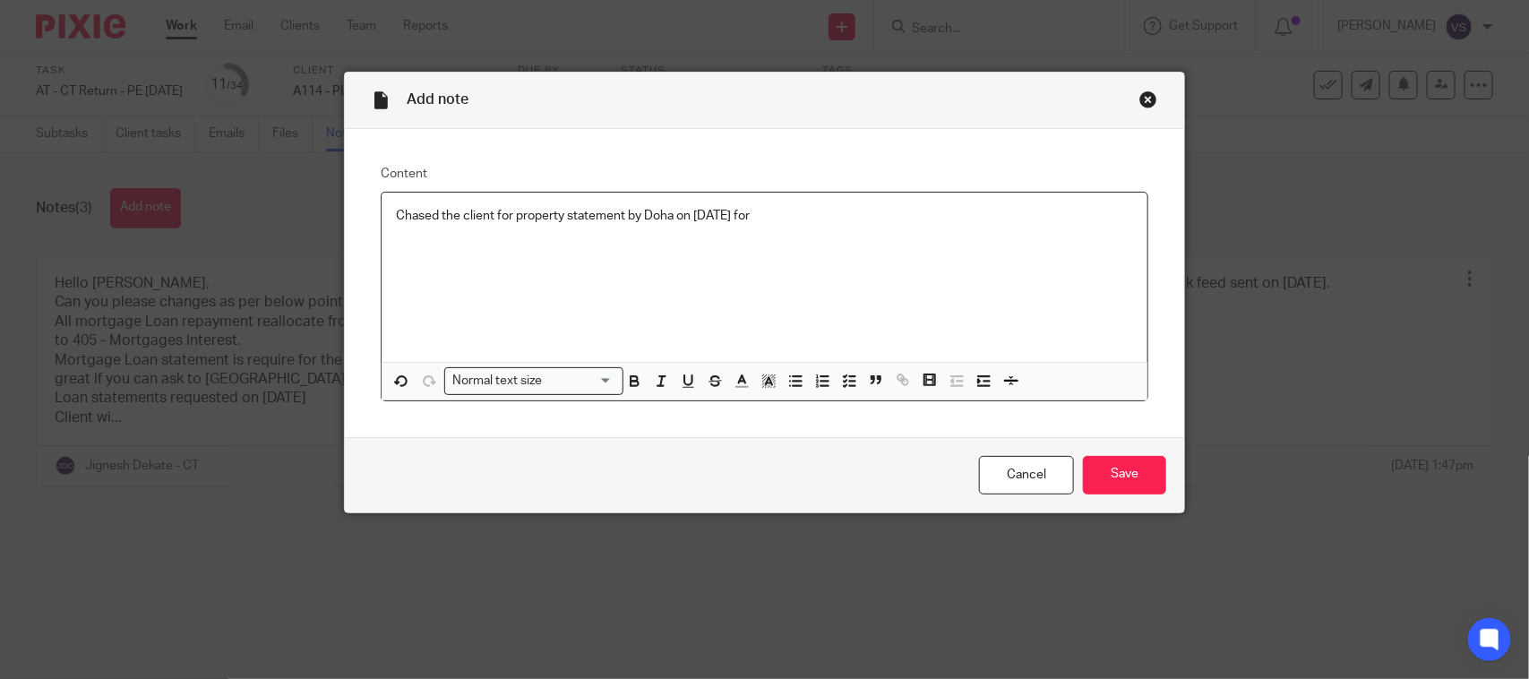
click at [406, 260] on div "Chased the client for property statement by Doha on 15/09/2025 for" at bounding box center [765, 277] width 766 height 169
click at [414, 251] on p at bounding box center [764, 252] width 737 height 18
click at [1098, 477] on input "Save" at bounding box center [1124, 475] width 83 height 39
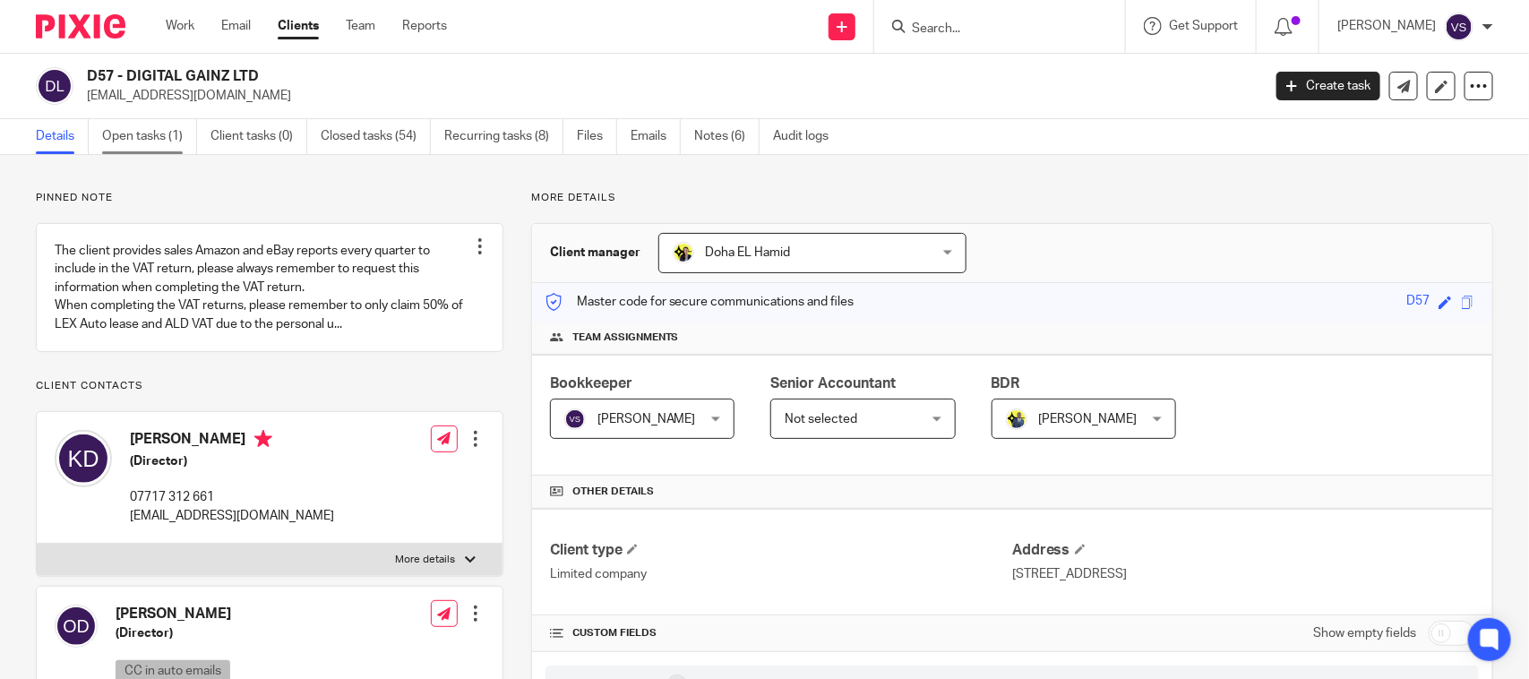
click at [170, 140] on link "Open tasks (1)" at bounding box center [149, 136] width 95 height 35
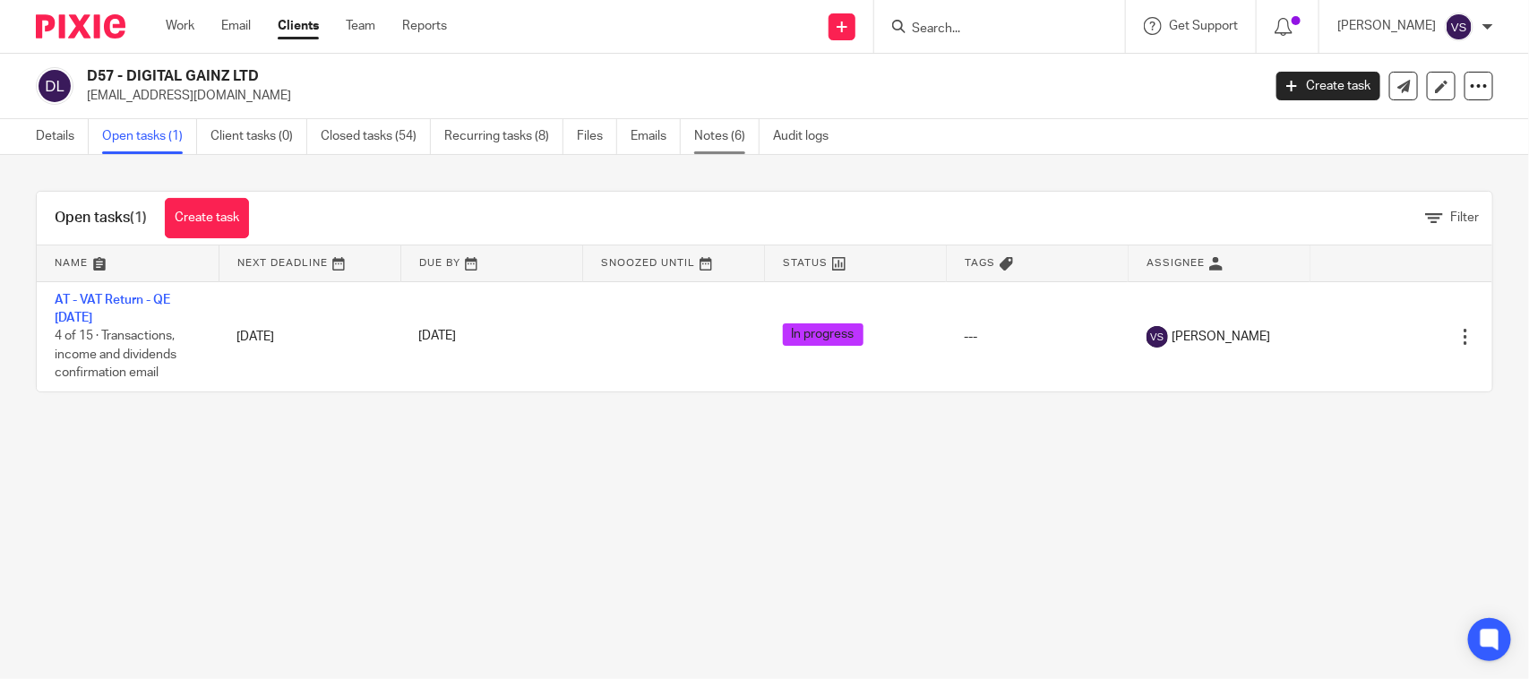
click at [735, 136] on link "Notes (6)" at bounding box center [726, 136] width 65 height 35
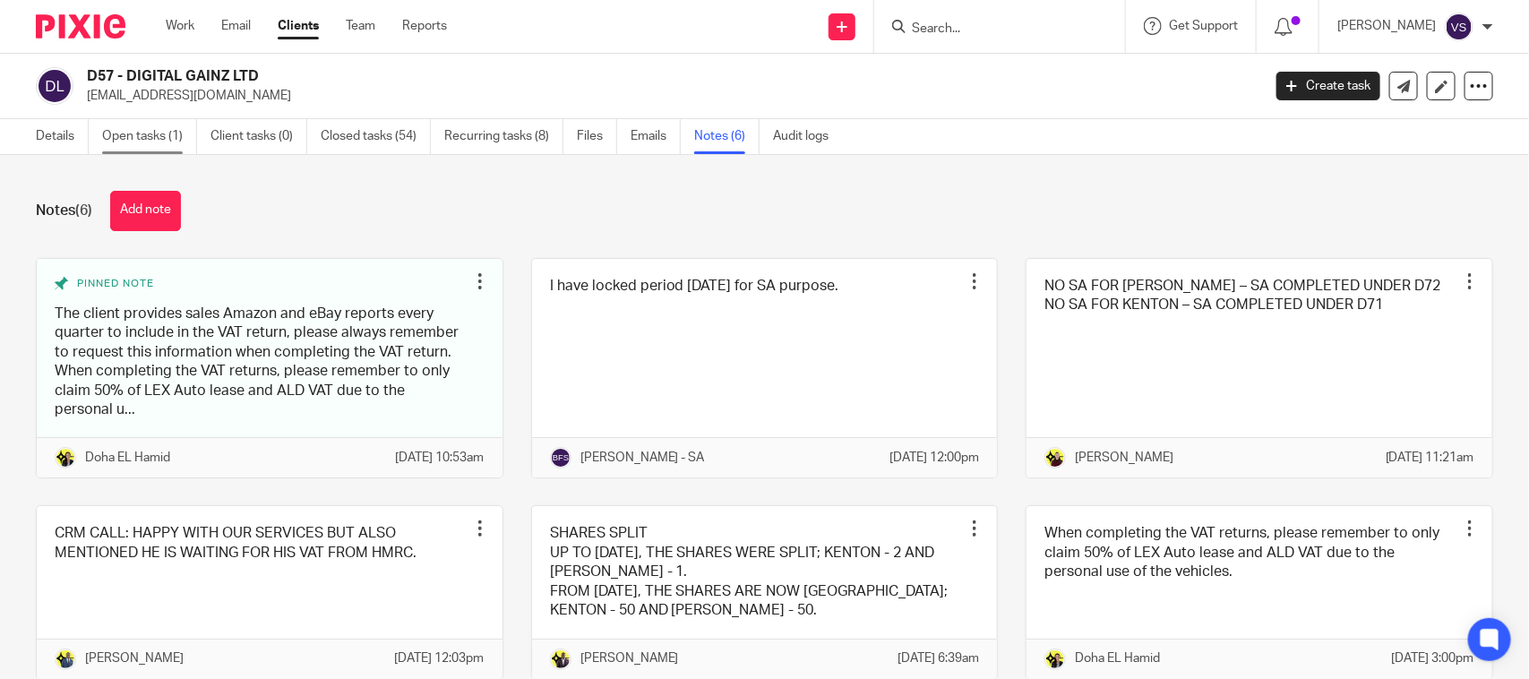
click at [134, 140] on link "Open tasks (1)" at bounding box center [149, 136] width 95 height 35
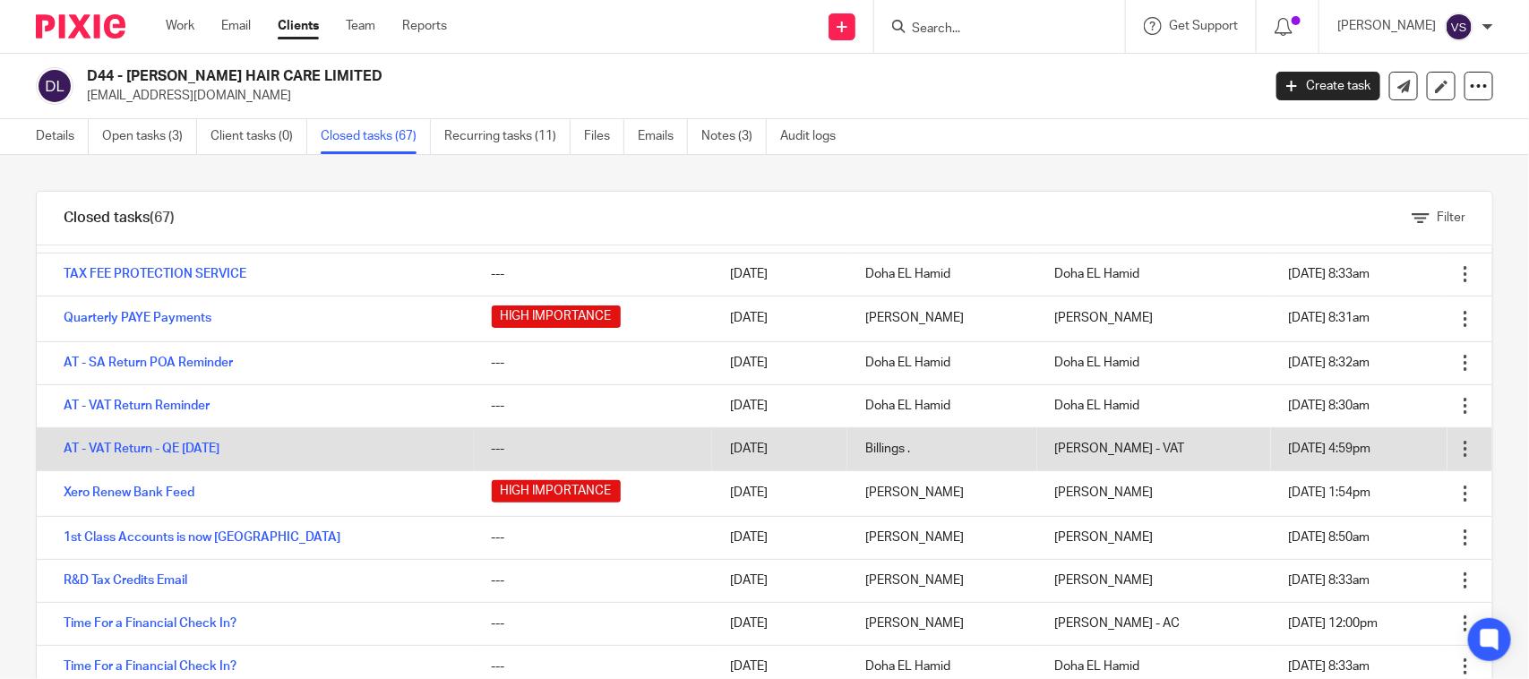
scroll to position [112, 0]
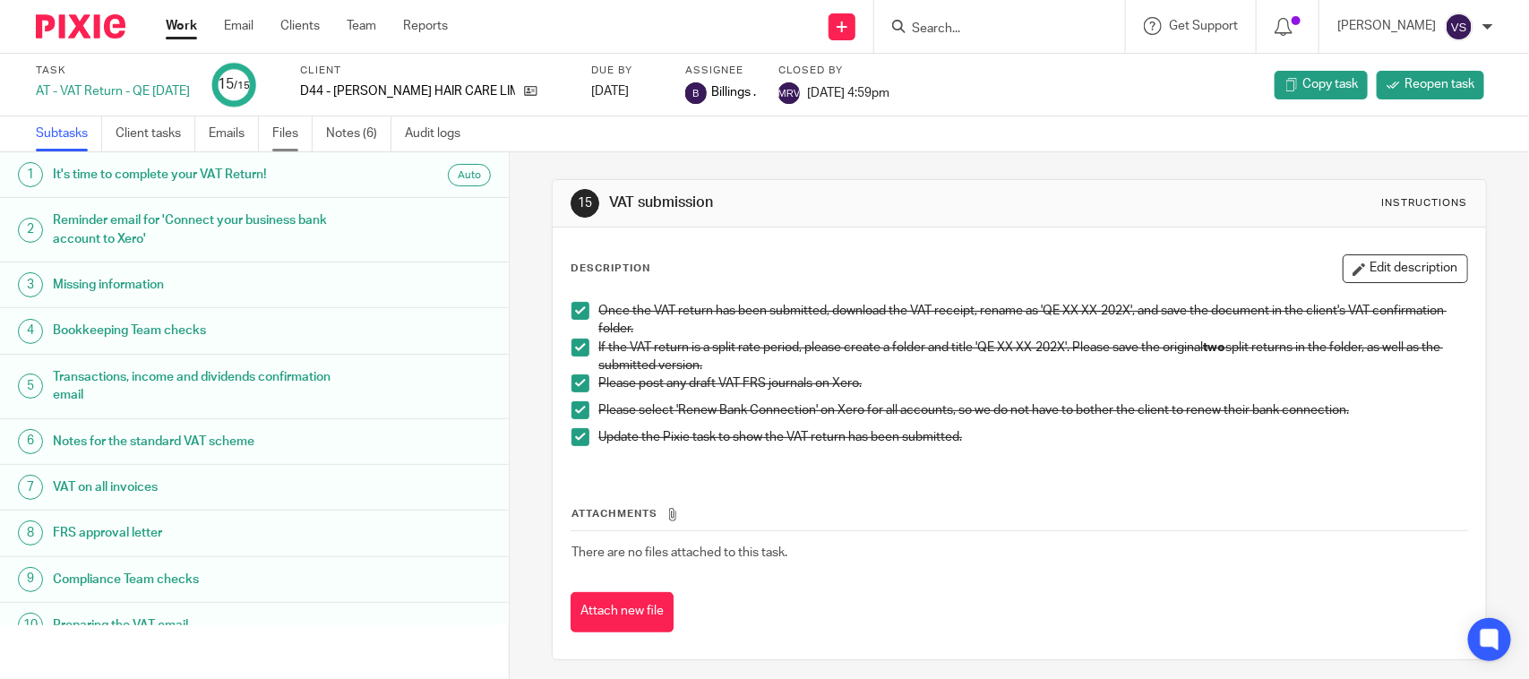
click at [297, 145] on link "Files" at bounding box center [292, 133] width 40 height 35
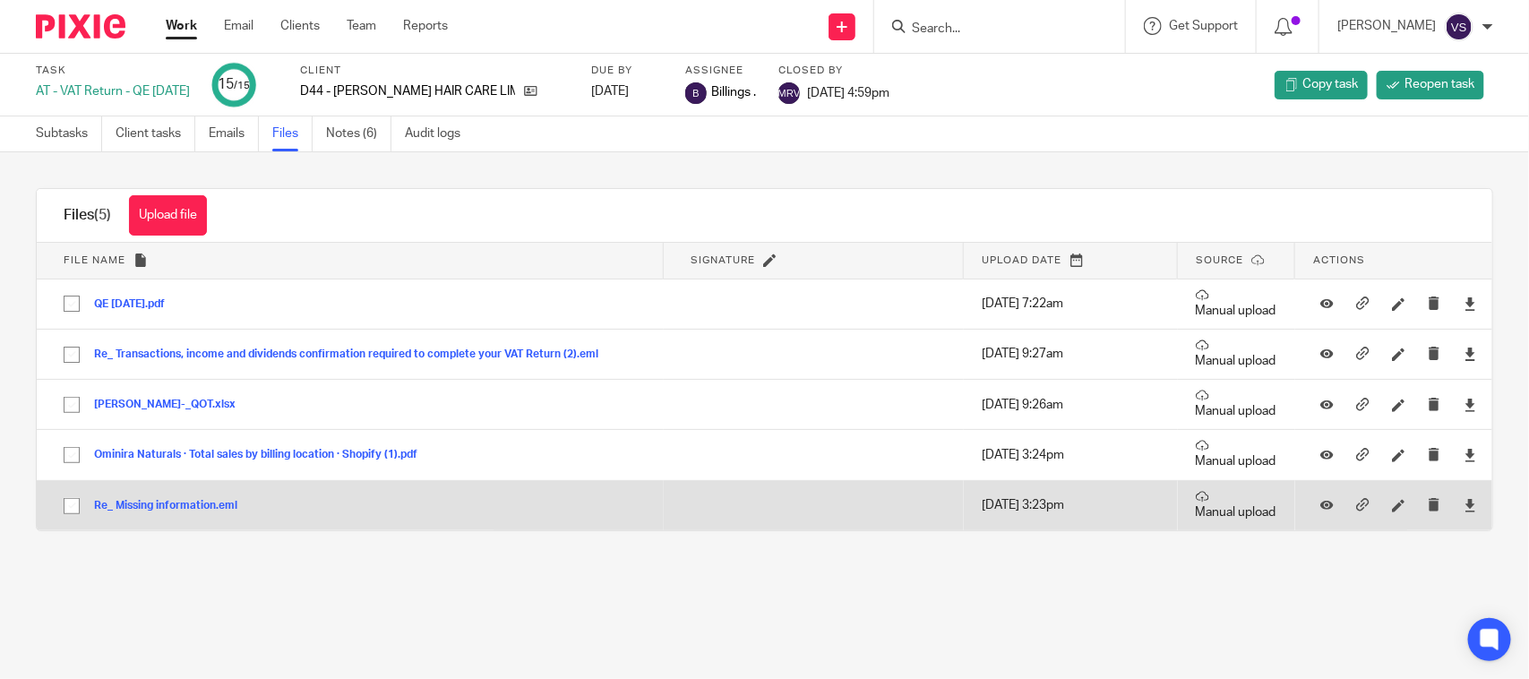
click at [197, 509] on button "Re_ Missing information.eml" at bounding box center [172, 506] width 157 height 13
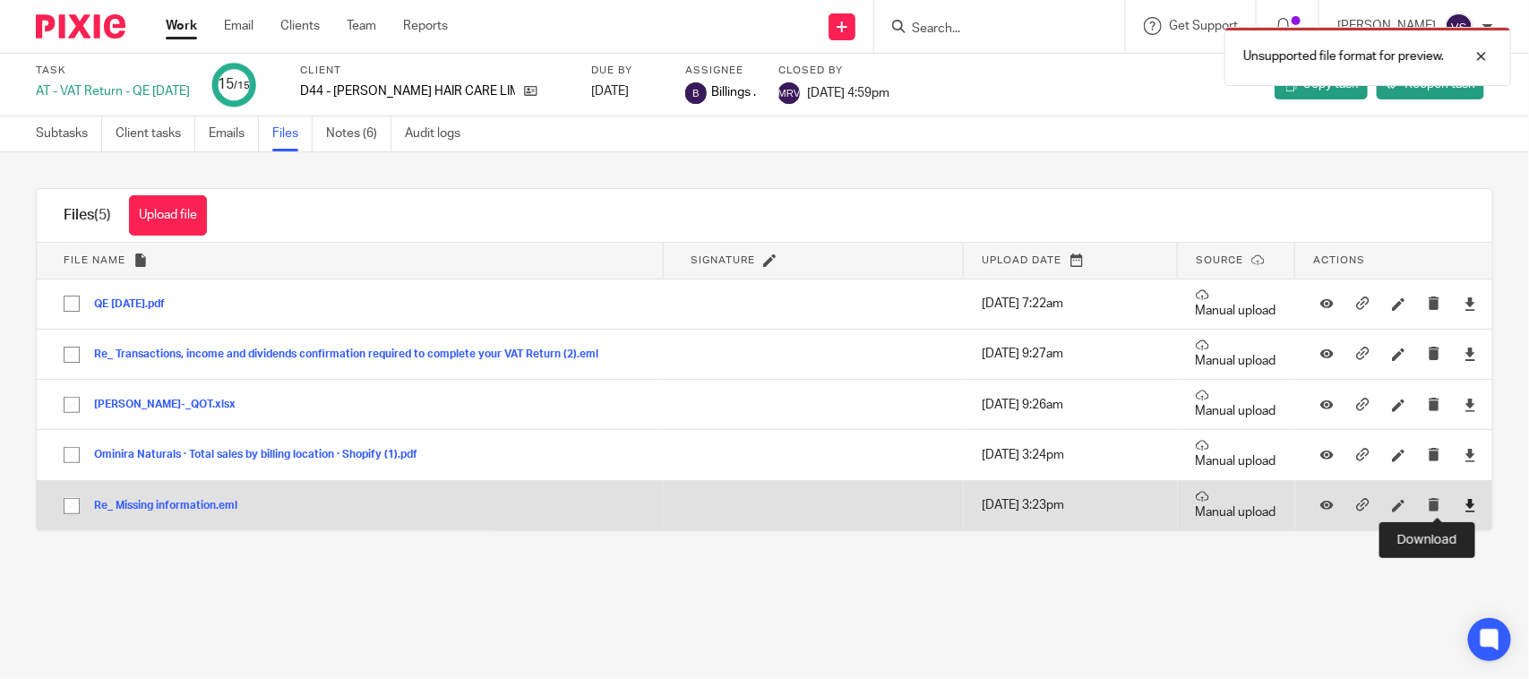
click at [1464, 502] on icon at bounding box center [1470, 505] width 13 height 13
